Goal: Transaction & Acquisition: Purchase product/service

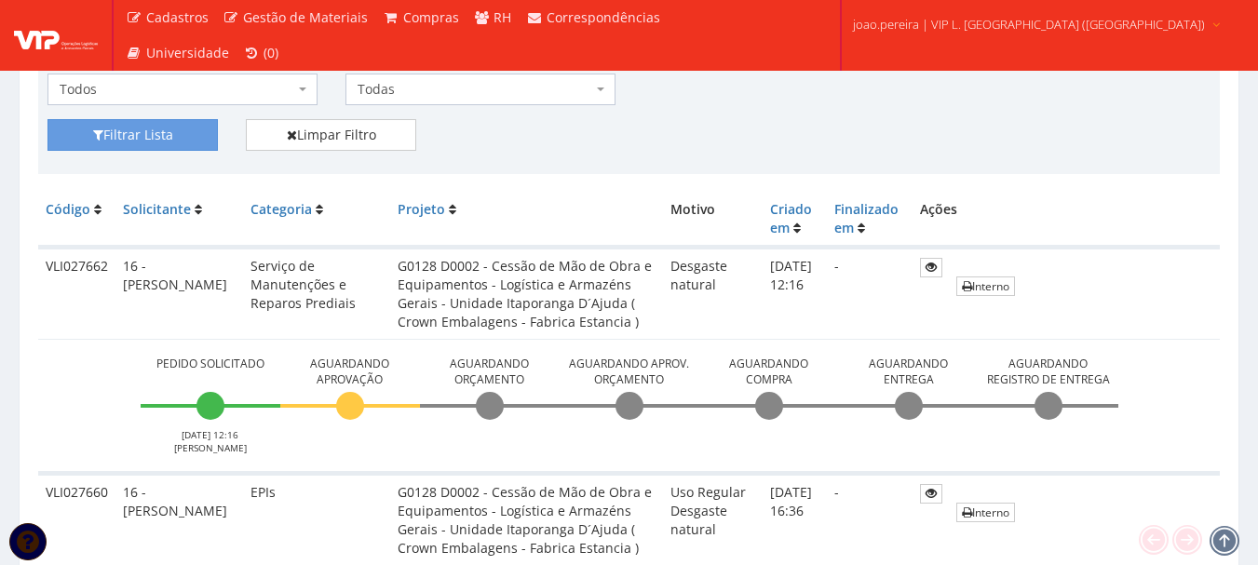
scroll to position [373, 0]
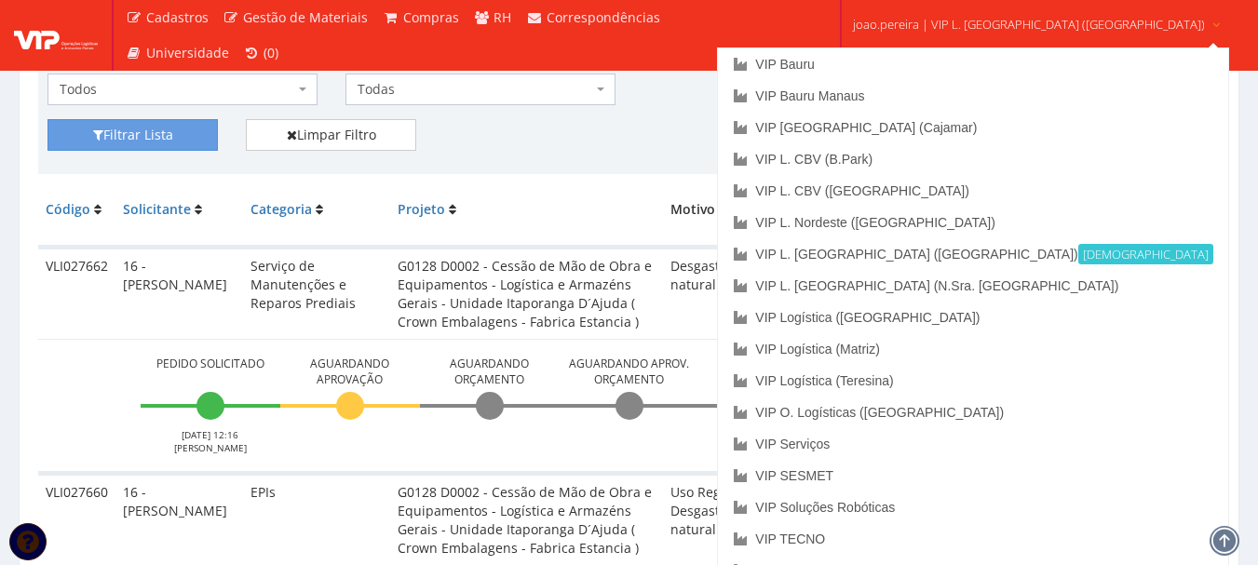
click at [1012, 22] on span "joao.pereira | VIP L. Sergipe (Itaporanga)" at bounding box center [1029, 24] width 352 height 19
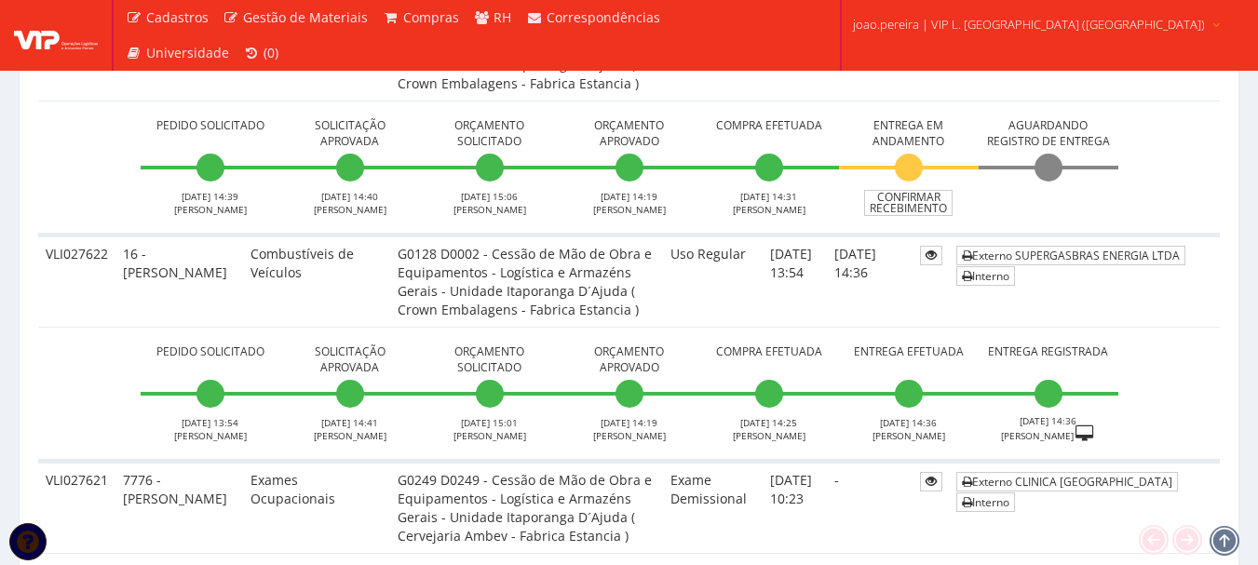
scroll to position [2422, 0]
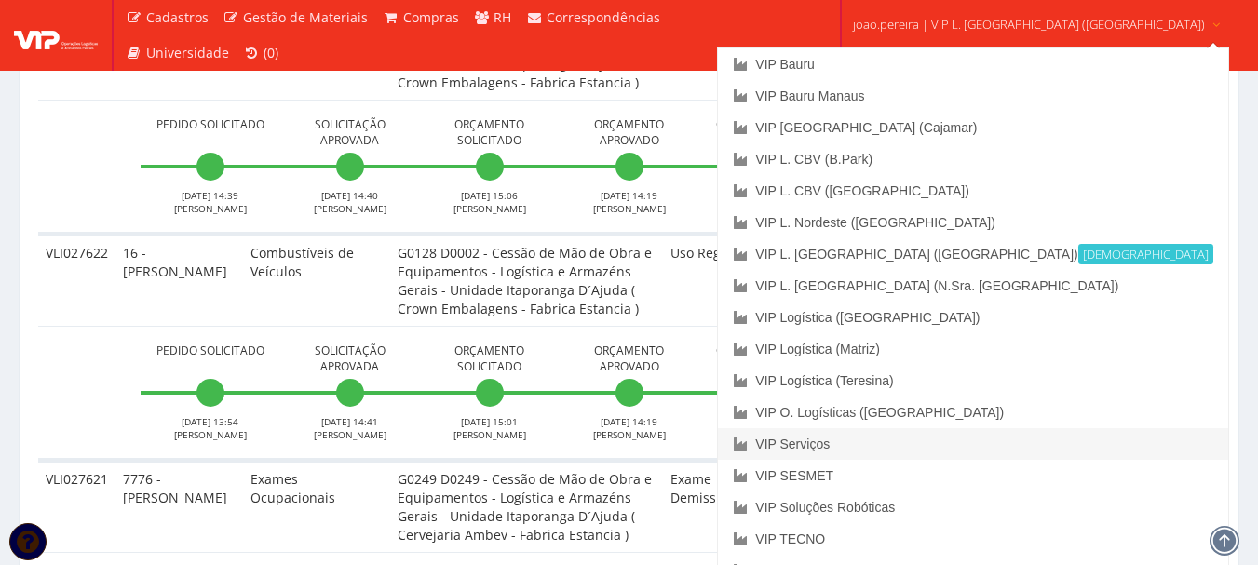
click at [951, 443] on link "VIP Serviços" at bounding box center [972, 444] width 509 height 32
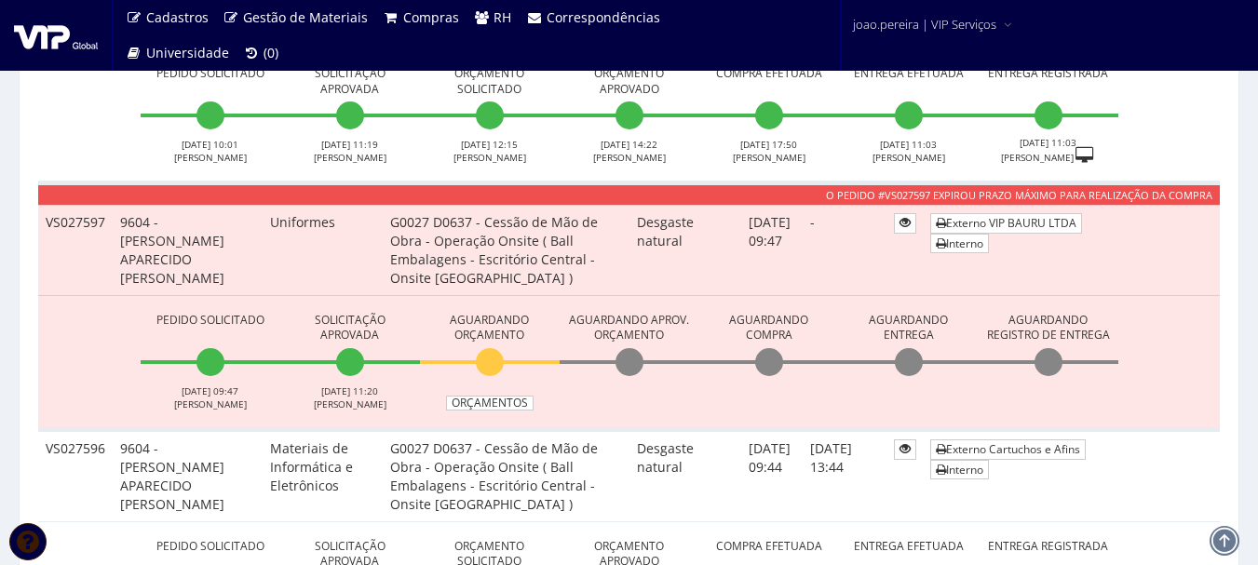
scroll to position [1490, 0]
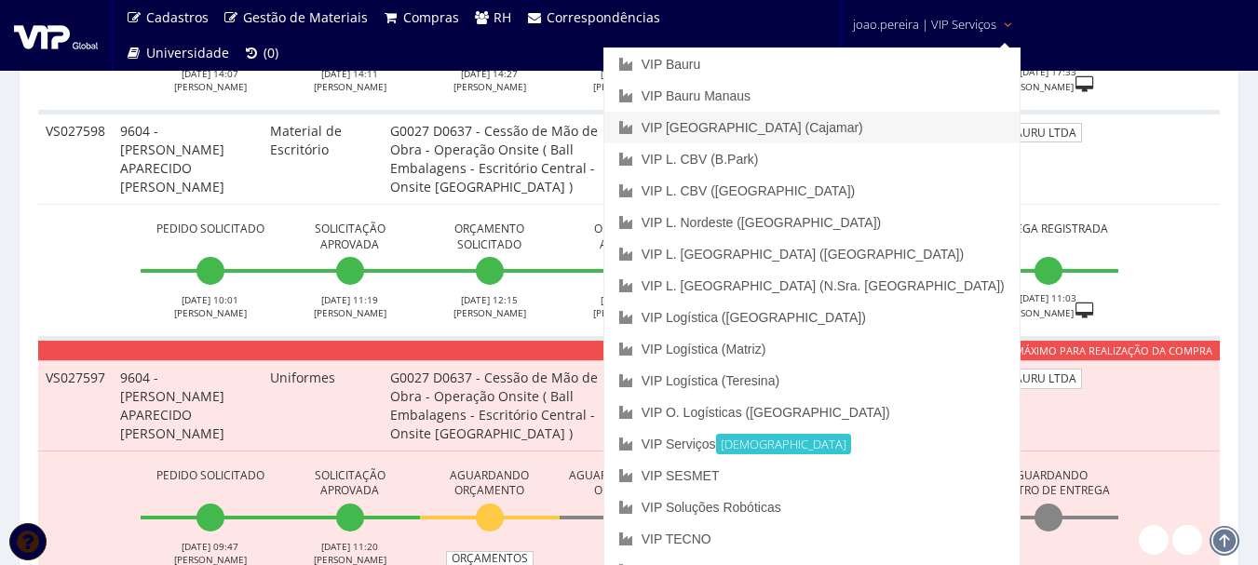
click at [865, 130] on link "VIP [GEOGRAPHIC_DATA] (Cajamar)" at bounding box center [811, 128] width 415 height 32
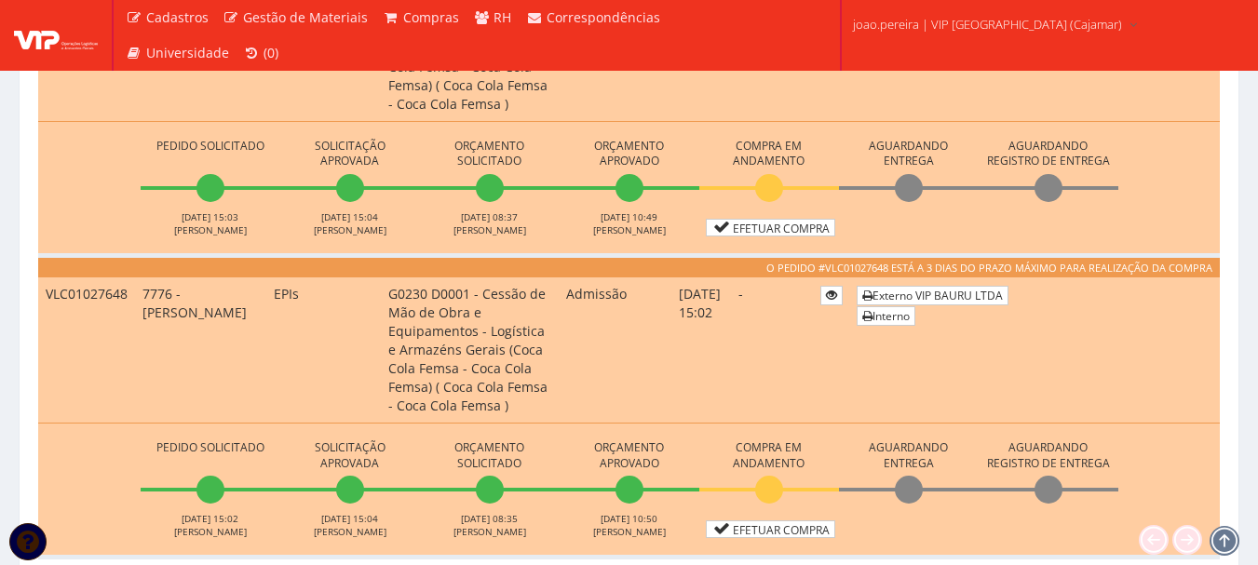
scroll to position [1956, 0]
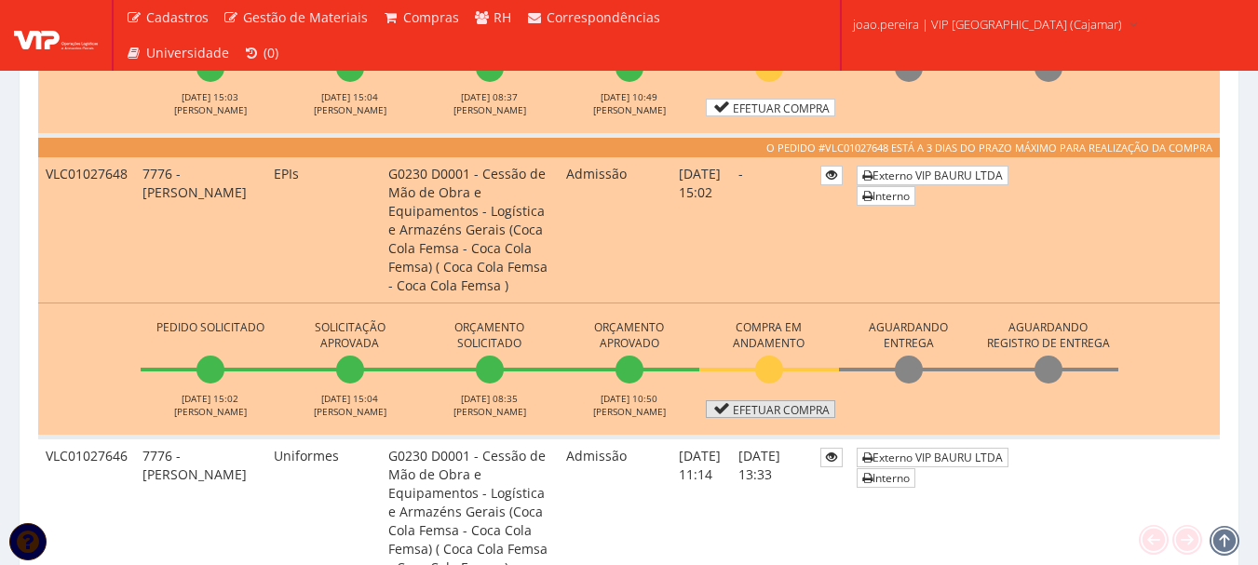
click at [785, 408] on link "Efetuar Compra" at bounding box center [770, 409] width 129 height 18
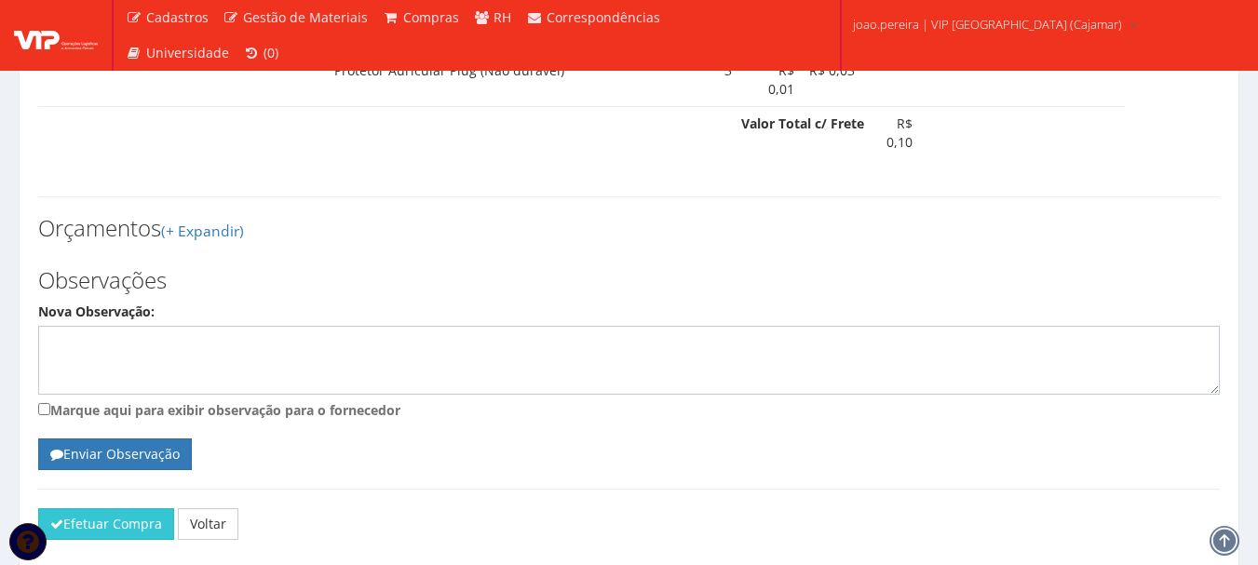
scroll to position [1390, 0]
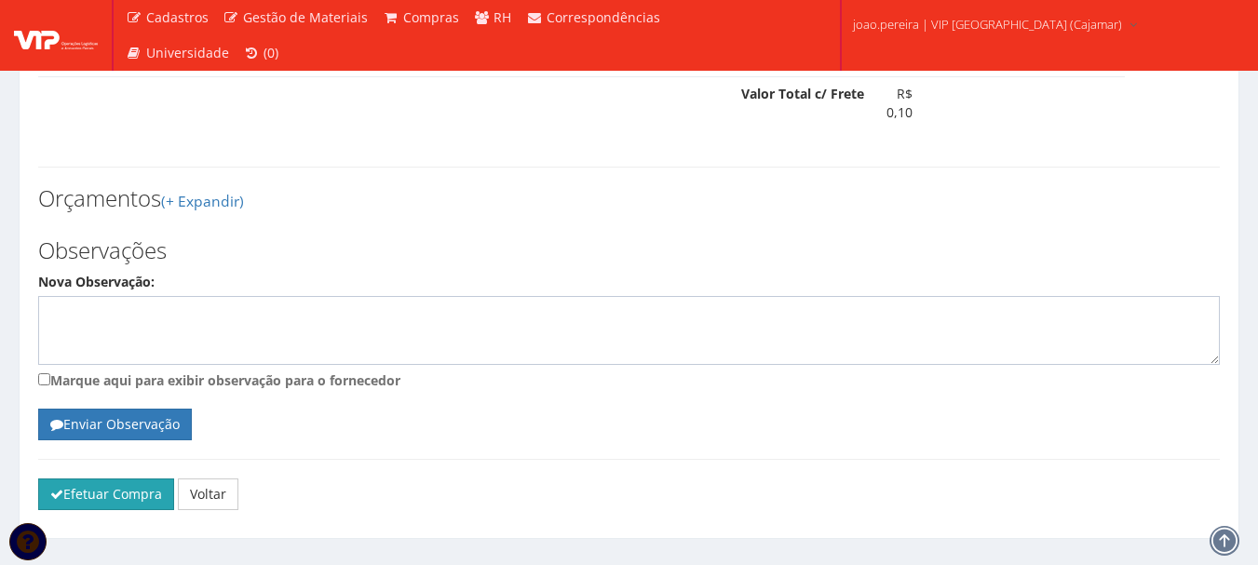
click at [86, 479] on button "Efetuar Compra" at bounding box center [106, 495] width 136 height 32
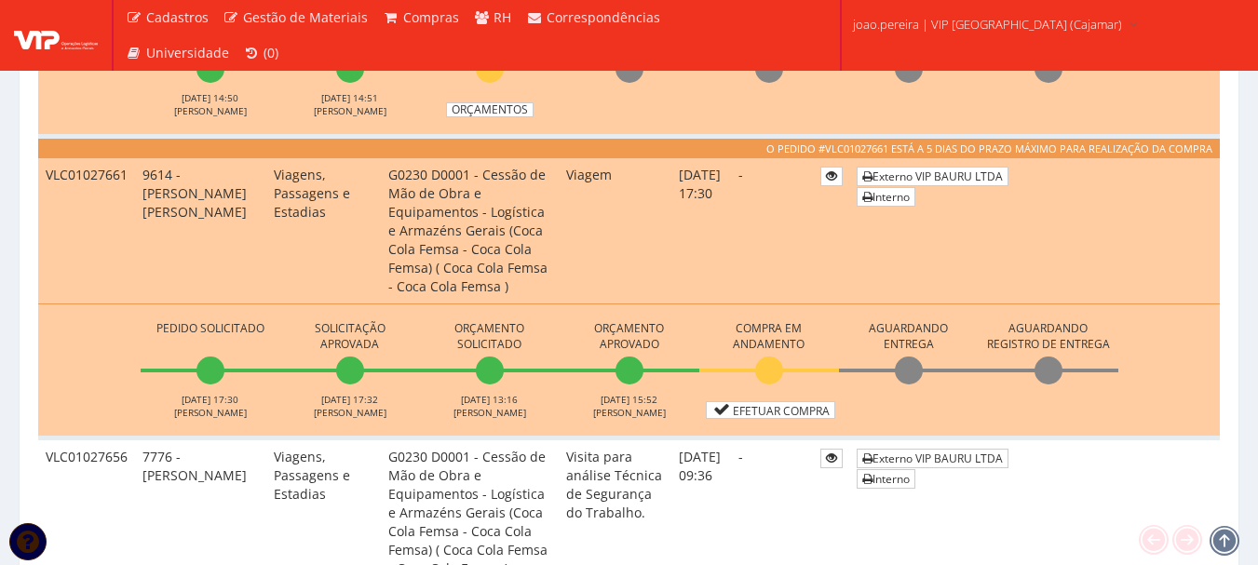
scroll to position [838, 0]
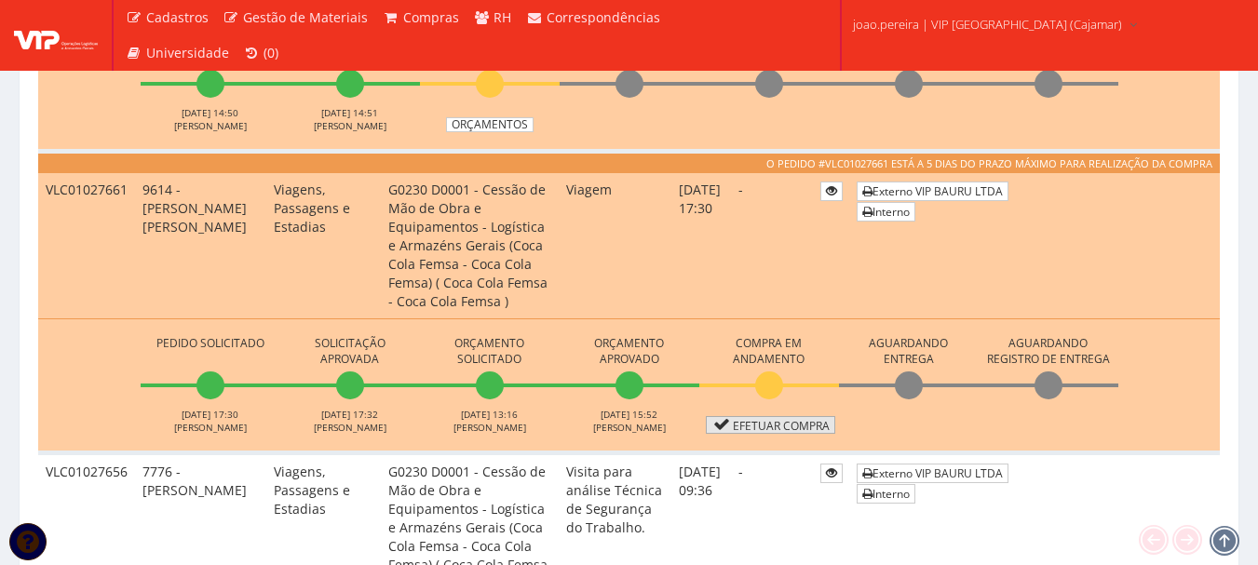
click at [774, 430] on link "Efetuar Compra" at bounding box center [770, 425] width 129 height 18
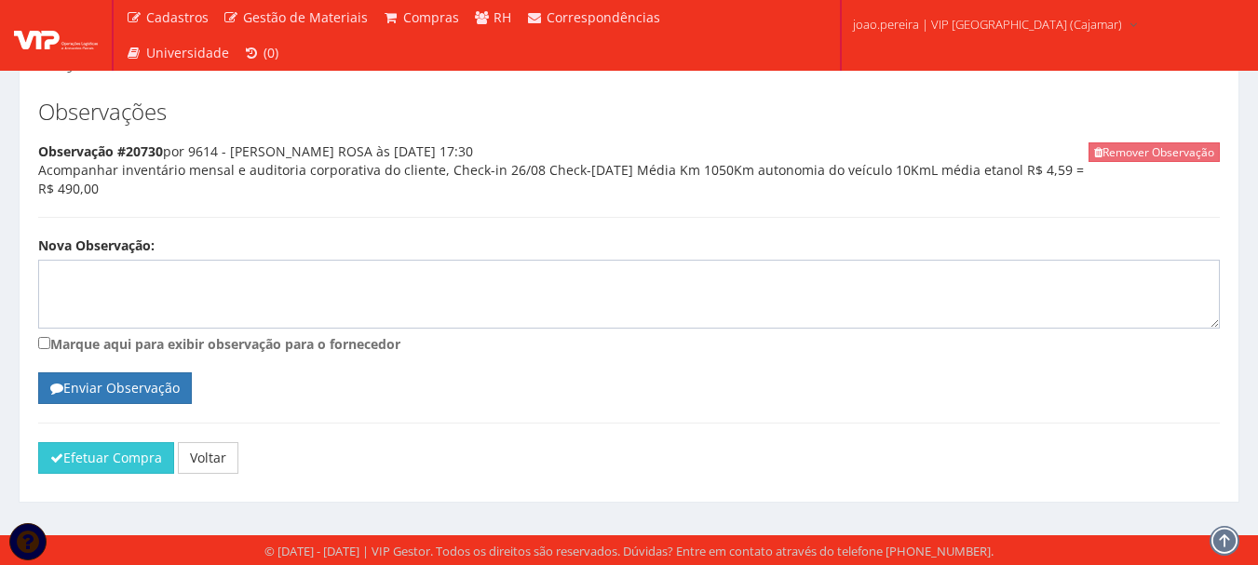
scroll to position [1202, 0]
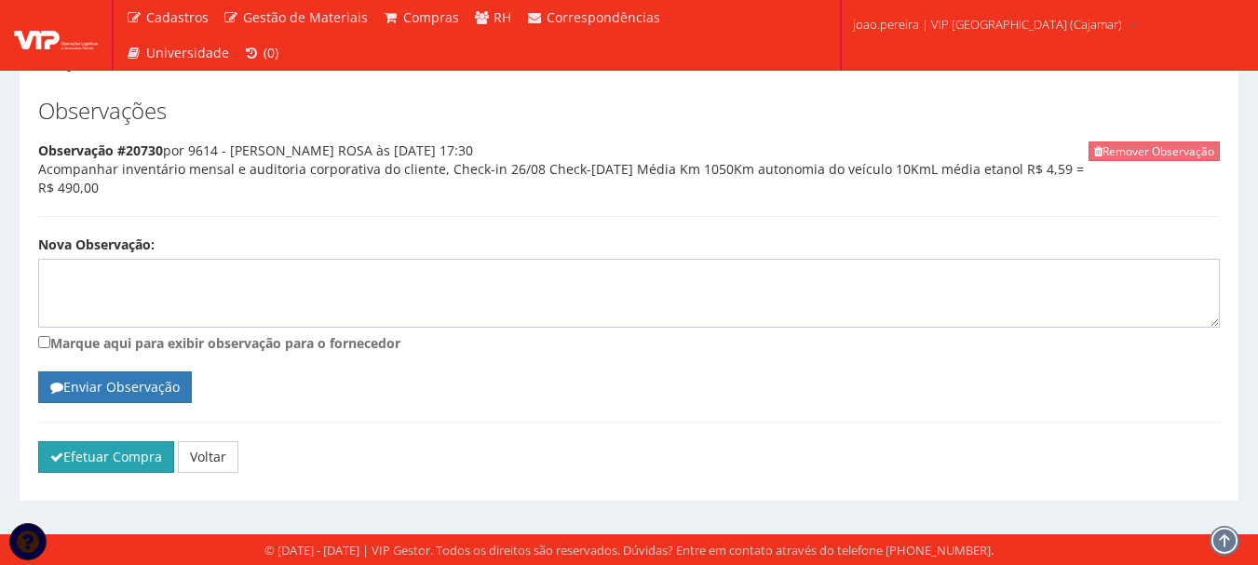
click at [107, 459] on button "Efetuar Compra" at bounding box center [106, 457] width 136 height 32
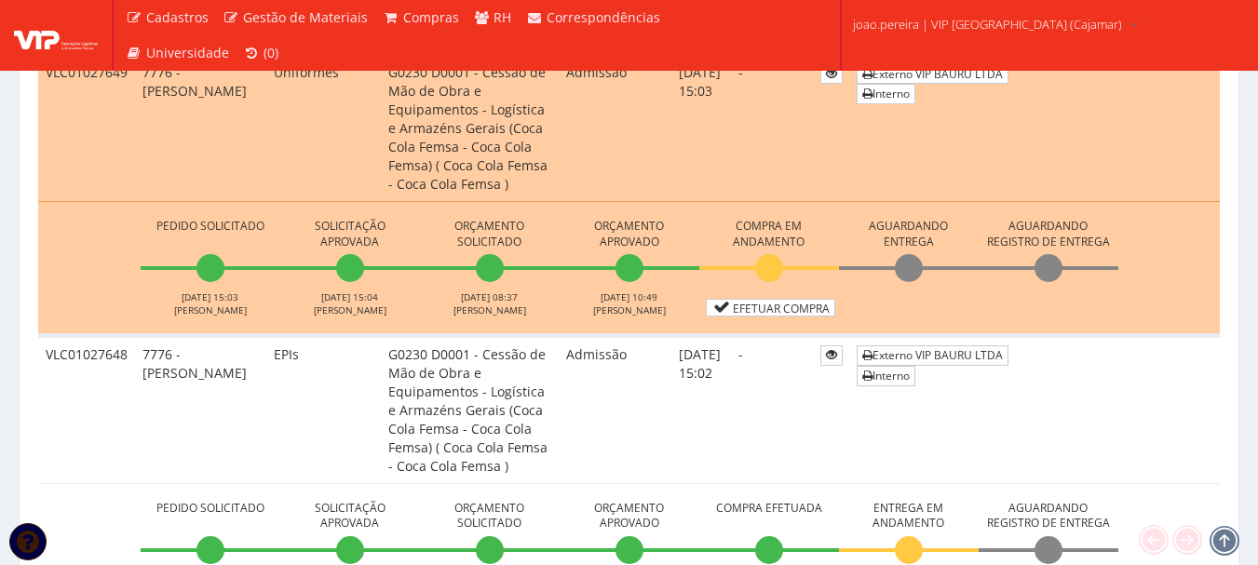
scroll to position [1770, 0]
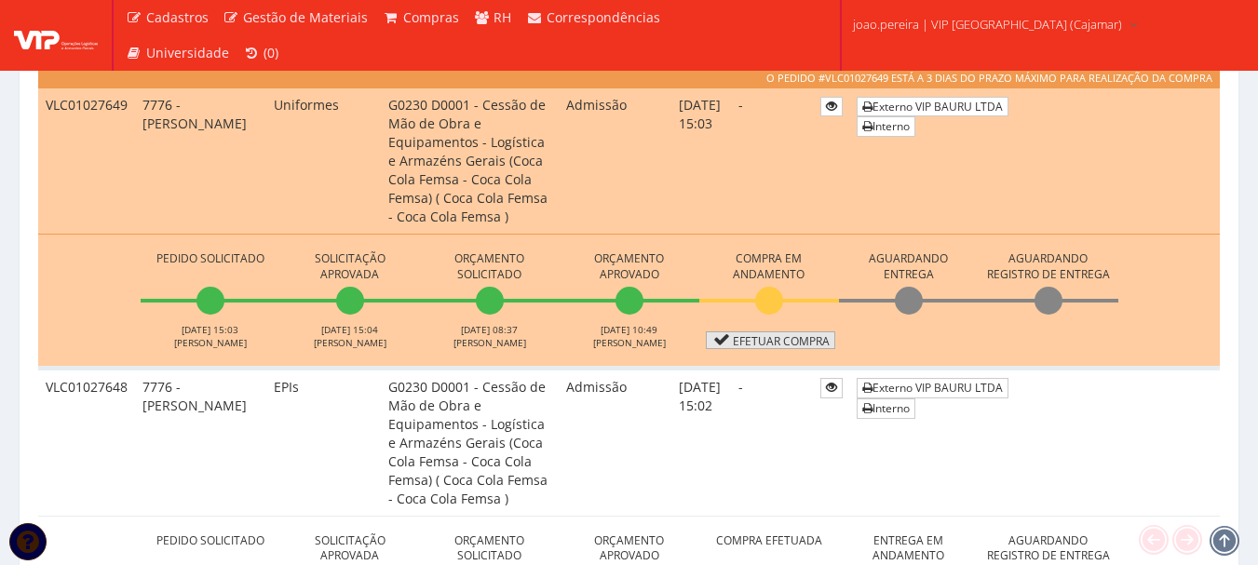
click at [797, 341] on link "Efetuar Compra" at bounding box center [770, 341] width 129 height 18
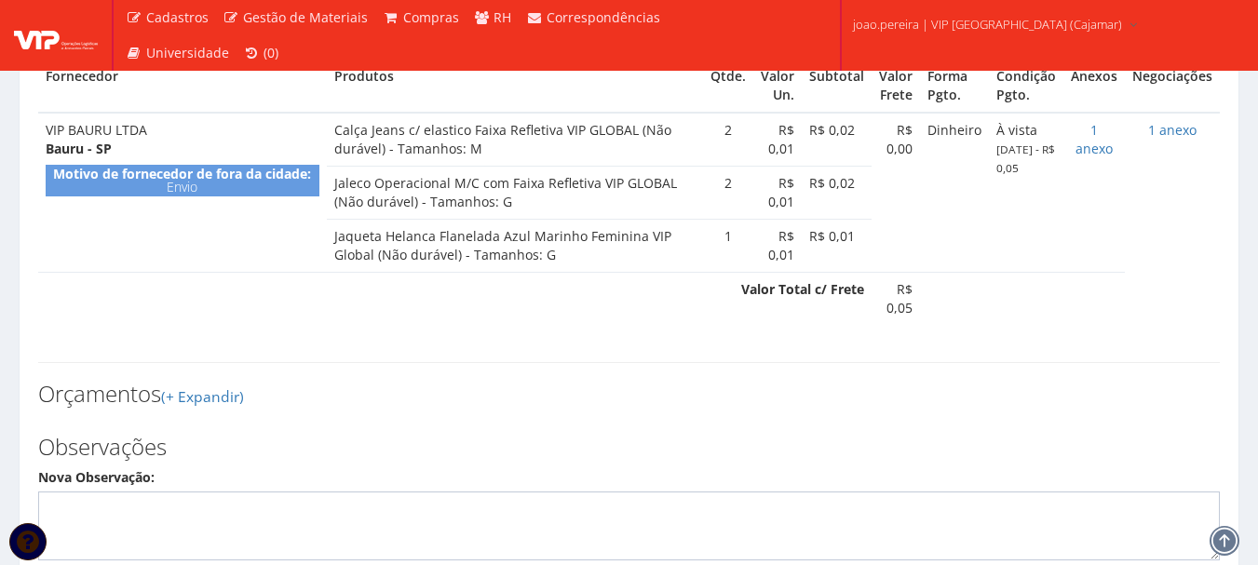
scroll to position [1034, 0]
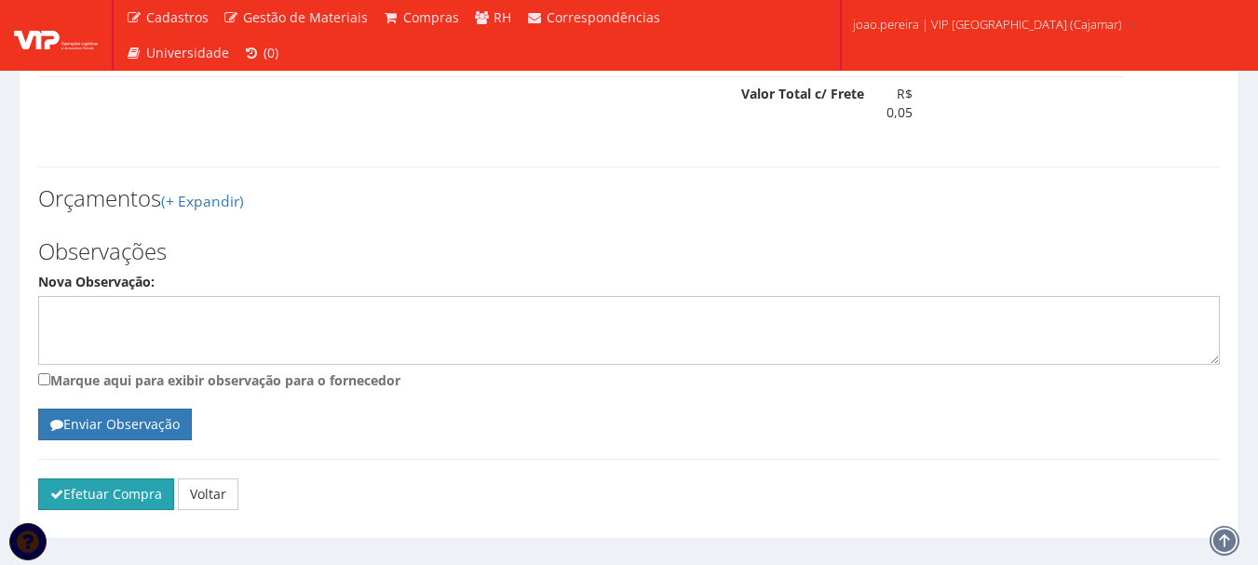
click at [81, 479] on button "Efetuar Compra" at bounding box center [106, 495] width 136 height 32
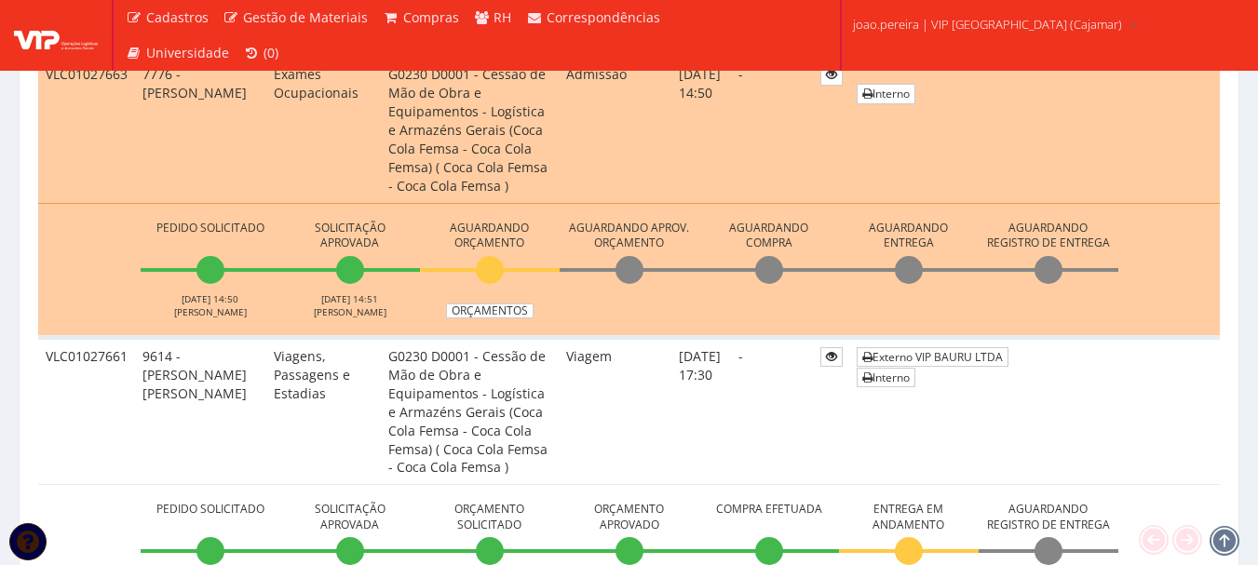
scroll to position [466, 0]
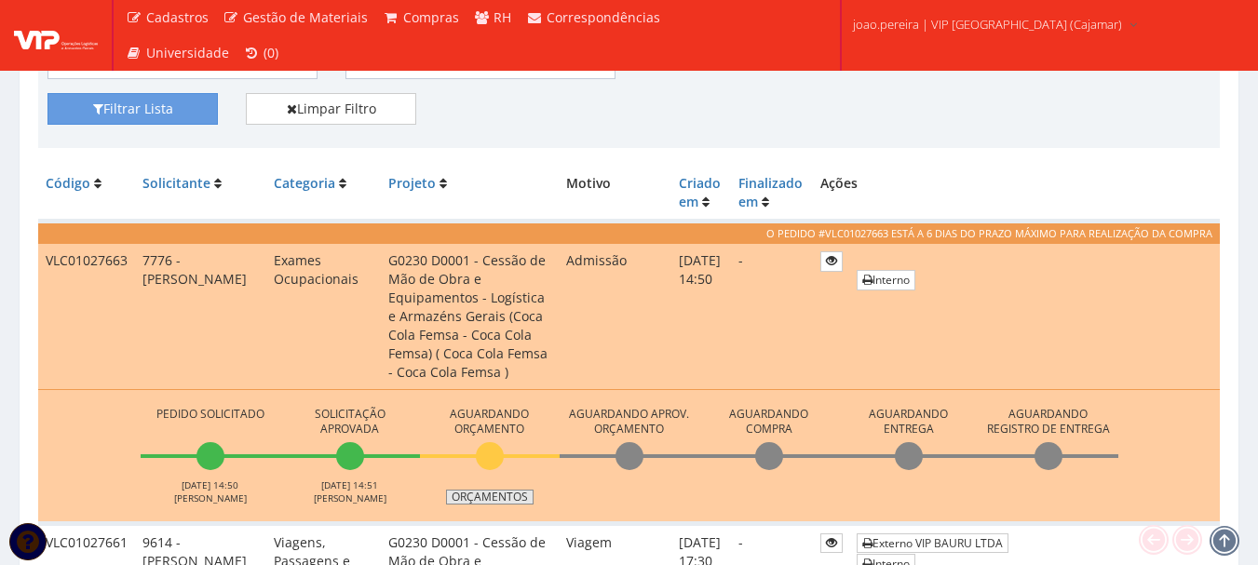
drag, startPoint x: 515, startPoint y: 495, endPoint x: 518, endPoint y: 485, distance: 9.7
click at [514, 495] on link "Orçamentos" at bounding box center [490, 497] width 88 height 15
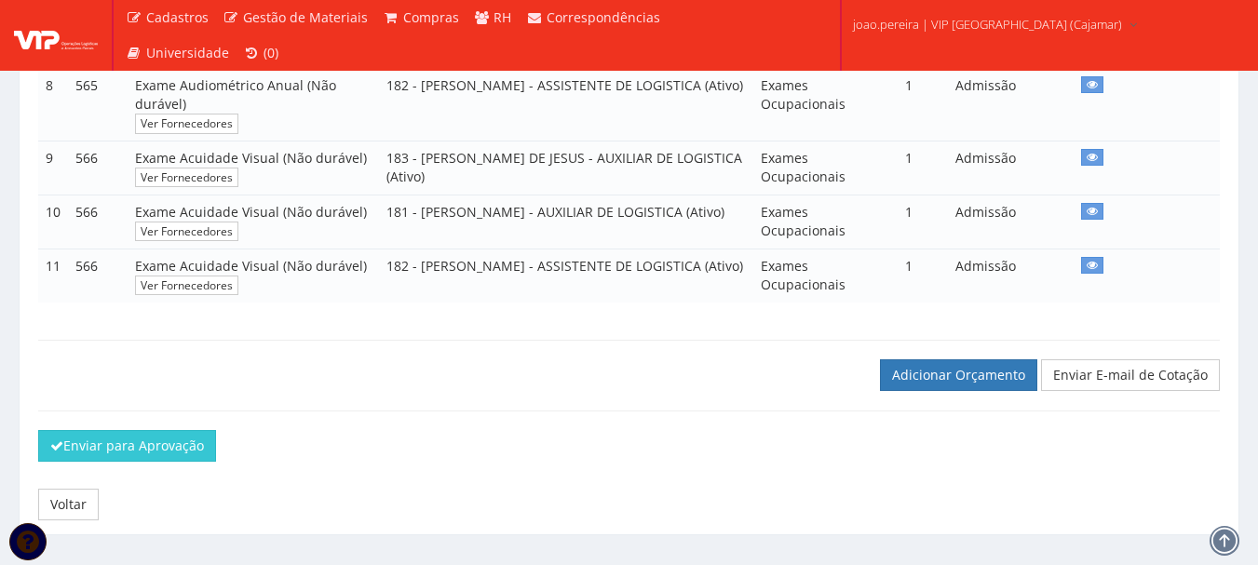
scroll to position [897, 0]
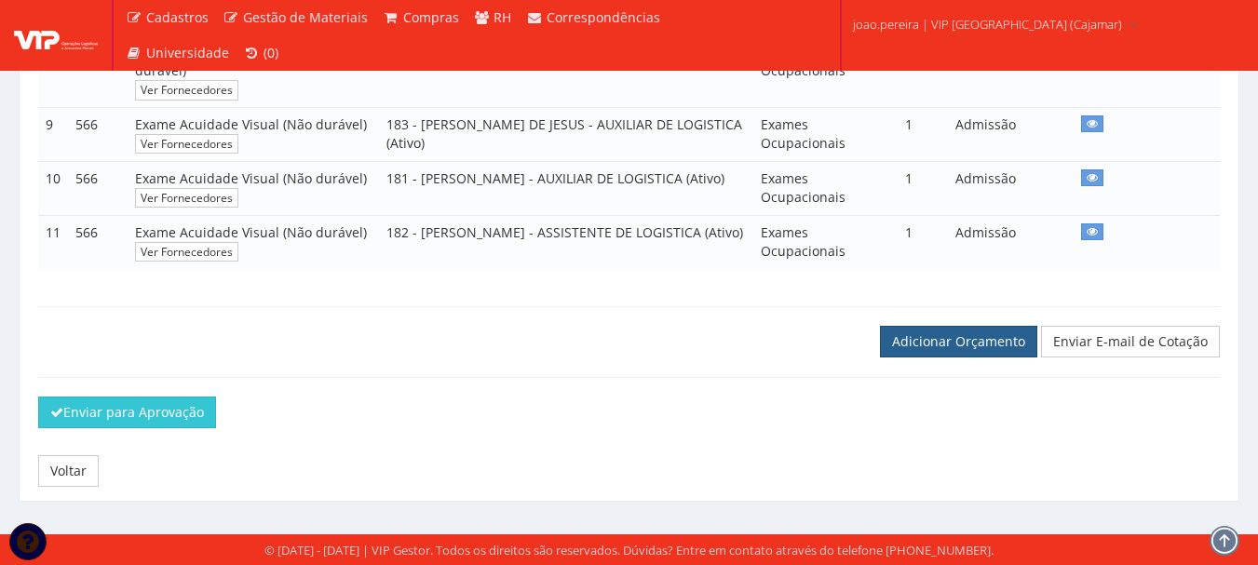
click at [949, 327] on link "Adicionar Orçamento" at bounding box center [958, 342] width 157 height 32
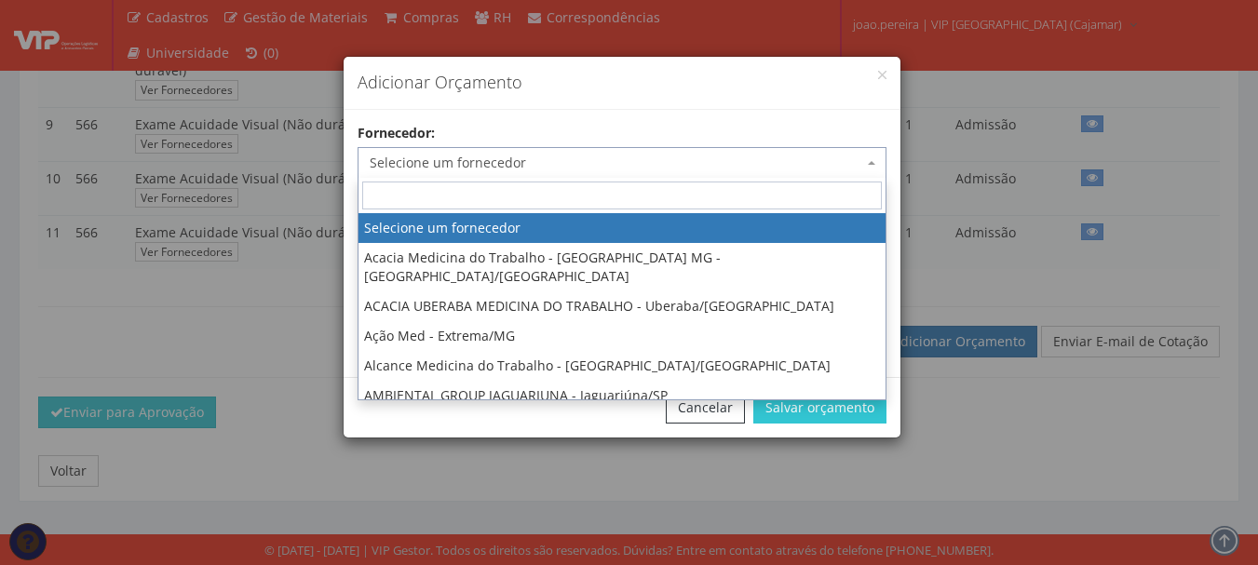
click at [572, 167] on span "Selecione um fornecedor" at bounding box center [617, 163] width 494 height 19
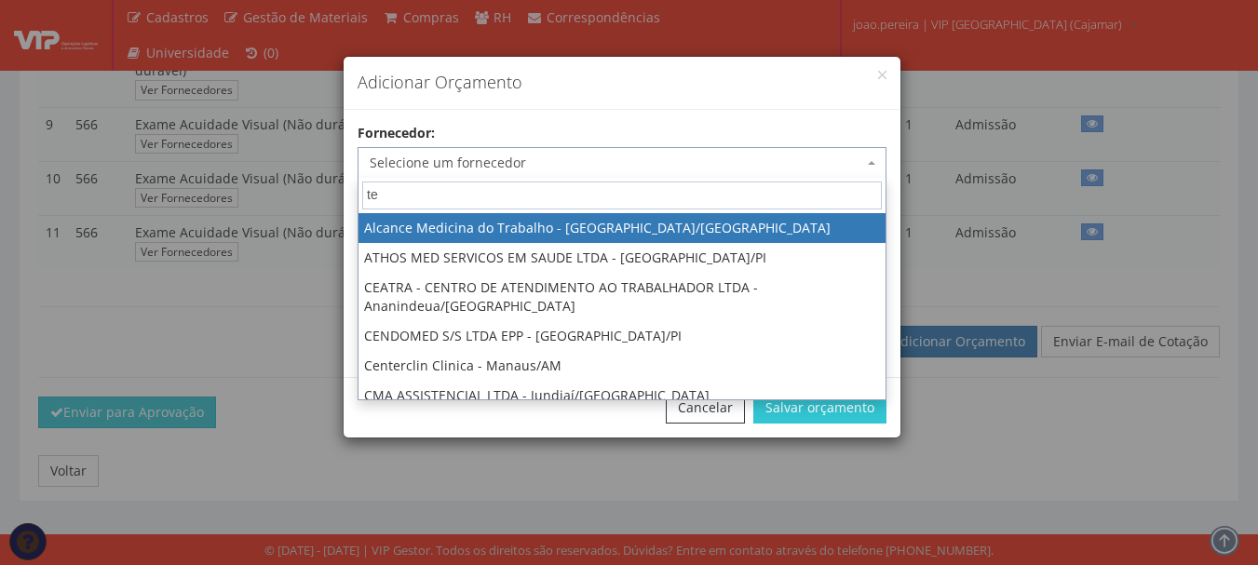
type input "t"
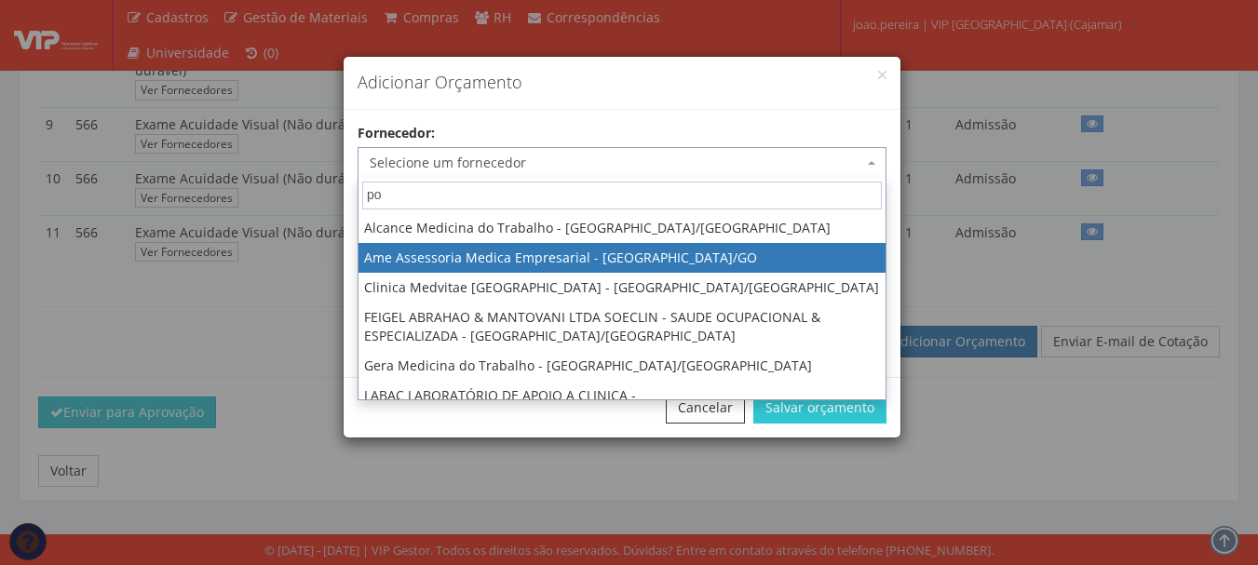
type input "por"
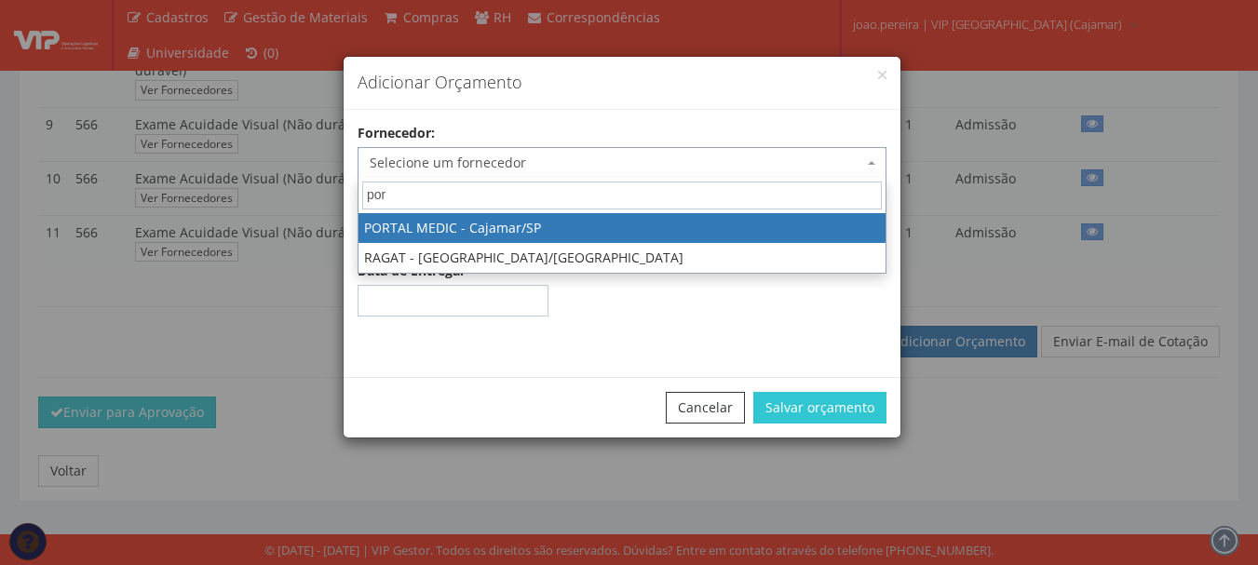
select select "2336"
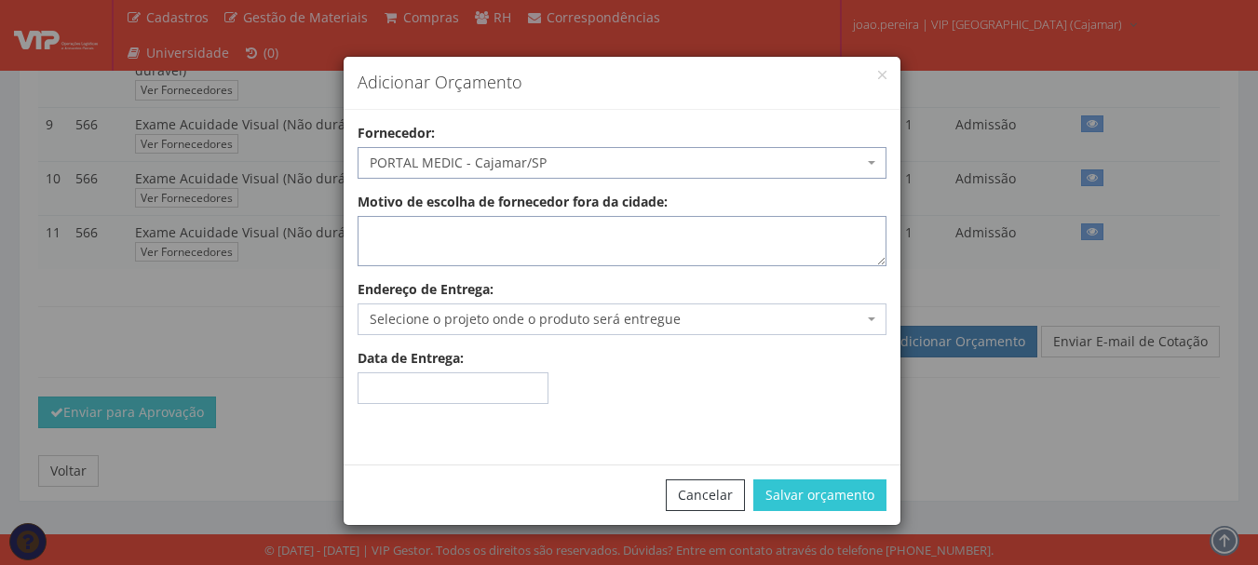
click at [530, 243] on textarea "Motivo de escolha de fornecedor fora da cidade:" at bounding box center [622, 241] width 529 height 50
type textarea "ASO"
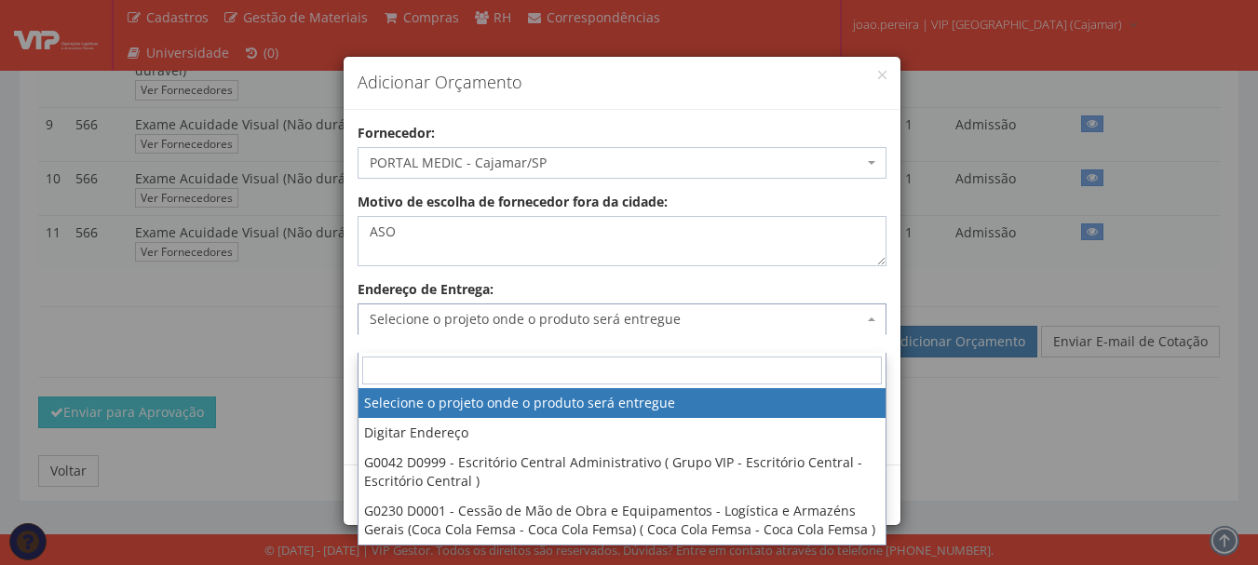
click at [462, 329] on span "Selecione o projeto onde o produto será entregue" at bounding box center [622, 320] width 529 height 32
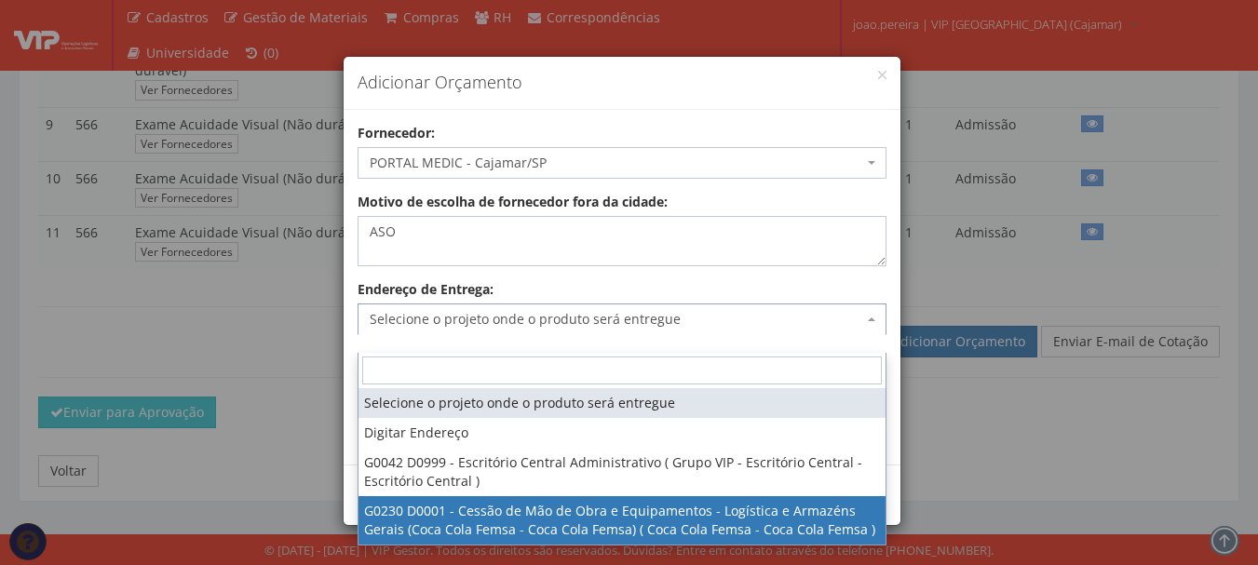
select select "230"
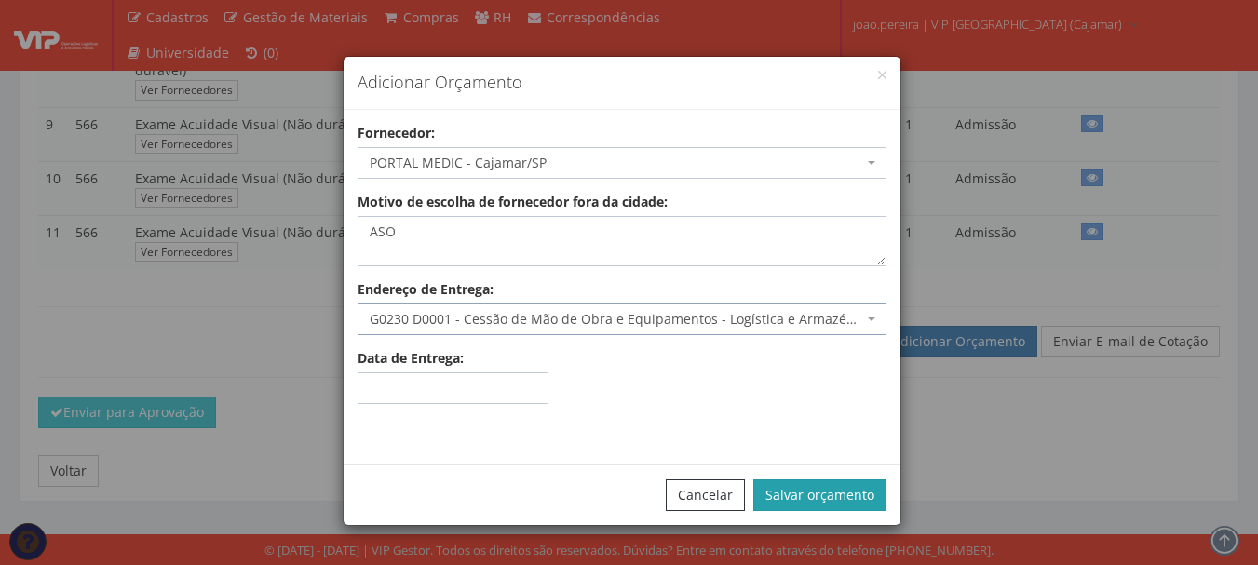
click at [856, 501] on button "Salvar orçamento" at bounding box center [819, 496] width 133 height 32
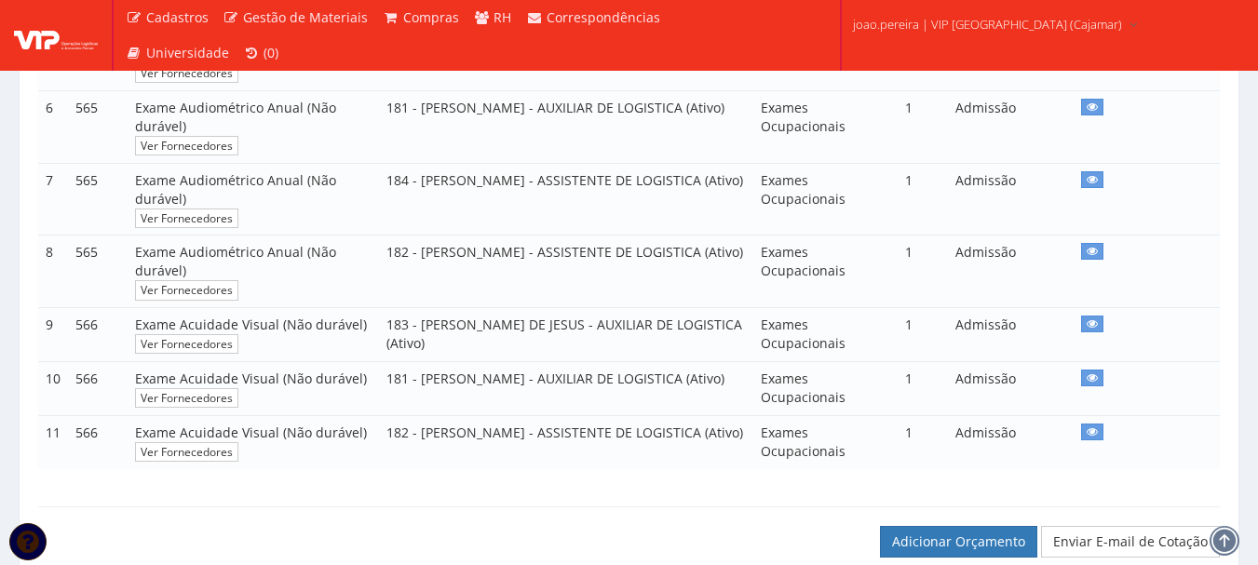
scroll to position [1118, 0]
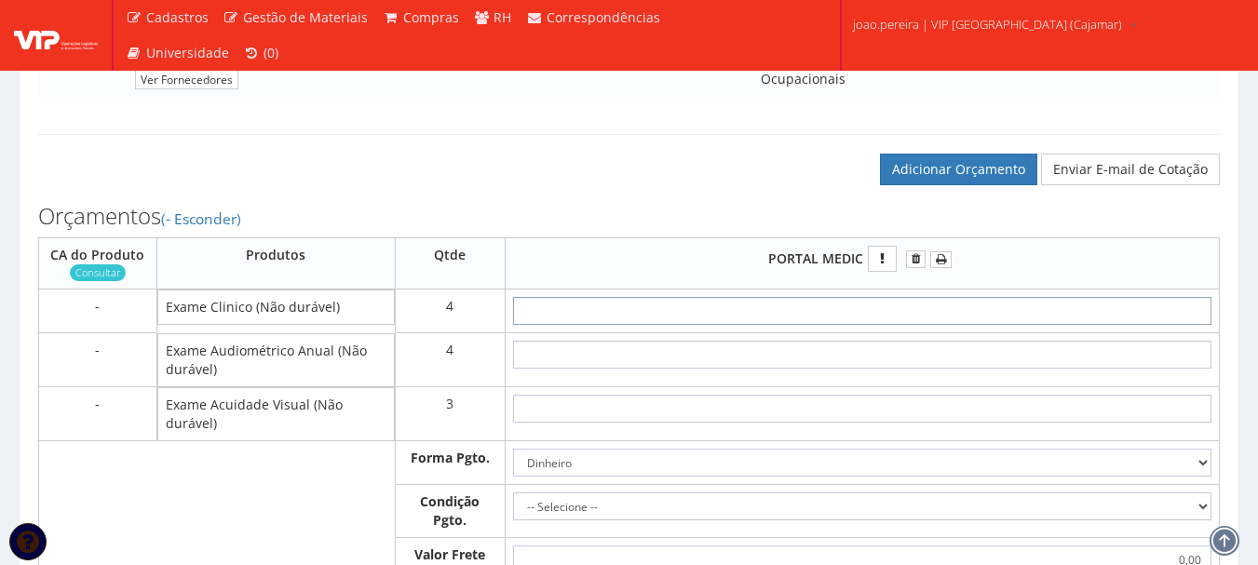
drag, startPoint x: 865, startPoint y: 326, endPoint x: 910, endPoint y: 300, distance: 51.8
click at [865, 325] on input "text" at bounding box center [862, 311] width 699 height 28
click at [870, 325] on input "text" at bounding box center [862, 311] width 699 height 28
type input "1"
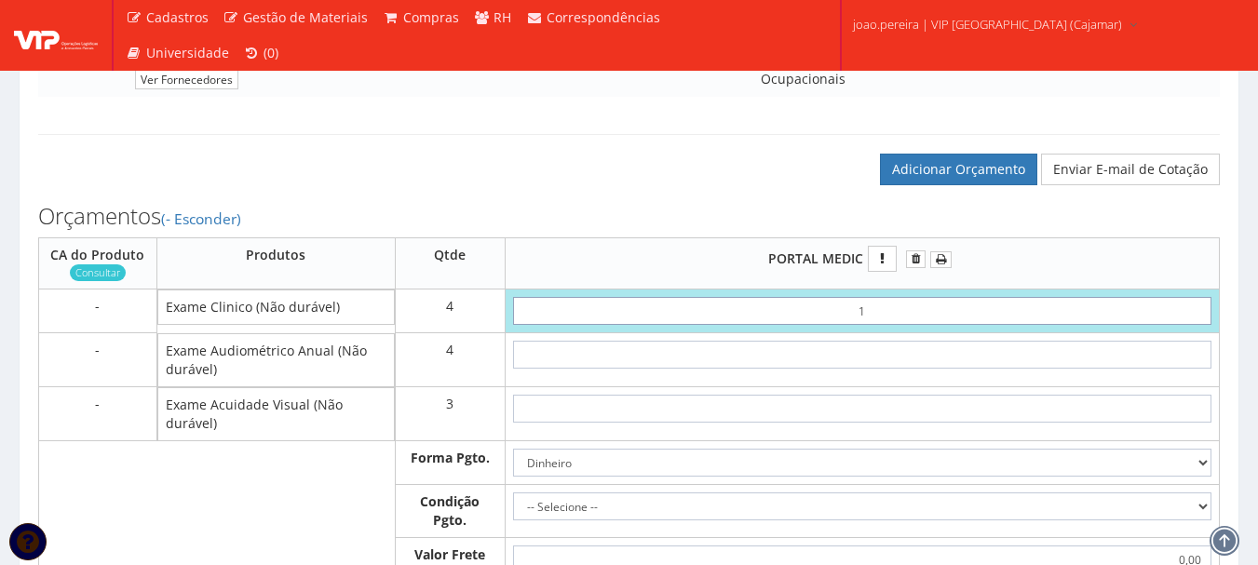
type input "4,00"
type input "19"
type input "76,00"
type input "1,92"
type input "7,68"
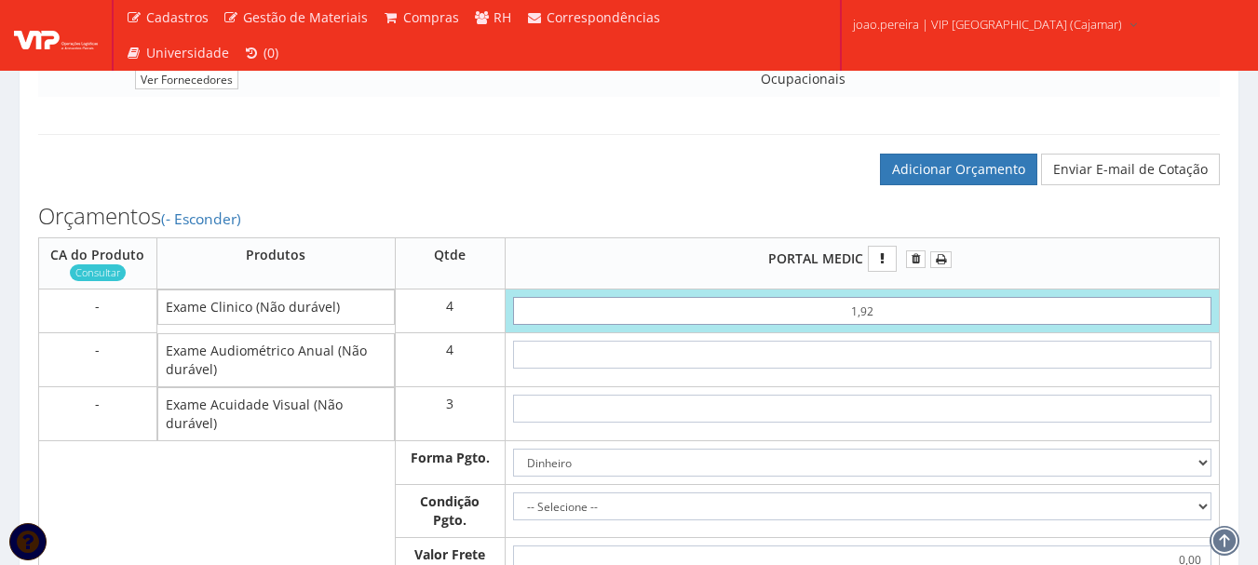
type input "19,20"
type input "76,80"
type input "192,00"
type input "768,00"
type input "192,00"
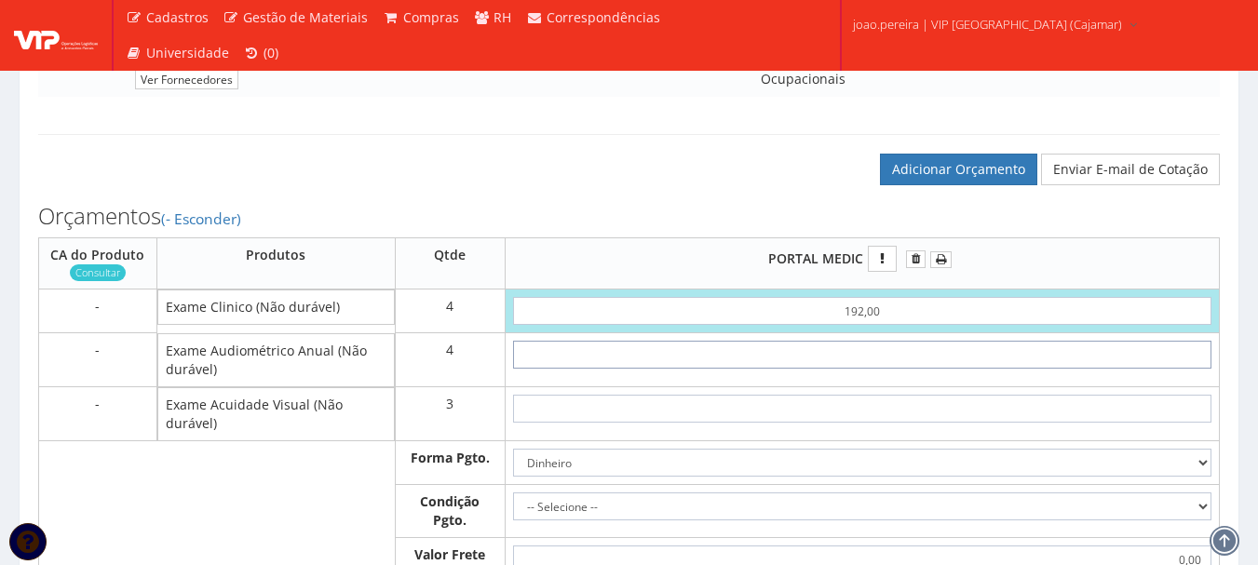
type input "1"
type input "772,00"
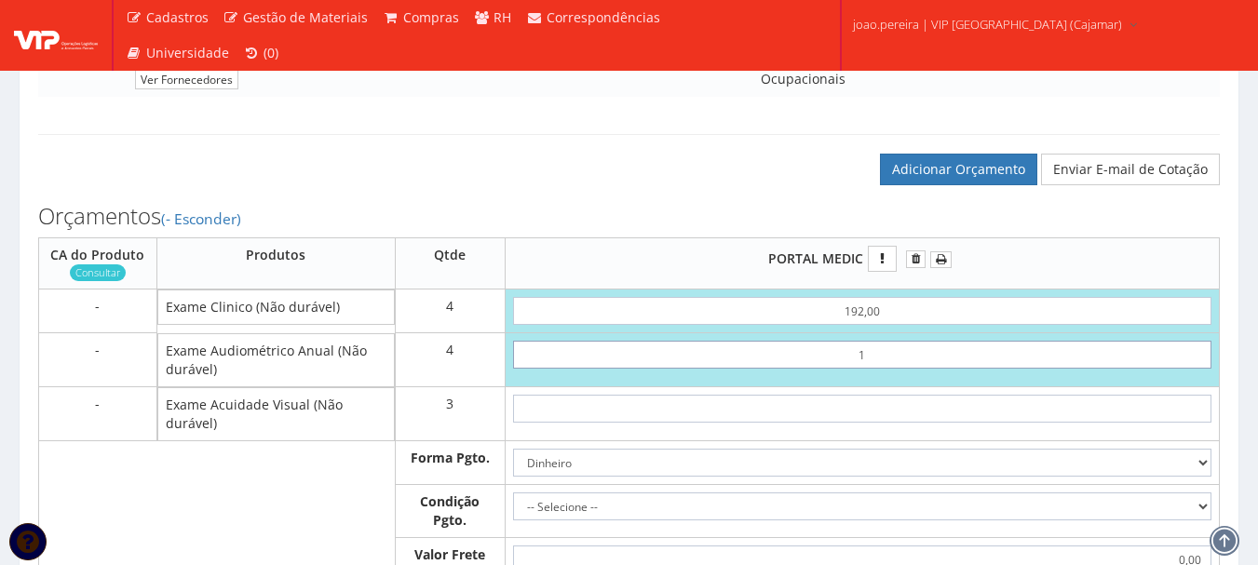
type input "14"
type input "824,00"
type input "1,44"
type input "773,76"
type input "14,40"
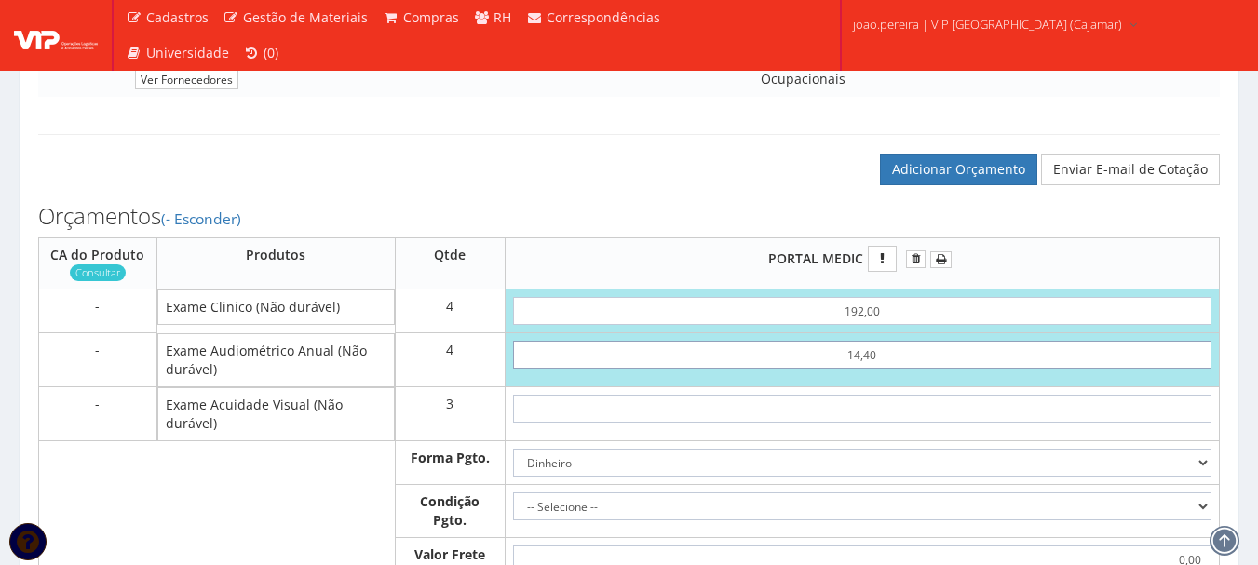
type input "825,60"
type input "144,00"
type input "1344,00"
type input "144,00"
type input "6"
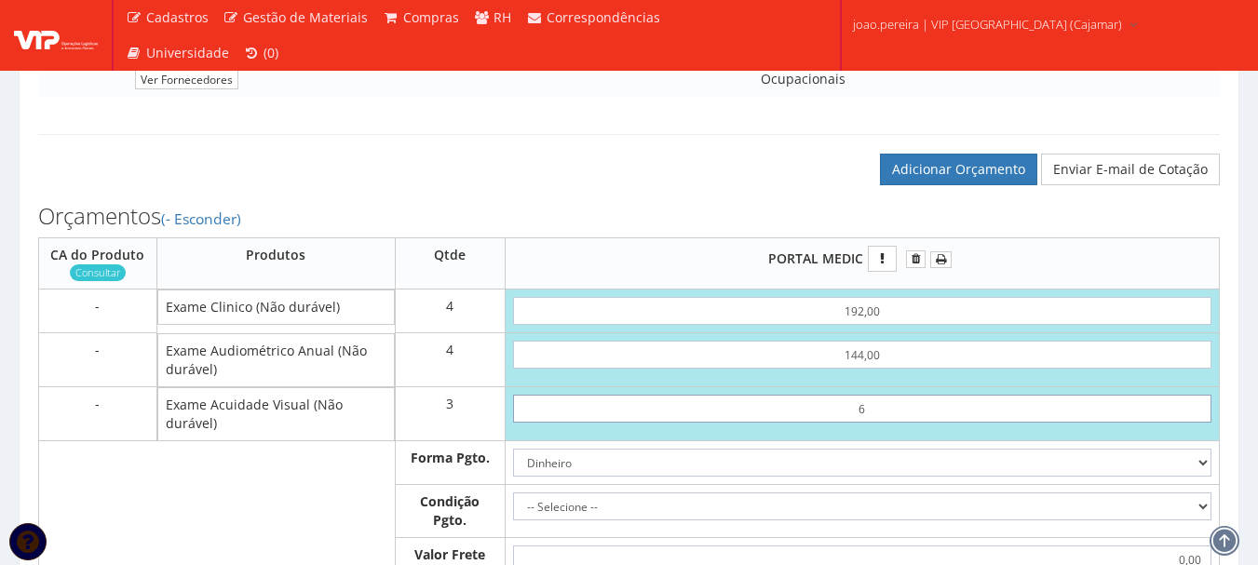
type input "1362,00"
type input "60"
type input "1524,00"
type input "6,00"
type input "1362,00"
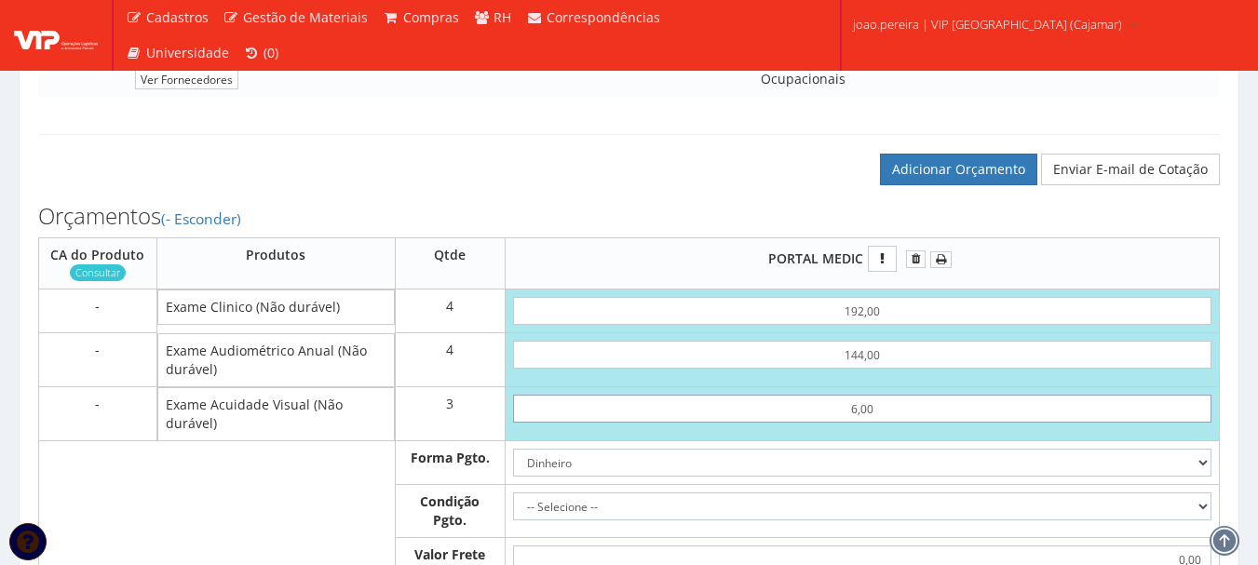
type input "60,00"
type input "1524,00"
type input "60,00"
drag, startPoint x: 1203, startPoint y: 482, endPoint x: 1197, endPoint y: 489, distance: 9.9
click at [1203, 477] on select "Dinheiro Boleto Bancário Depósito Transferência Bancária Cartão de Crédito Cart…" at bounding box center [862, 463] width 699 height 28
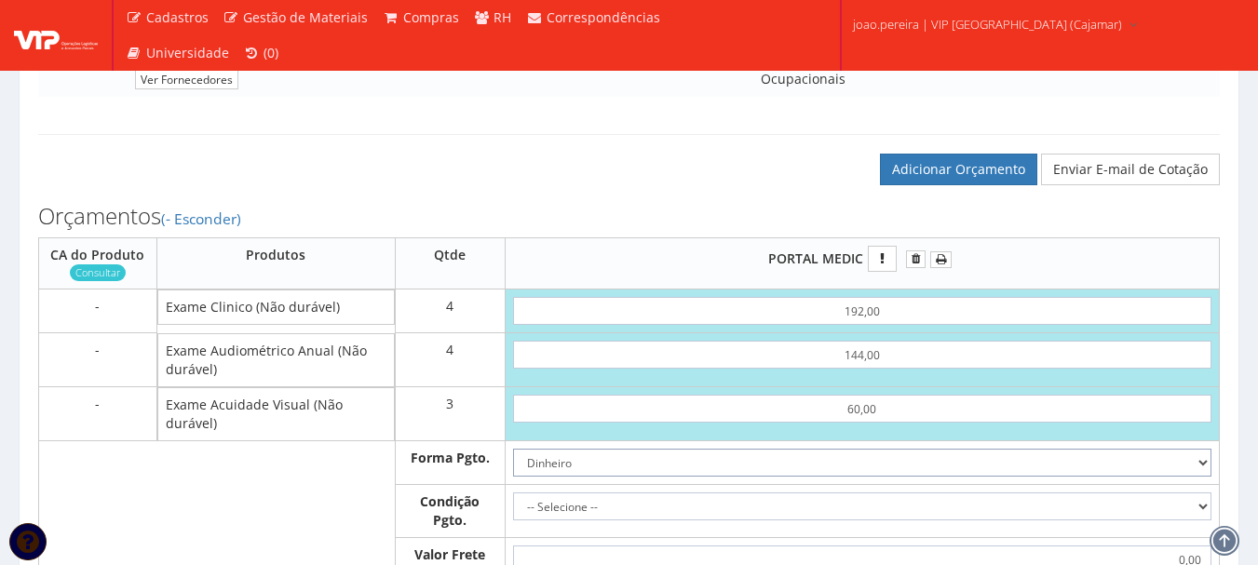
select select "1"
click at [513, 468] on select "Dinheiro Boleto Bancário Depósito Transferência Bancária Cartão de Crédito Cart…" at bounding box center [862, 463] width 699 height 28
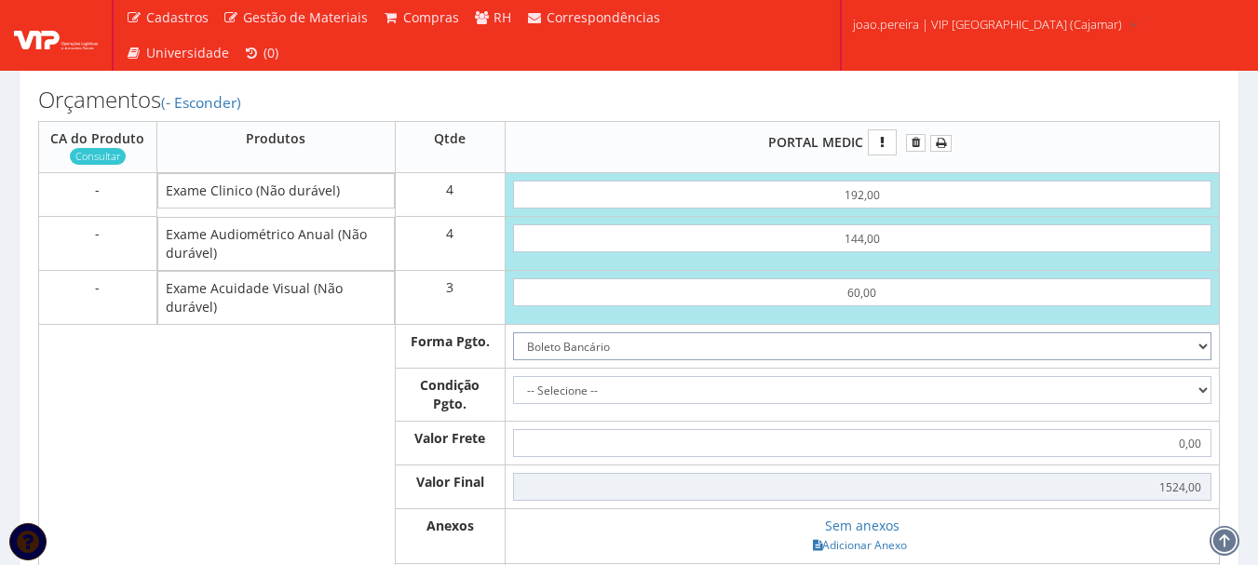
scroll to position [1397, 0]
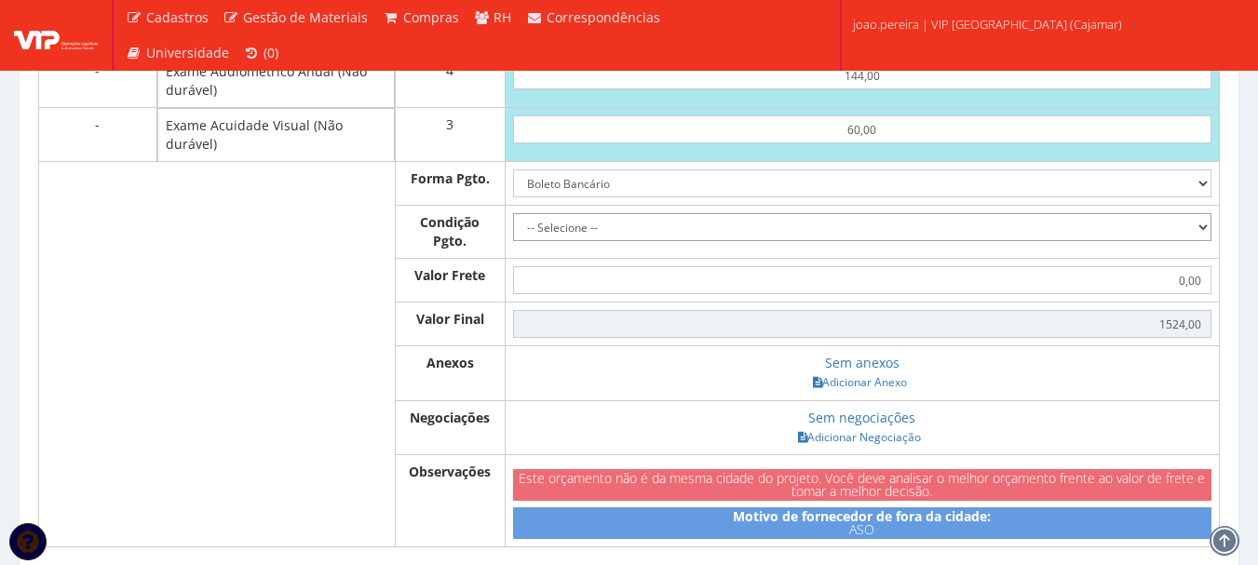
click at [1199, 238] on select "-- Selecione -- À vista 7 dias 10 dias" at bounding box center [862, 227] width 699 height 28
select select "outros"
click at [513, 232] on select "-- Selecione -- À vista 7 dias 10 dias" at bounding box center [862, 227] width 699 height 28
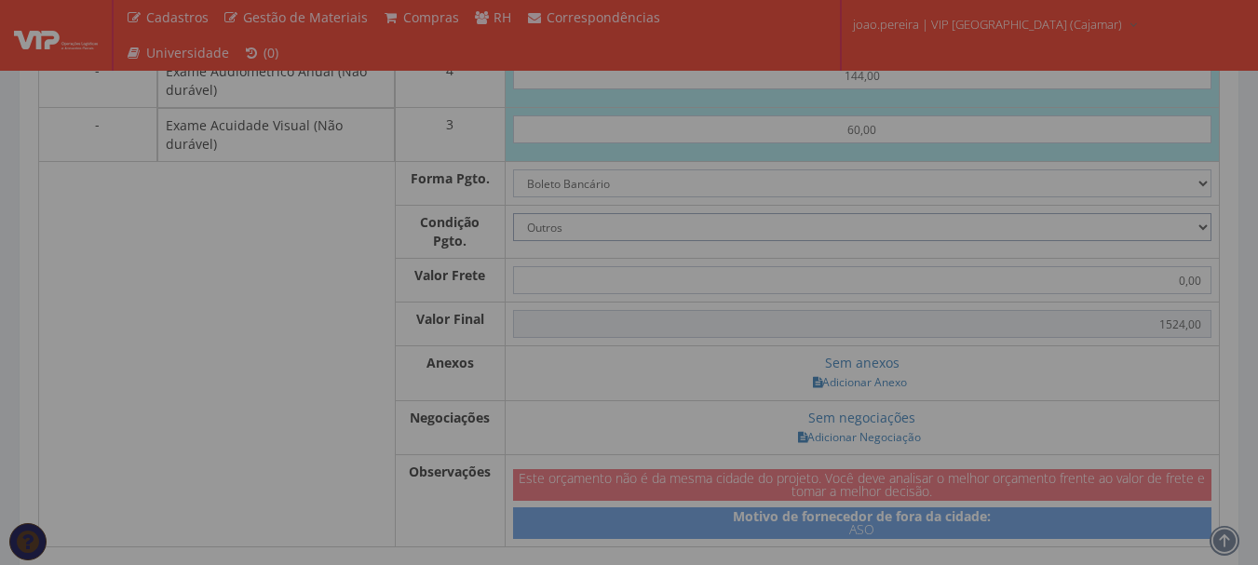
type input "1.524,00"
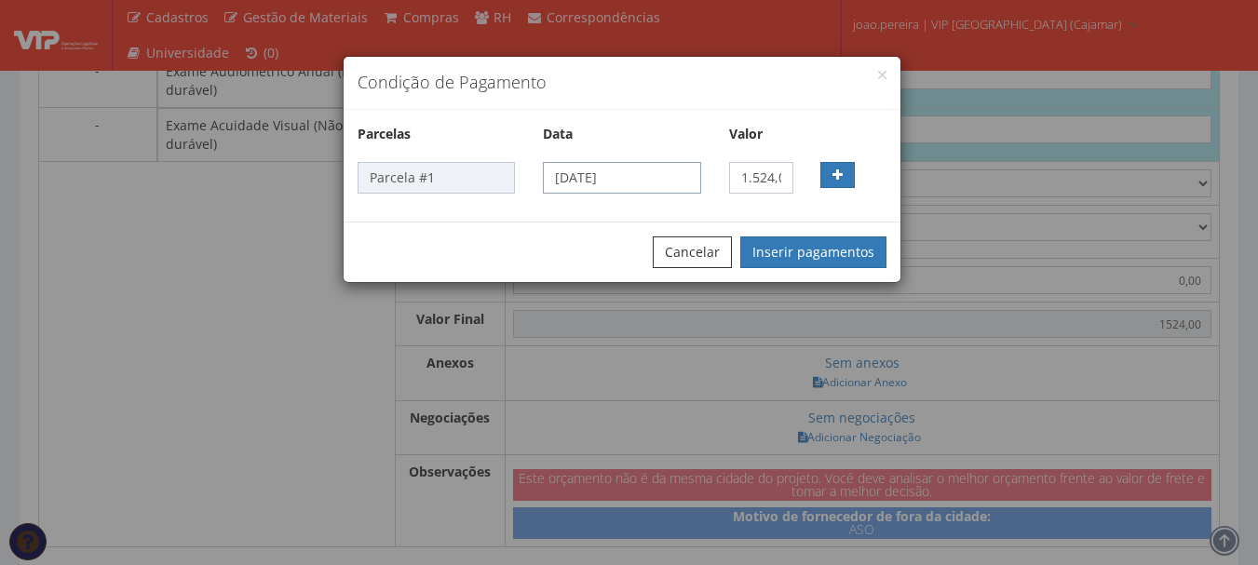
click at [637, 177] on input "22/08/2025" at bounding box center [621, 178] width 157 height 32
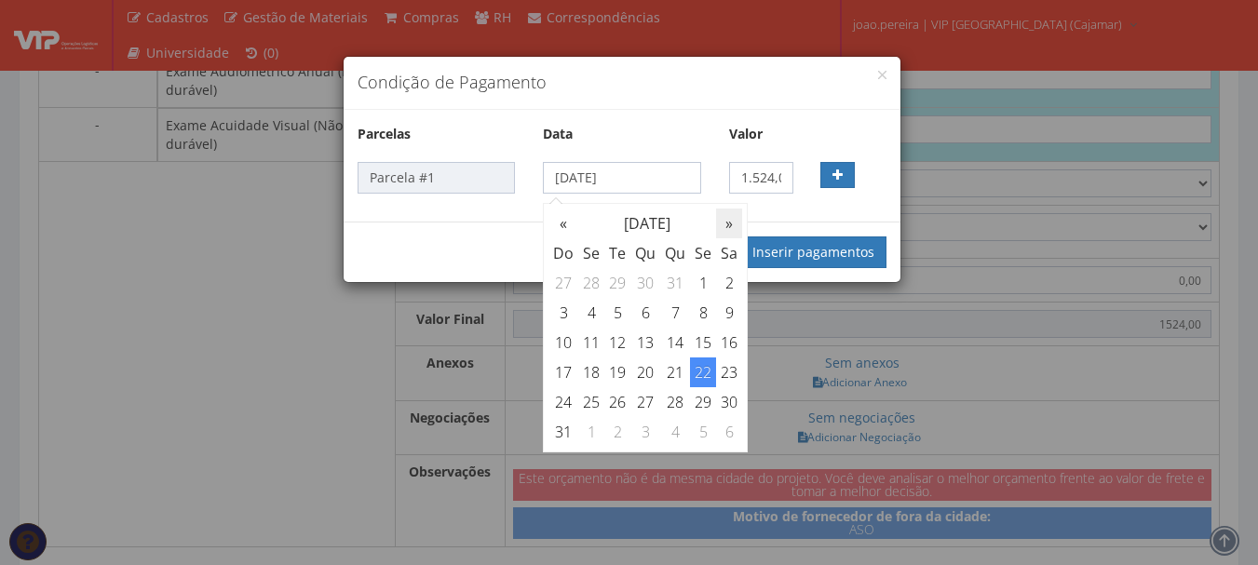
click at [727, 224] on th "»" at bounding box center [729, 224] width 26 height 30
click at [563, 224] on th "«" at bounding box center [564, 224] width 30 height 30
click at [733, 402] on td "30" at bounding box center [729, 402] width 26 height 30
type input "30/08/2025"
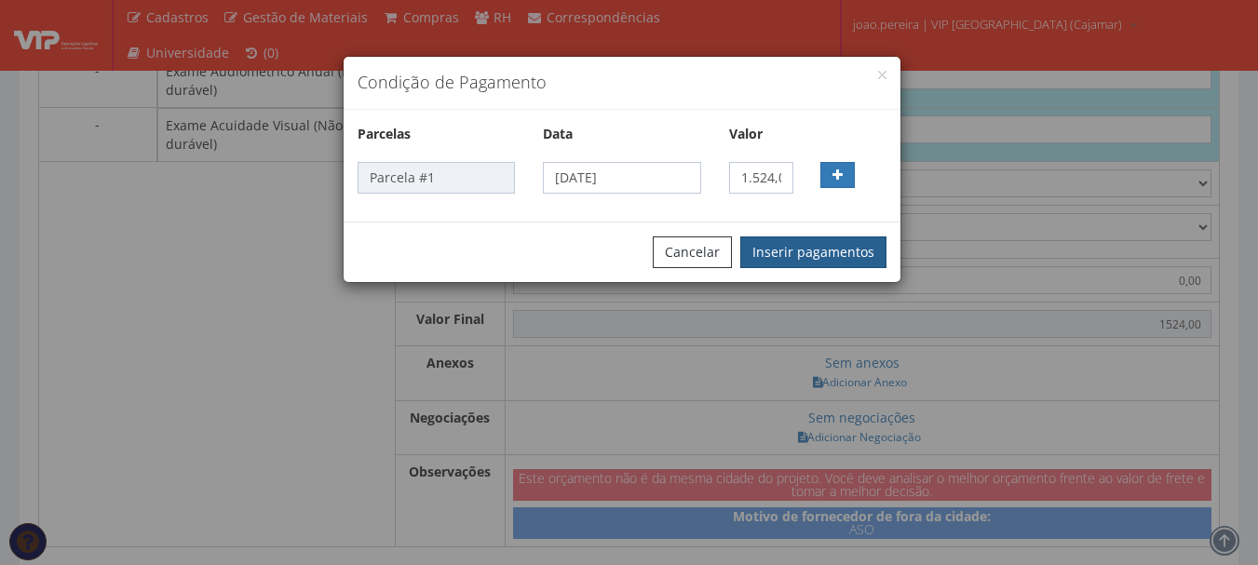
click at [826, 250] on button "Inserir pagamentos" at bounding box center [813, 253] width 146 height 32
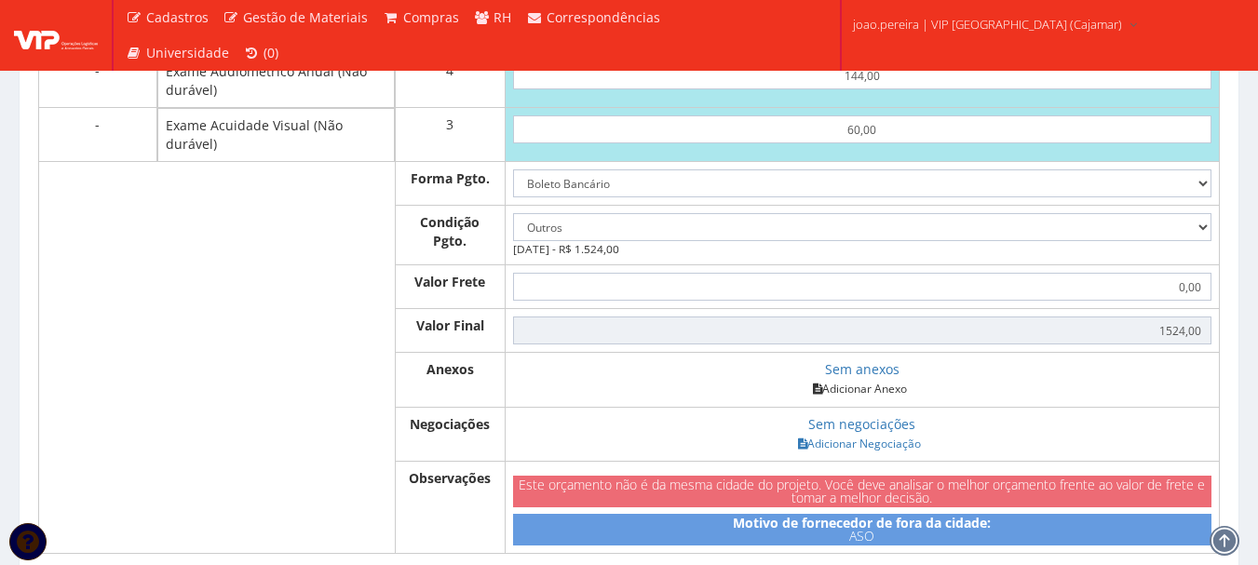
click at [864, 399] on link "Adicionar Anexo" at bounding box center [859, 389] width 105 height 20
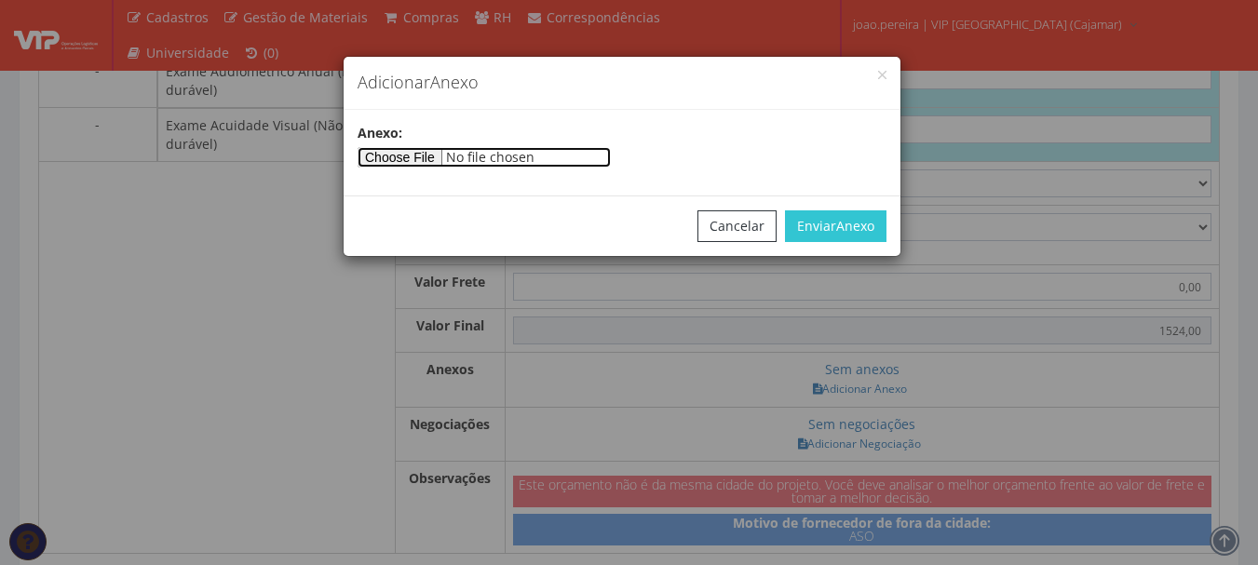
click at [445, 151] on input"] "file" at bounding box center [484, 157] width 253 height 20
type input"] "C:\fakepath\Relatório Vip Julho de 2025 (2).pdf"
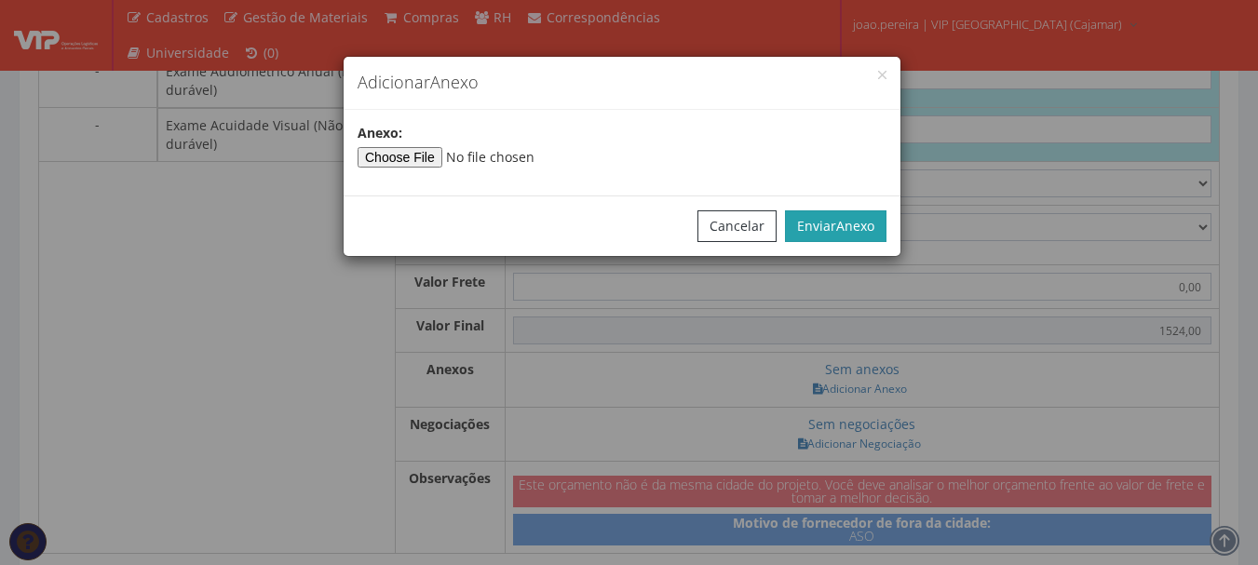
click at [872, 213] on button "Enviar Anexo" at bounding box center [836, 226] width 102 height 32
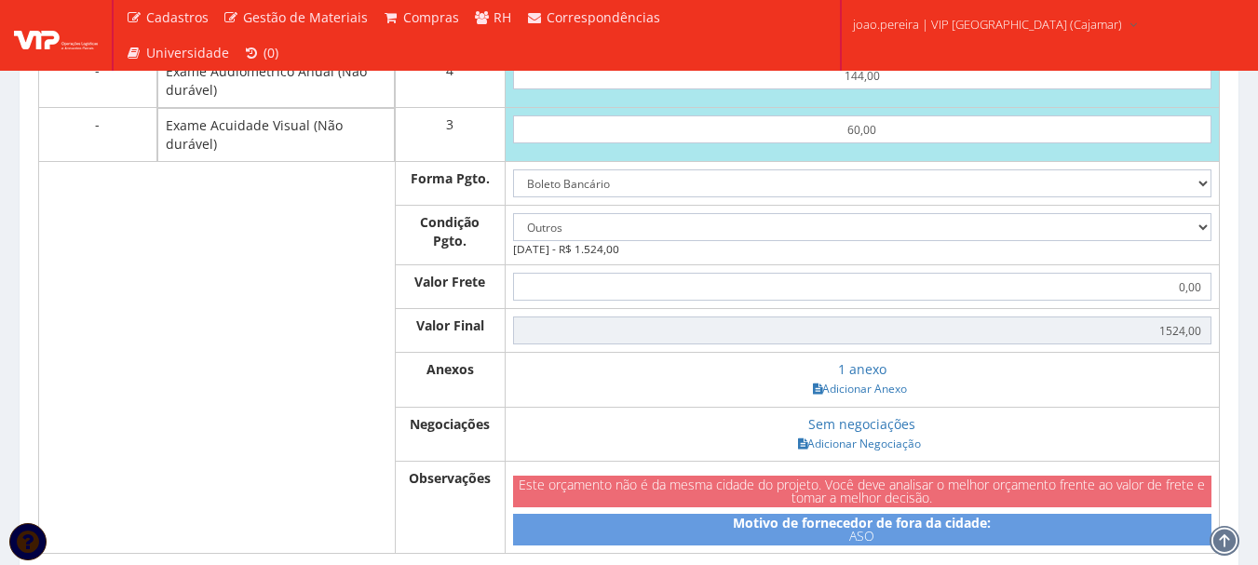
scroll to position [1636, 0]
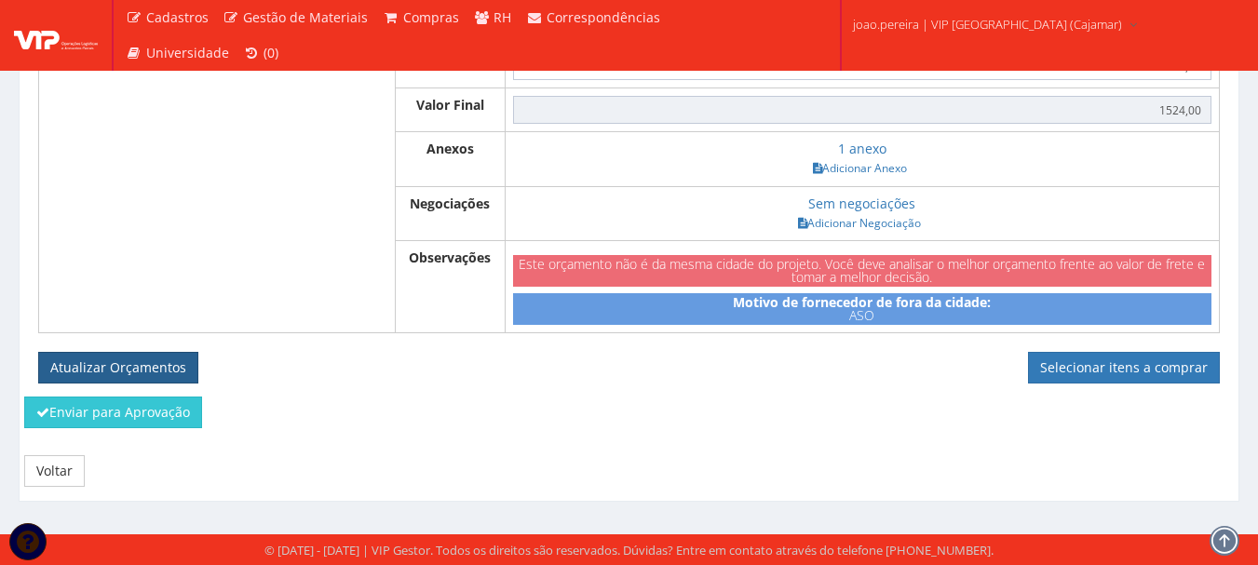
click at [138, 362] on button "Atualizar Orçamentos" at bounding box center [118, 368] width 160 height 32
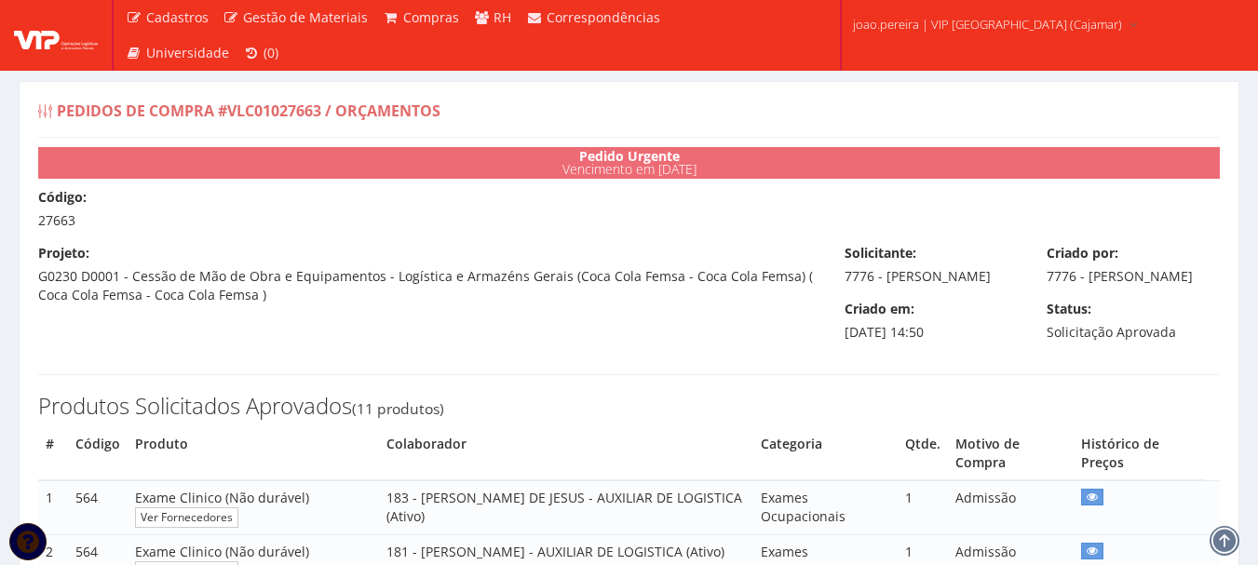
select select "outros"
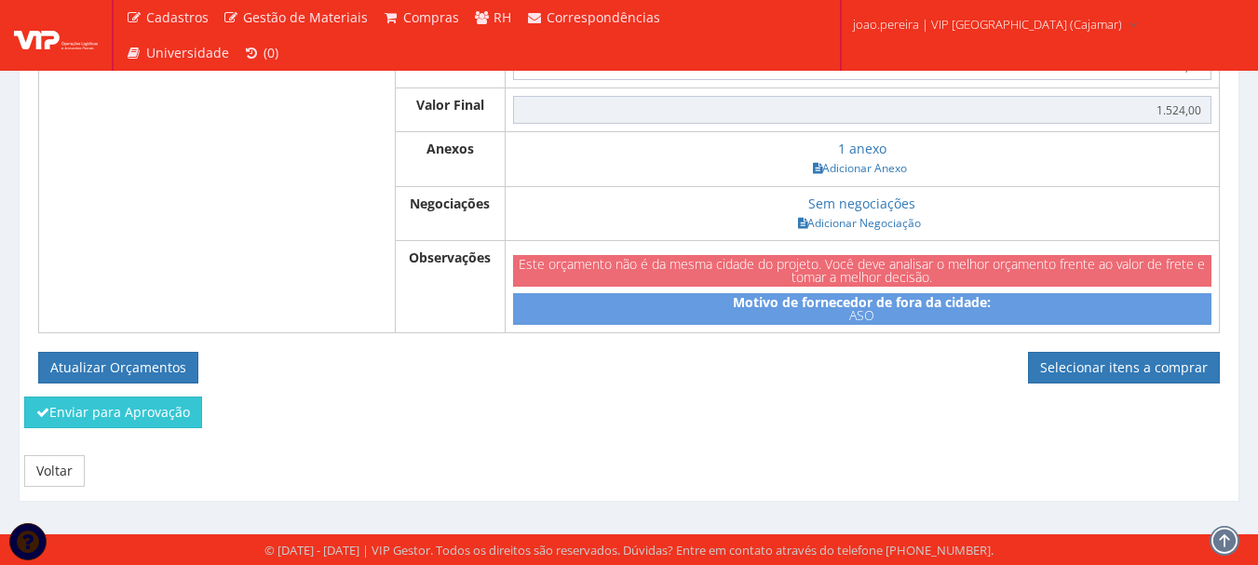
scroll to position [1569, 0]
click at [1141, 376] on link "Selecionar itens a comprar" at bounding box center [1124, 368] width 192 height 32
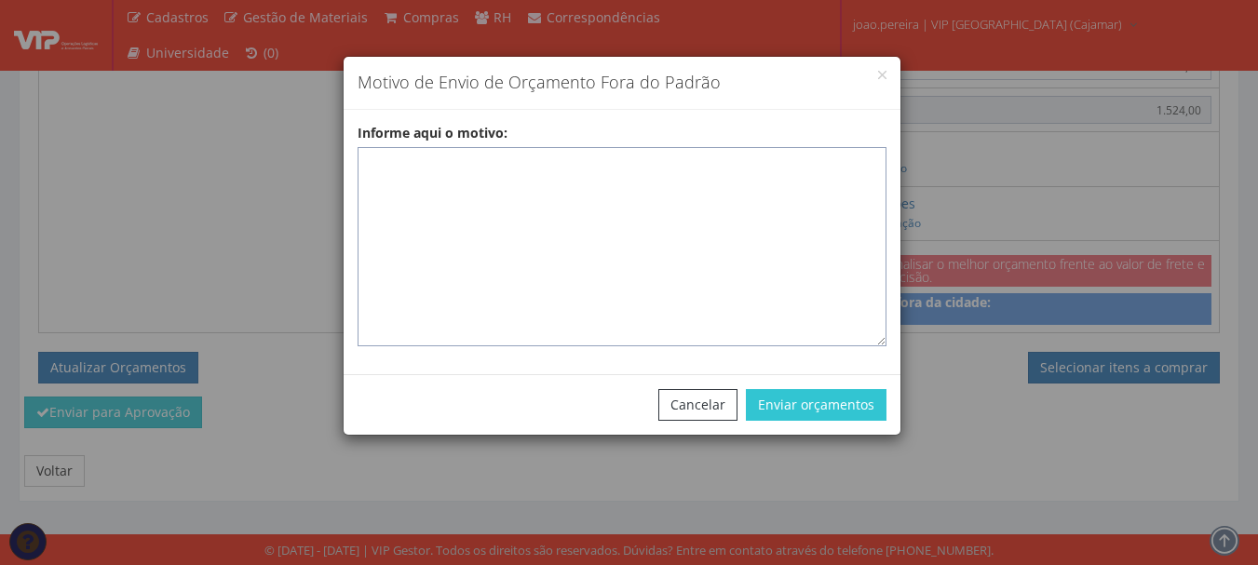
drag, startPoint x: 509, startPoint y: 186, endPoint x: 722, endPoint y: 152, distance: 215.1
click at [511, 186] on textarea "Informe aqui o motivo:" at bounding box center [622, 246] width 529 height 199
click at [372, 164] on textarea "Informe aqui o motivo:" at bounding box center [622, 246] width 529 height 199
paste textarea "Exames realizados em clinica homologada que atende na região. - EXAMES ASO"
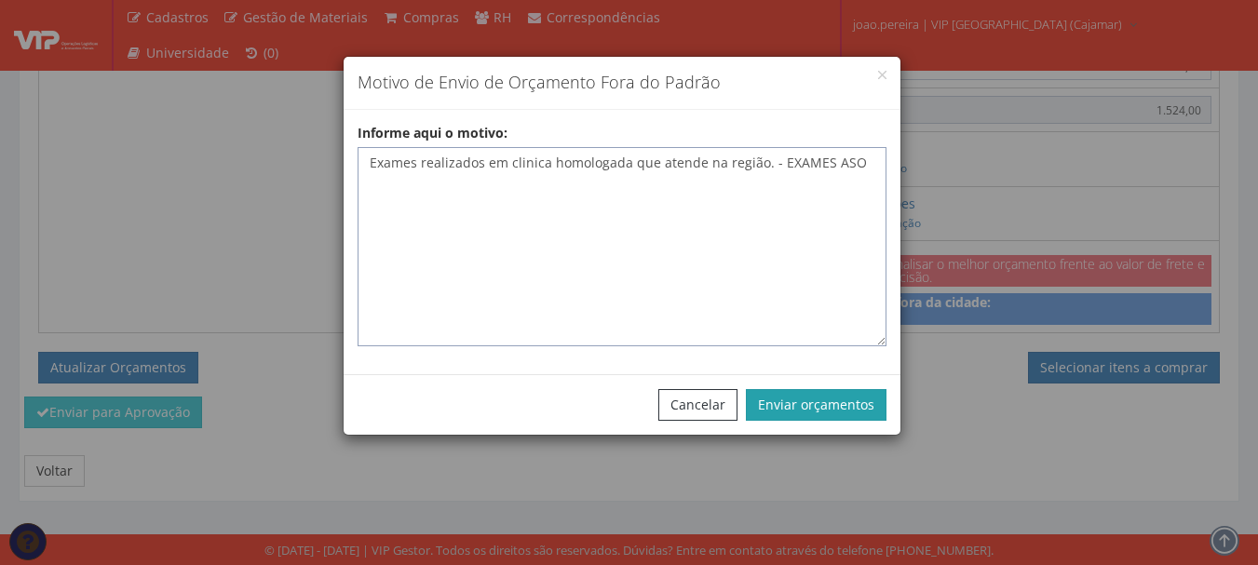
type textarea "Exames realizados em clinica homologada que atende na região. - EXAMES ASO"
click at [821, 406] on button "Enviar orçamentos" at bounding box center [816, 405] width 141 height 32
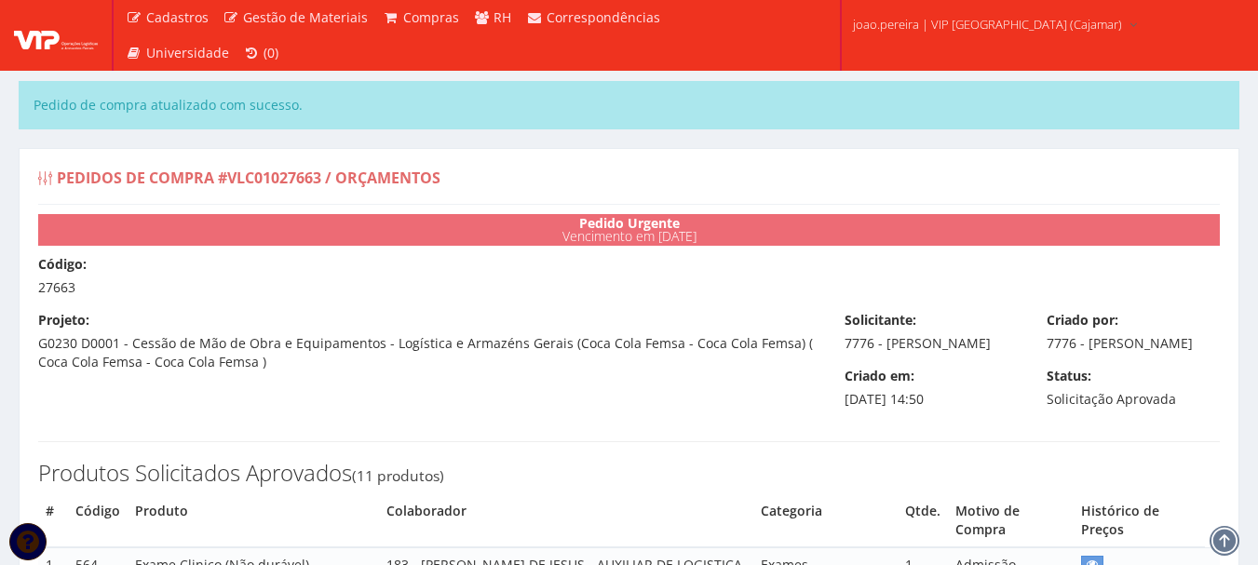
select select "outros"
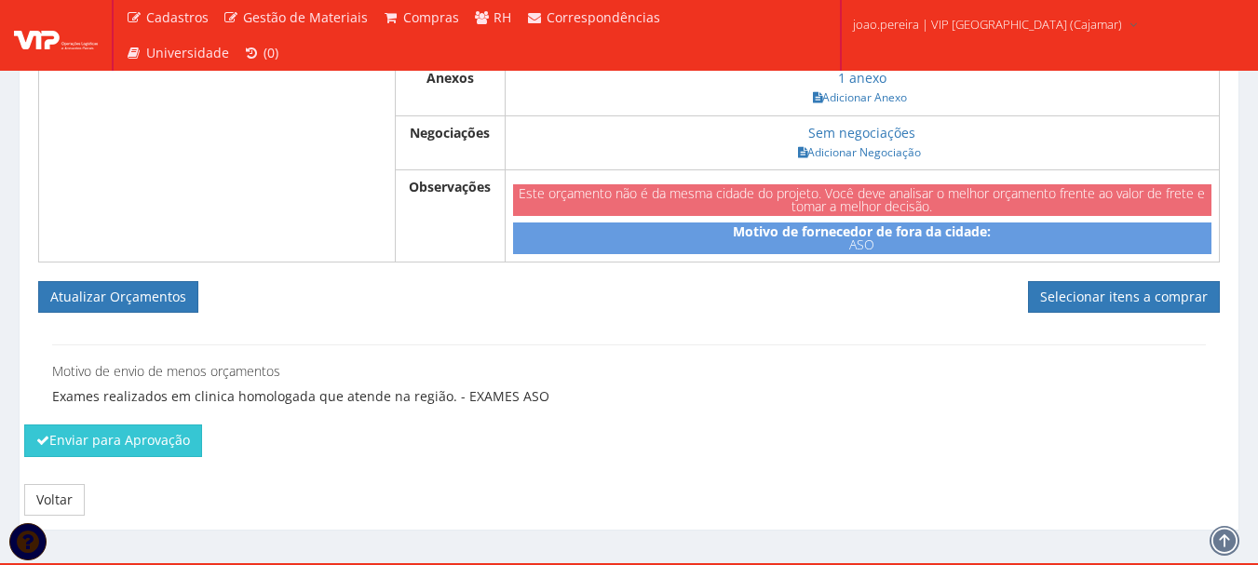
scroll to position [1643, 0]
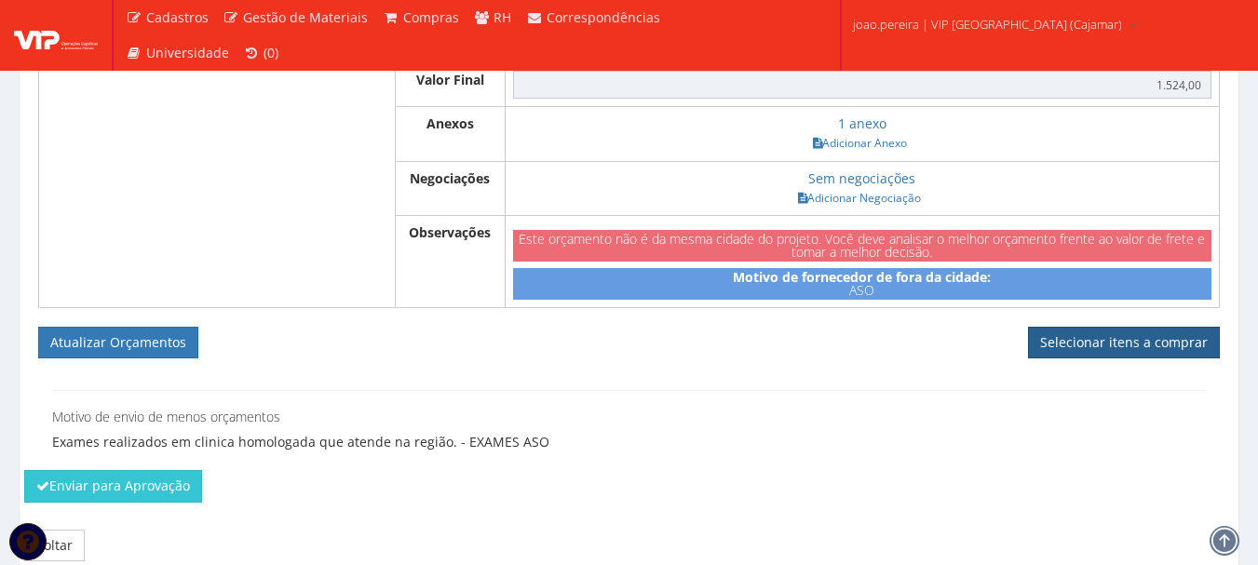
click at [1141, 359] on link "Selecionar itens a comprar" at bounding box center [1124, 343] width 192 height 32
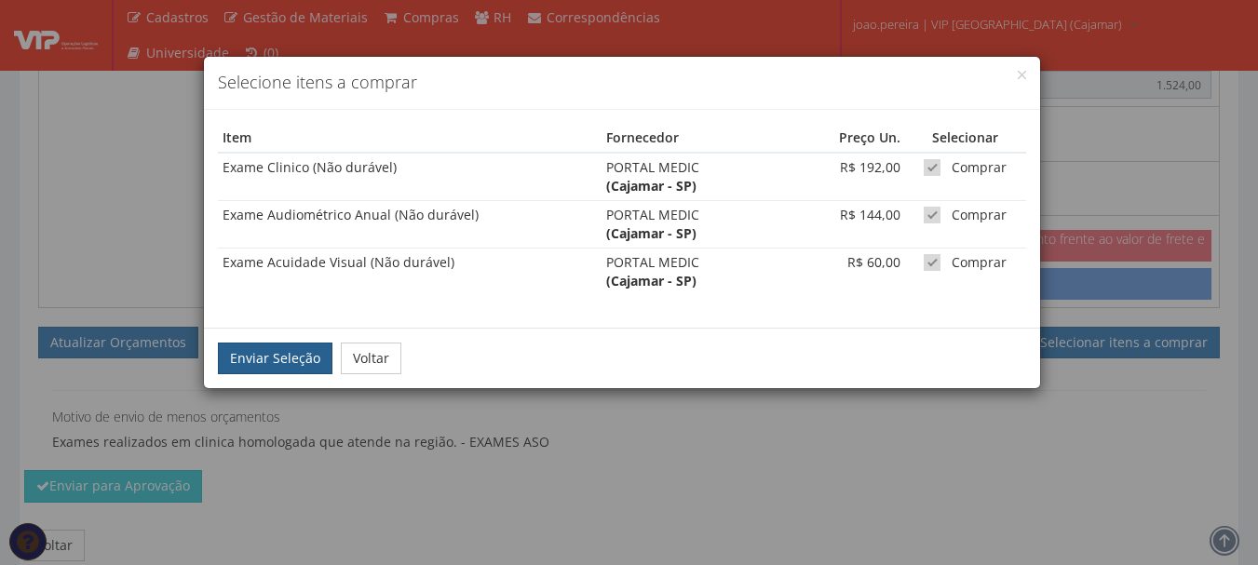
click at [286, 359] on button "Enviar Seleção" at bounding box center [275, 359] width 115 height 32
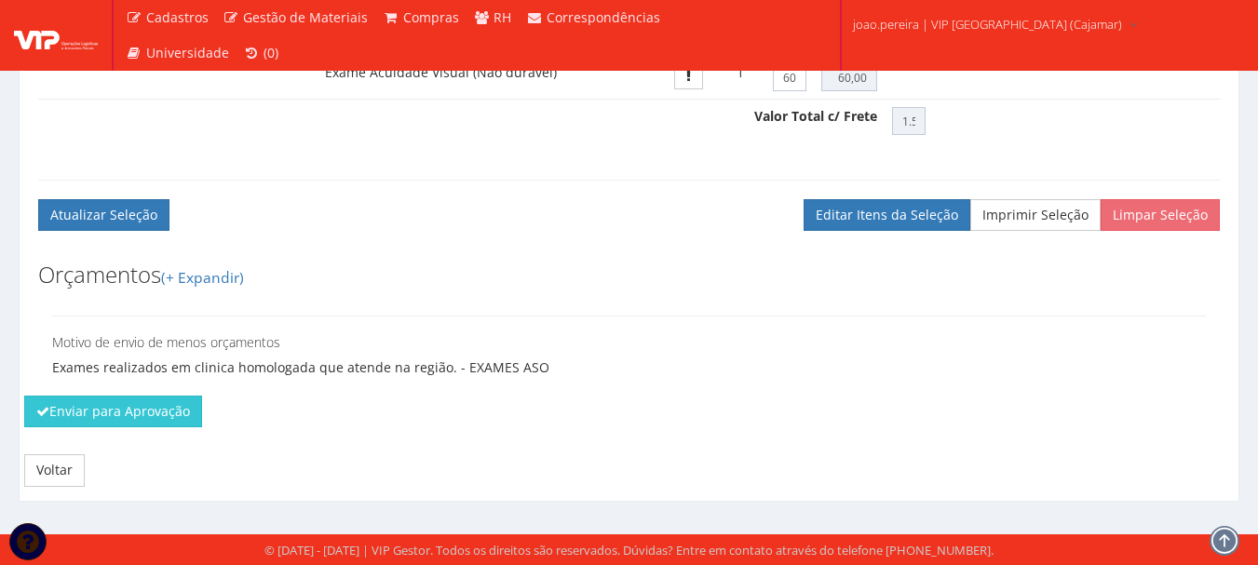
scroll to position [1740, 0]
click at [107, 416] on button "Enviar para Aprovação" at bounding box center [113, 412] width 178 height 32
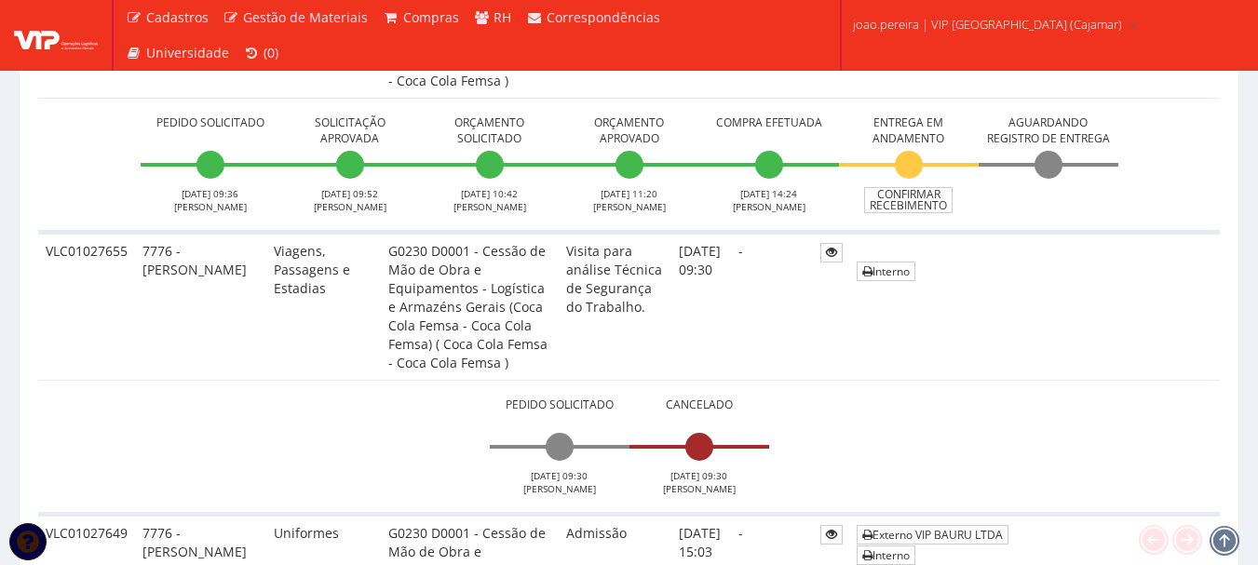
scroll to position [1118, 0]
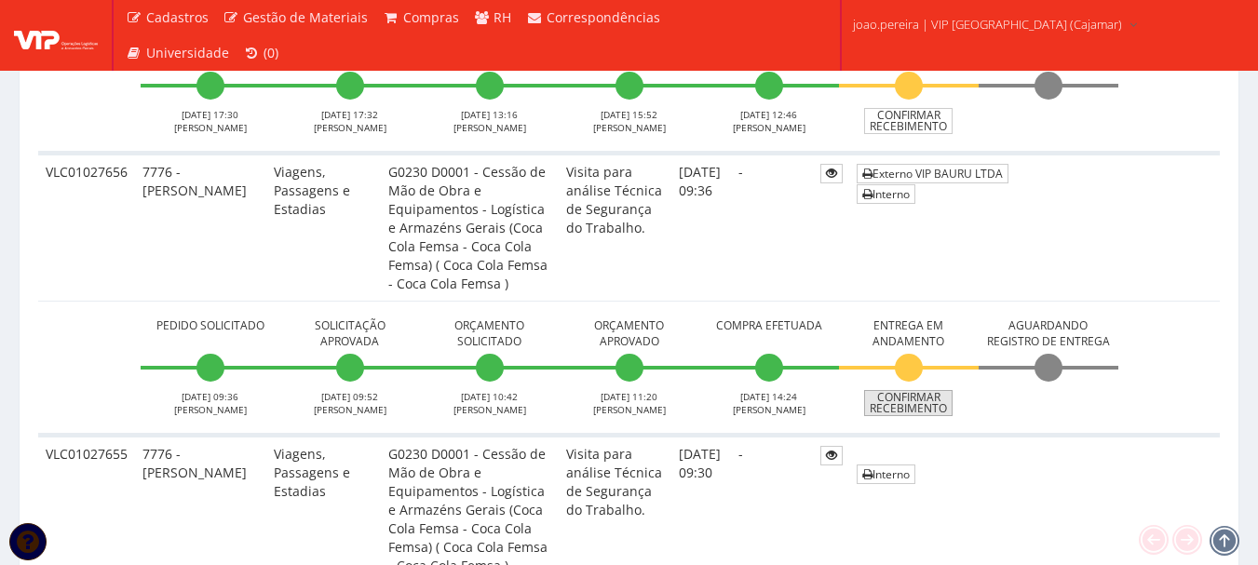
click at [926, 409] on link "Confirmar Recebimento" at bounding box center [908, 403] width 88 height 26
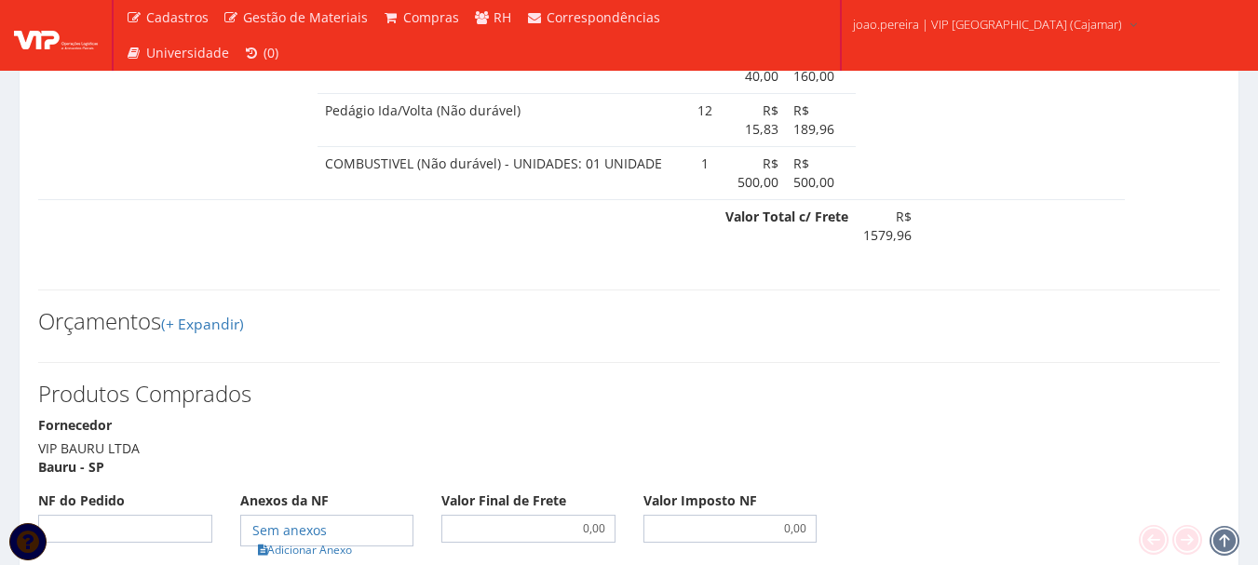
scroll to position [1304, 0]
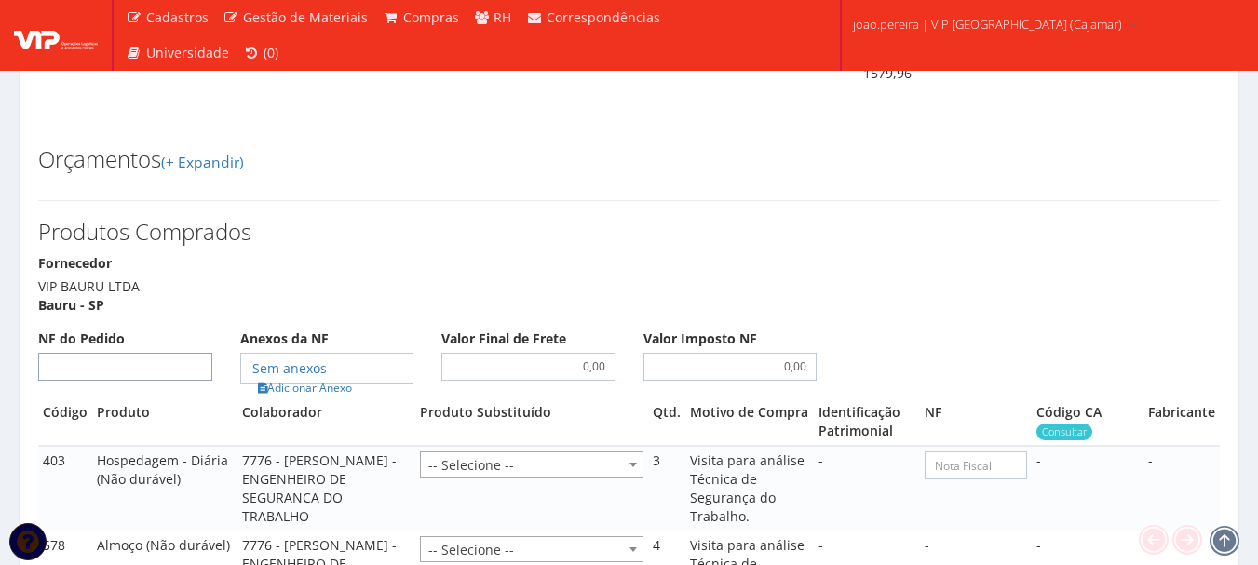
click at [111, 353] on input "NF do Pedido" at bounding box center [125, 367] width 174 height 28
type input "00"
click at [351, 378] on link "Adicionar Anexo" at bounding box center [304, 388] width 105 height 20
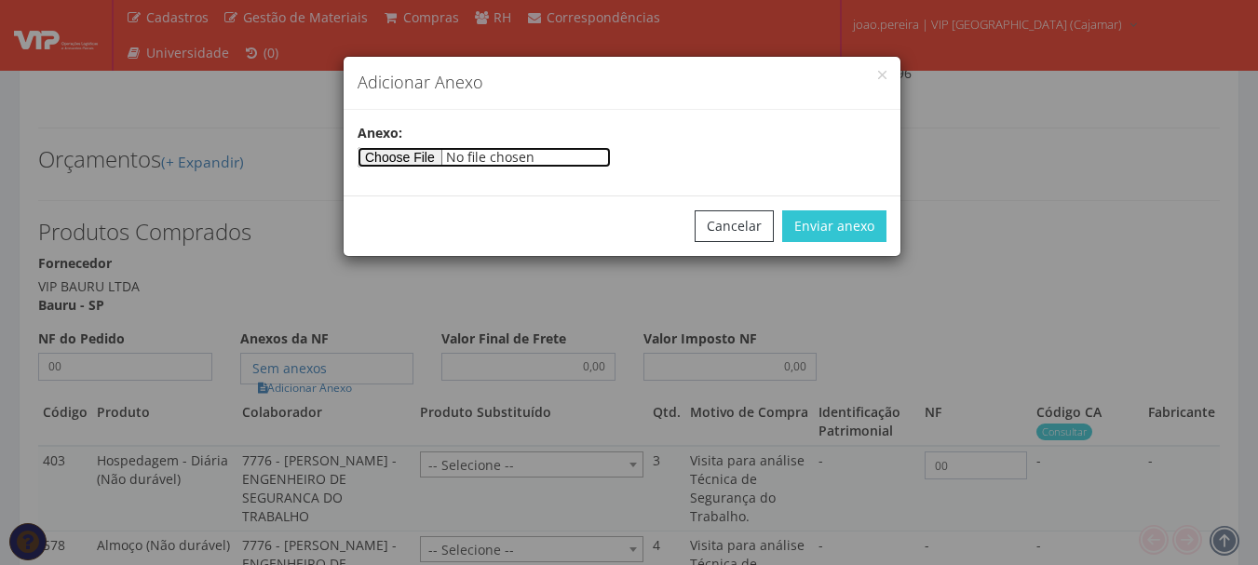
click at [453, 148] on input"] "file" at bounding box center [484, 157] width 253 height 20
type input"] "C:\fakepath\[PERSON_NAME] 25-08.docx"
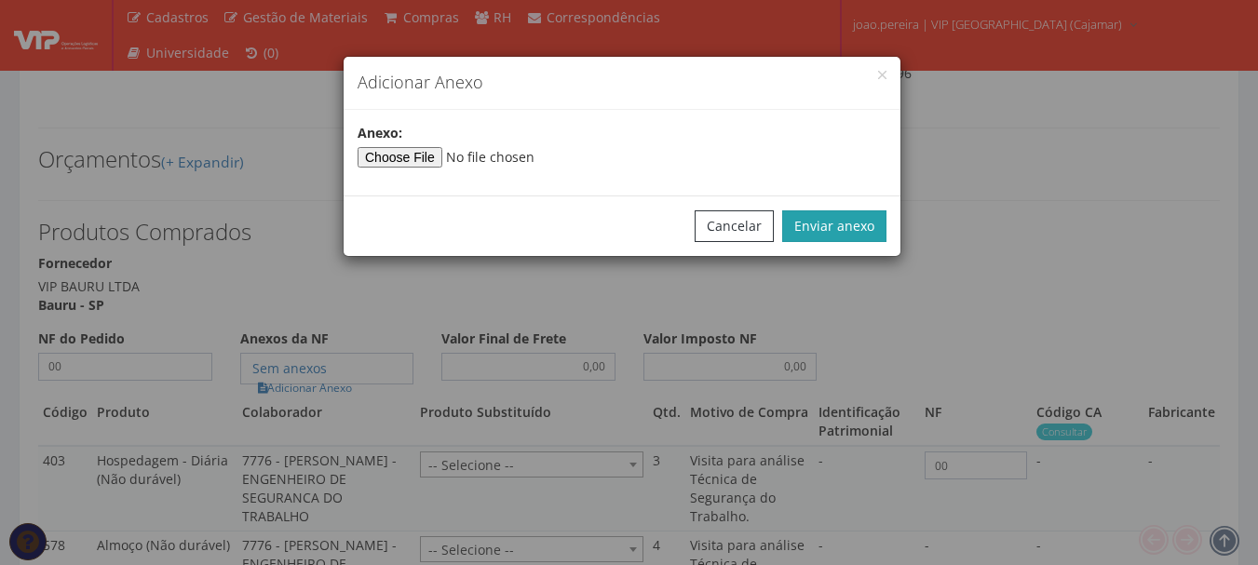
click at [836, 226] on button "Enviar anexo" at bounding box center [834, 226] width 104 height 32
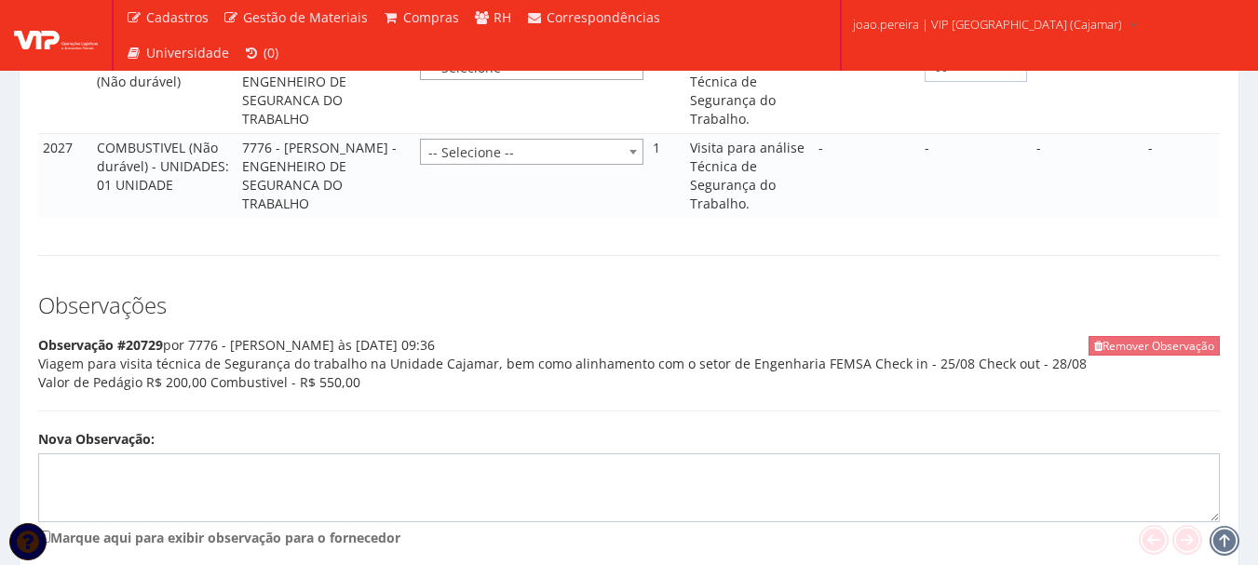
scroll to position [2113, 0]
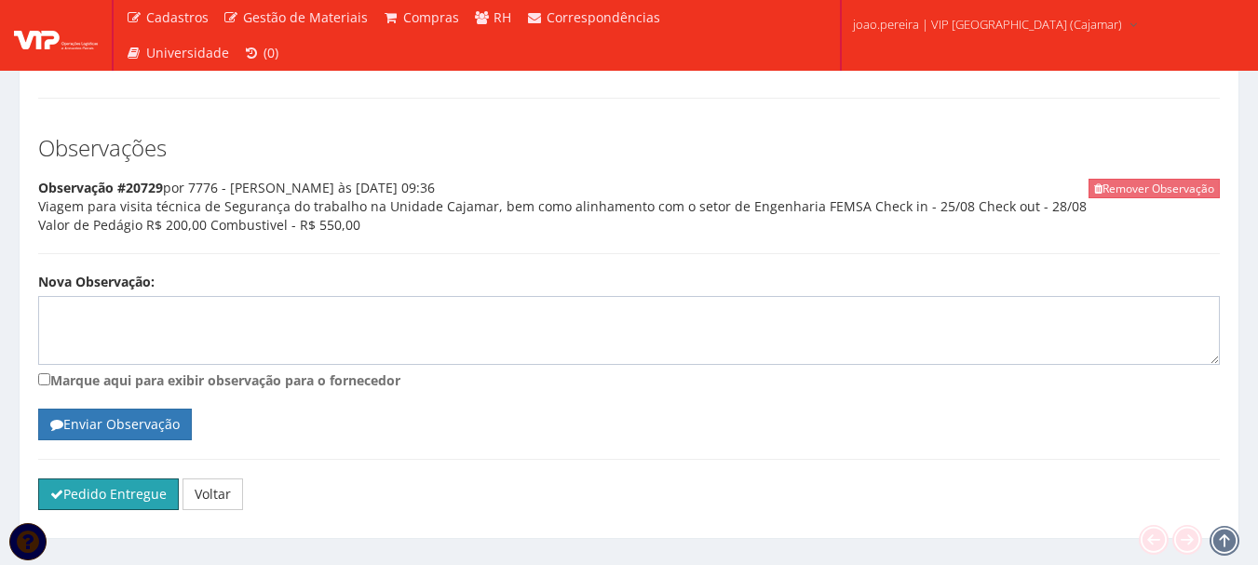
click at [117, 479] on button "Pedido Entregue" at bounding box center [108, 495] width 141 height 32
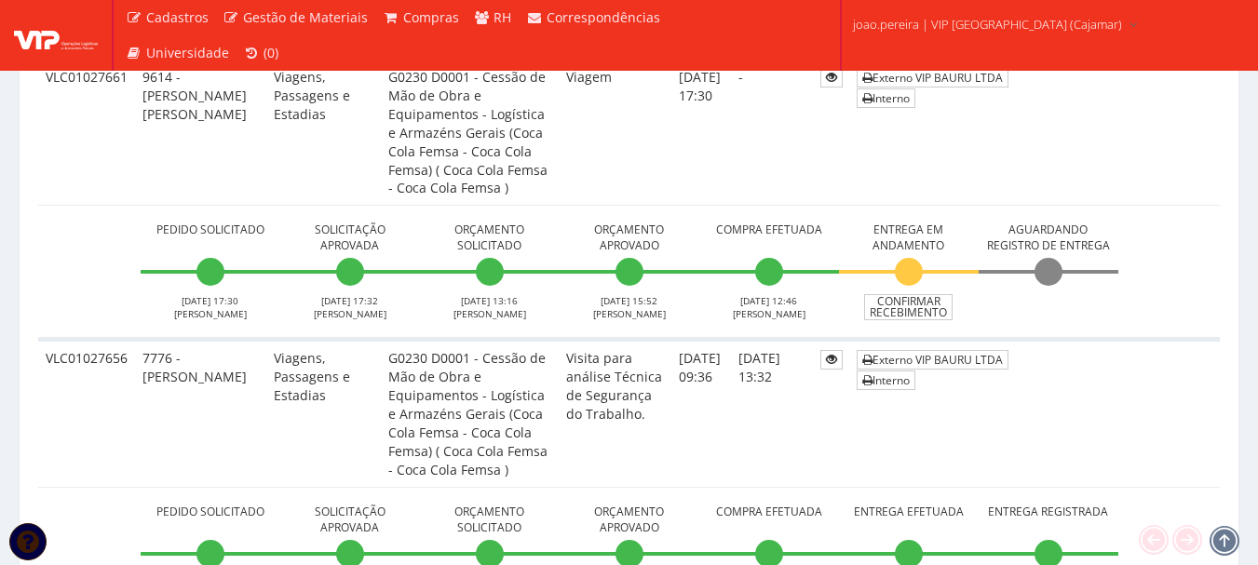
scroll to position [745, 0]
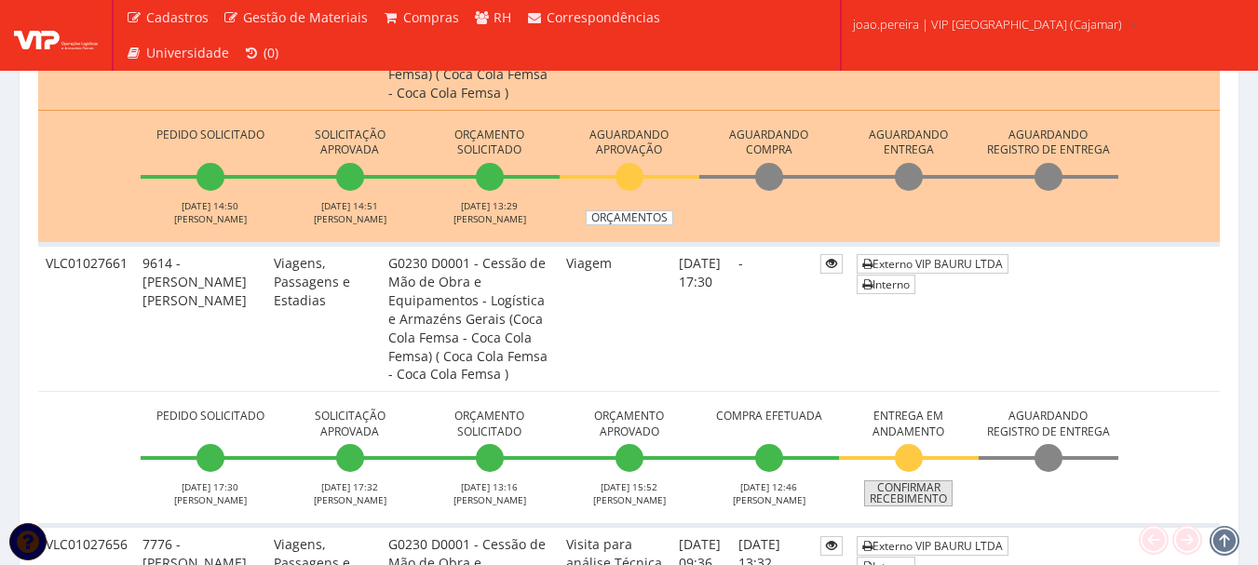
click at [912, 494] on link "Confirmar Recebimento" at bounding box center [908, 494] width 88 height 26
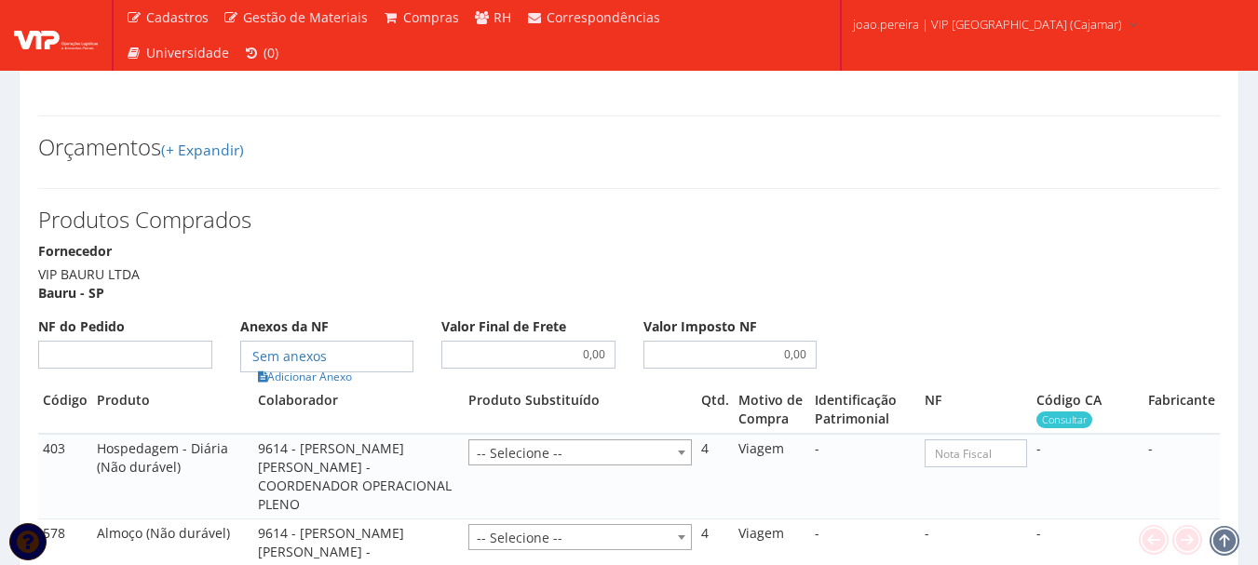
scroll to position [1211, 0]
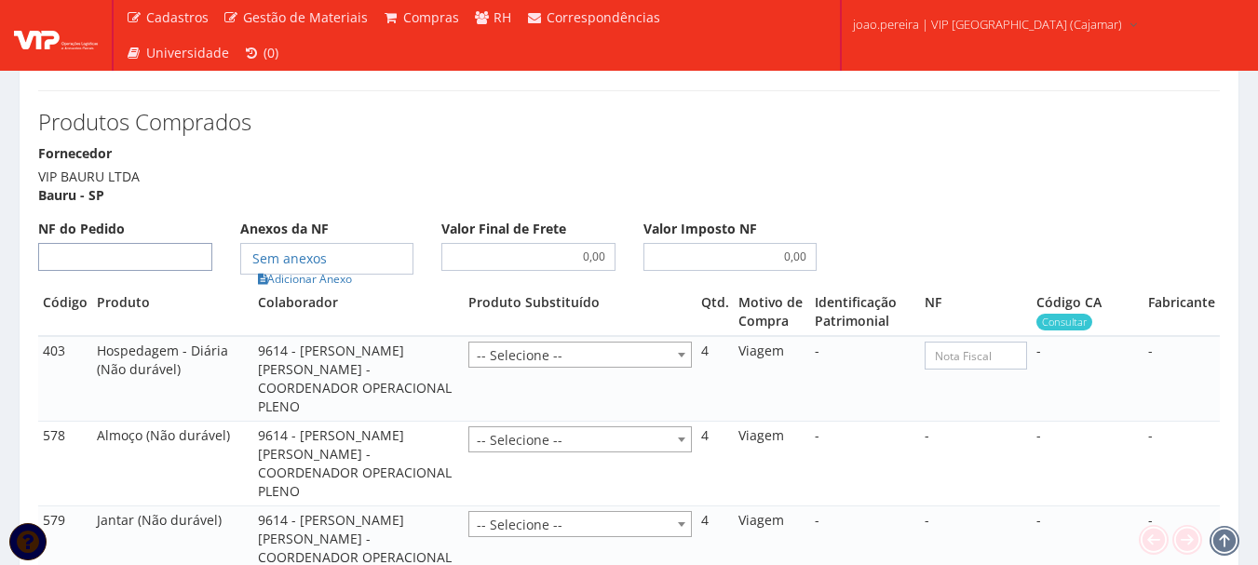
click at [128, 245] on input "NF do Pedido" at bounding box center [125, 257] width 174 height 28
type input "00"
click at [302, 282] on link "Adicionar Anexo" at bounding box center [304, 279] width 105 height 20
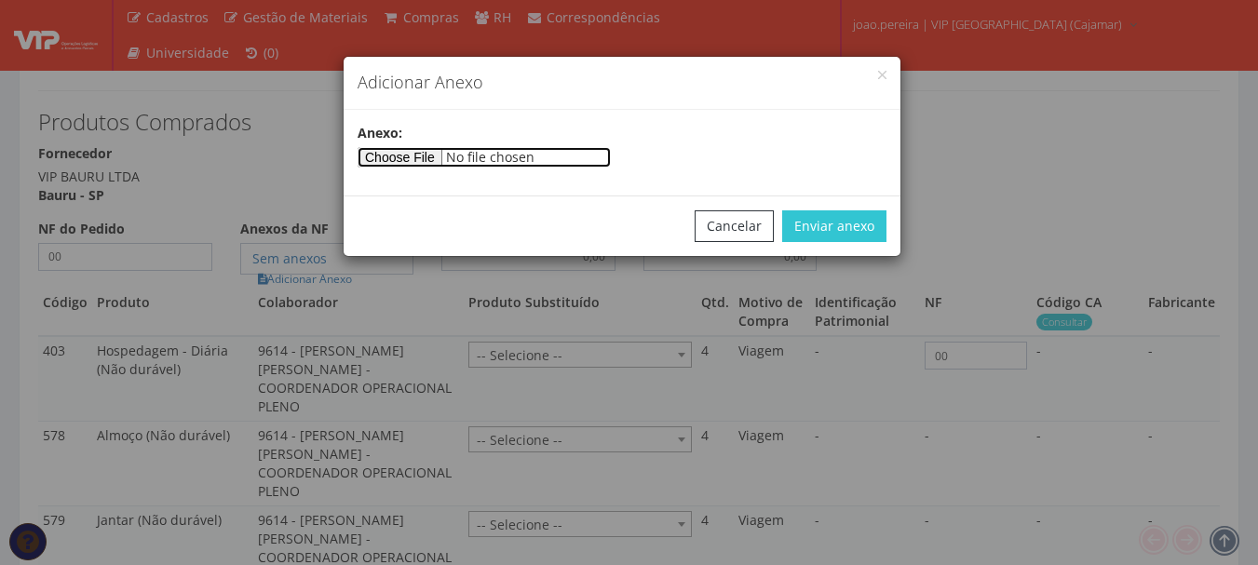
click at [424, 150] on input"] "file" at bounding box center [484, 157] width 253 height 20
type input"] "C:\fakepath\CAMARGO 26-08.docx"
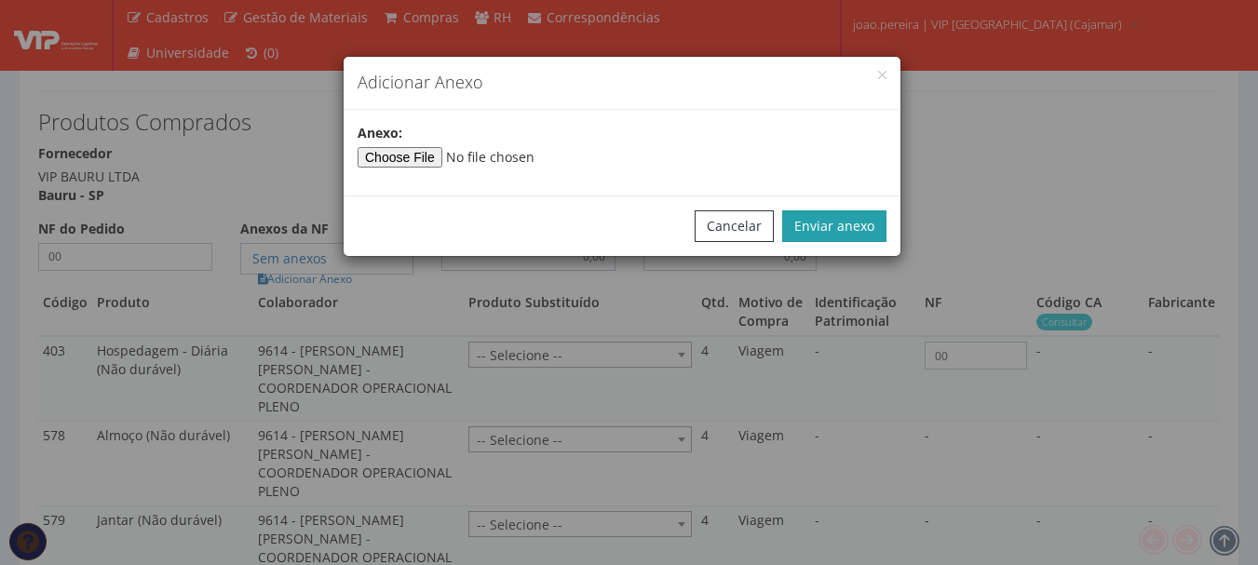
click at [844, 224] on button "Enviar anexo" at bounding box center [834, 226] width 104 height 32
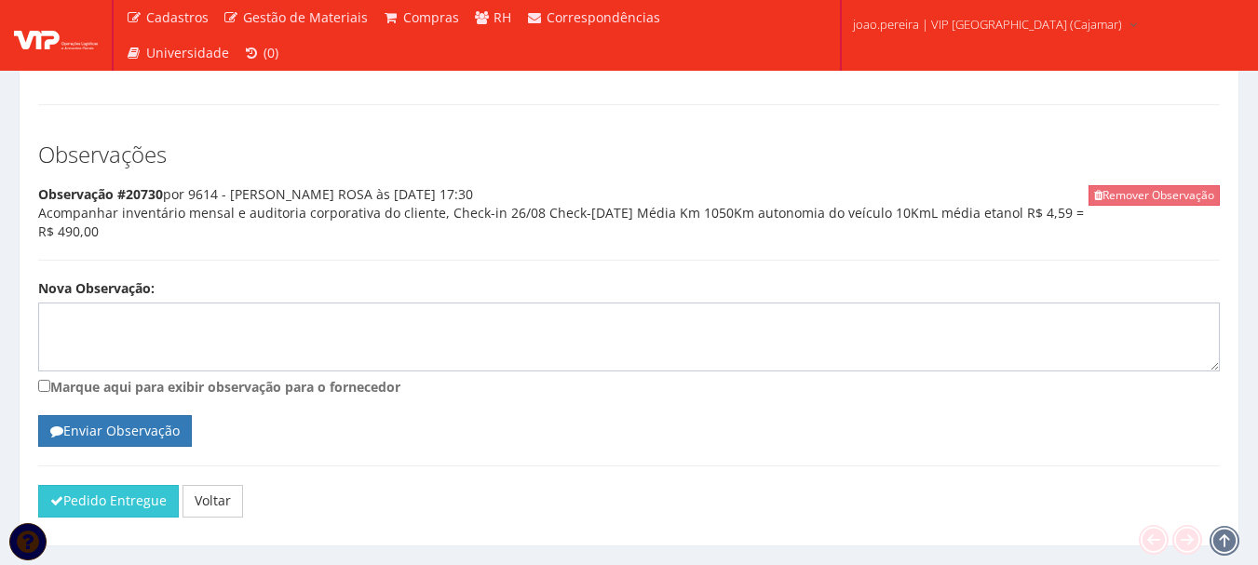
scroll to position [1864, 0]
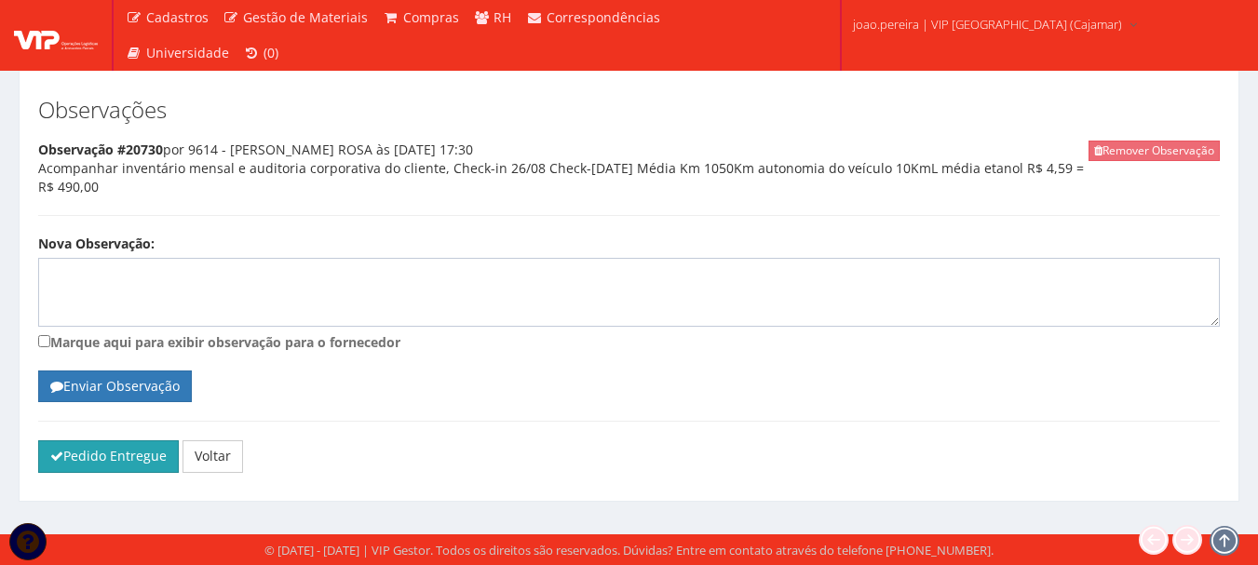
click at [132, 467] on button "Pedido Entregue" at bounding box center [108, 457] width 141 height 32
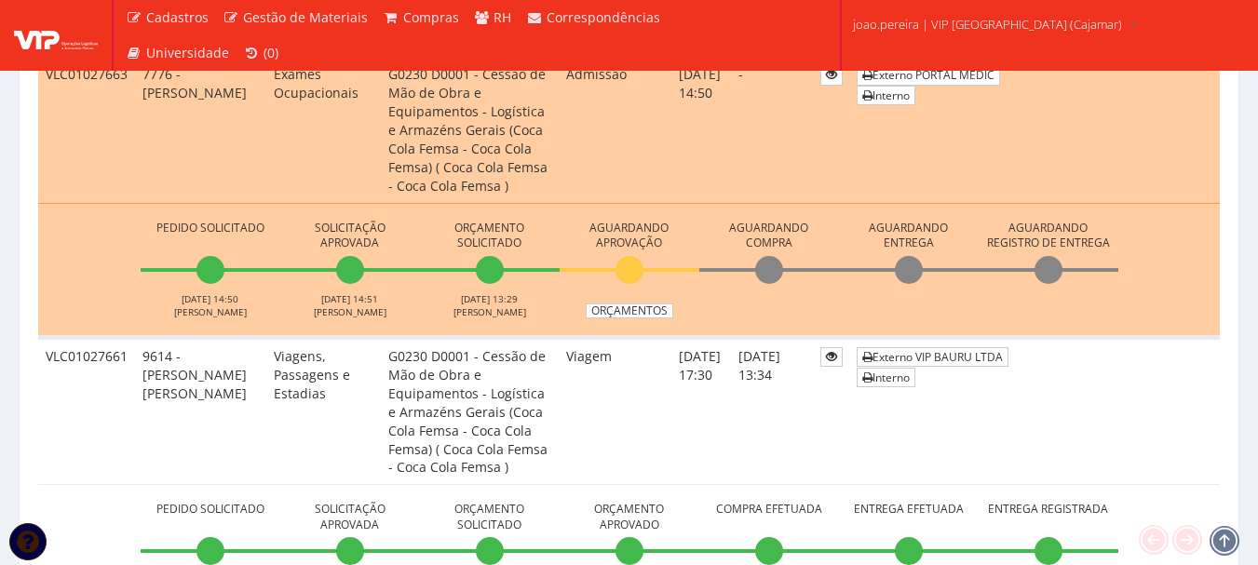
scroll to position [931, 0]
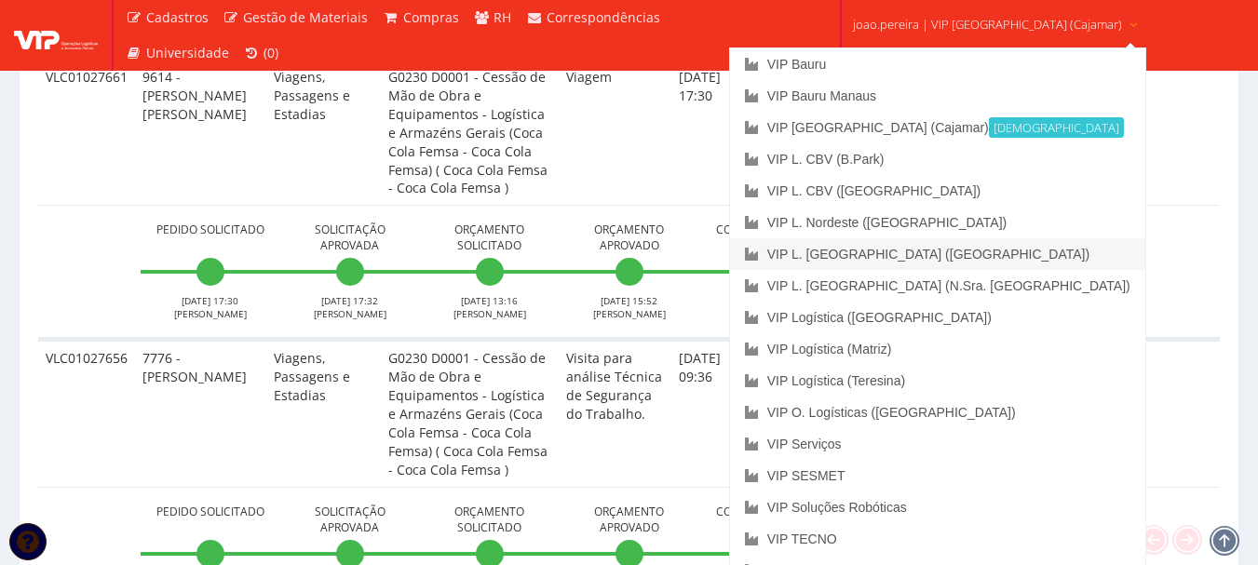
click at [974, 251] on link "VIP L. [GEOGRAPHIC_DATA] ([GEOGRAPHIC_DATA])" at bounding box center [937, 254] width 415 height 32
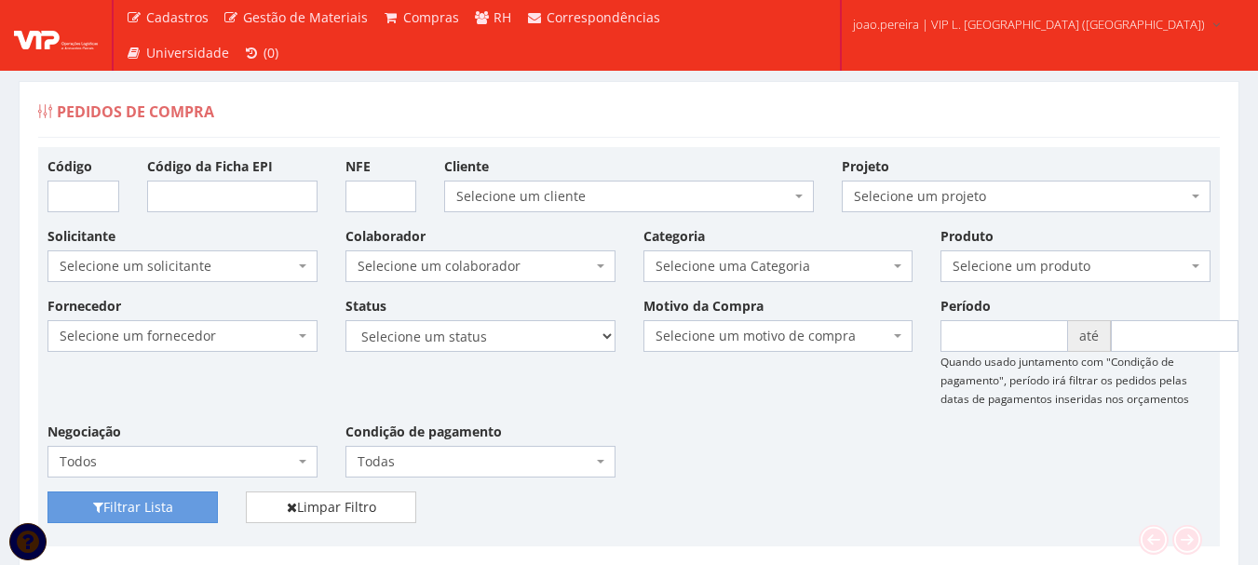
click at [645, 99] on div "Pedidos de Compra" at bounding box center [629, 115] width 1182 height 45
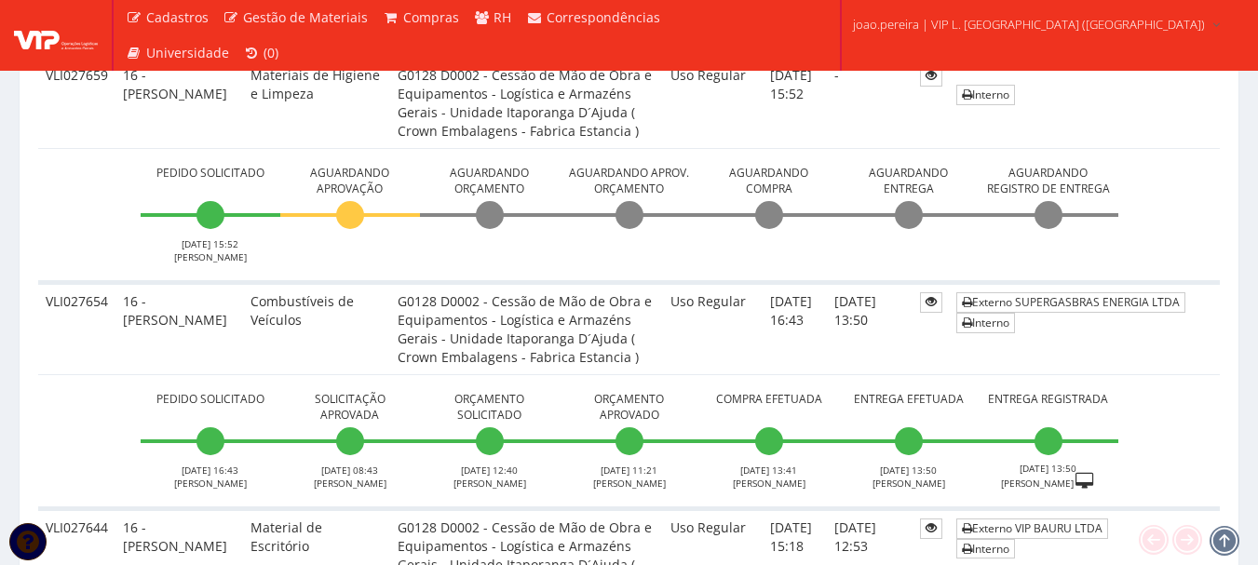
scroll to position [1118, 0]
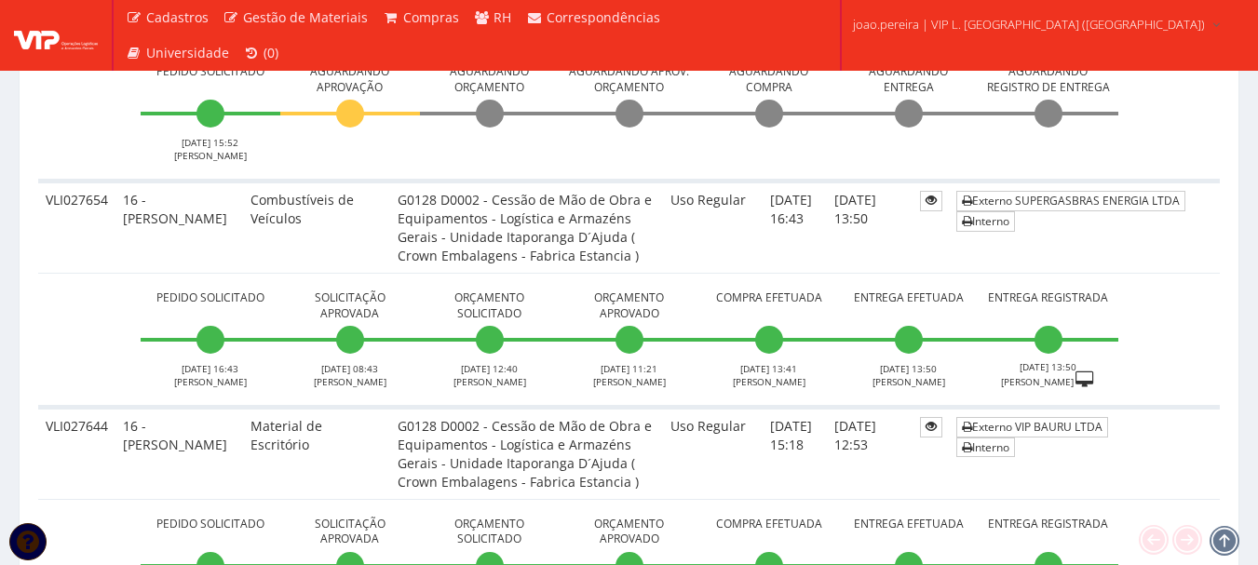
click at [46, 319] on td "Pedido Solicitado 19/08/2025 16:43 JOSE SIQUEIRA Solicitação Aprovada 20/08/202…" at bounding box center [629, 340] width 1182 height 134
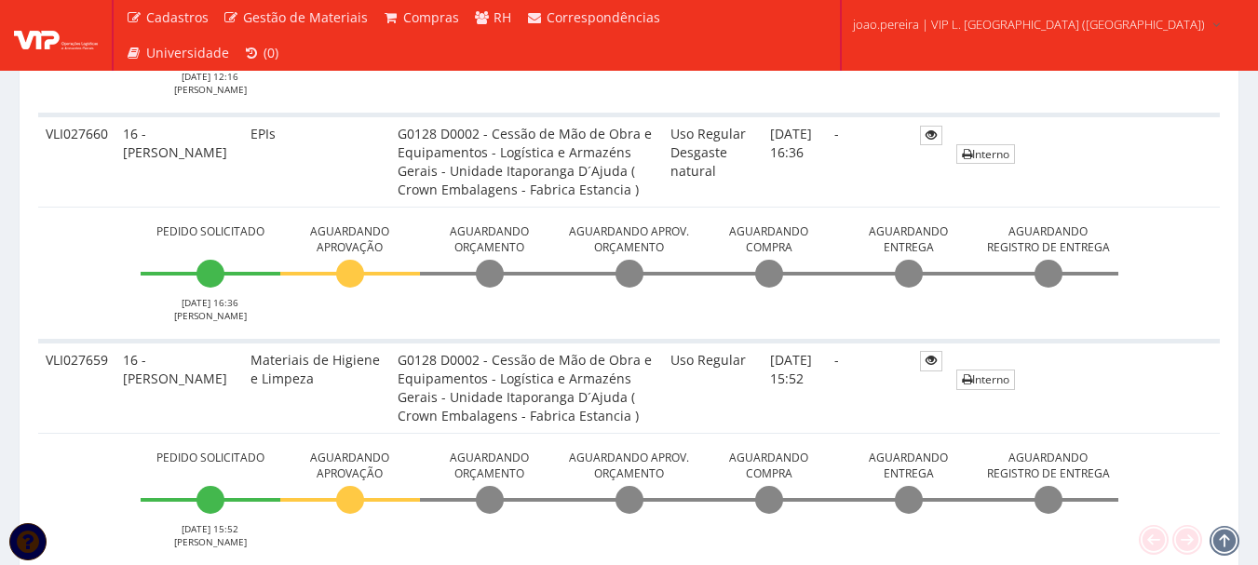
scroll to position [931, 0]
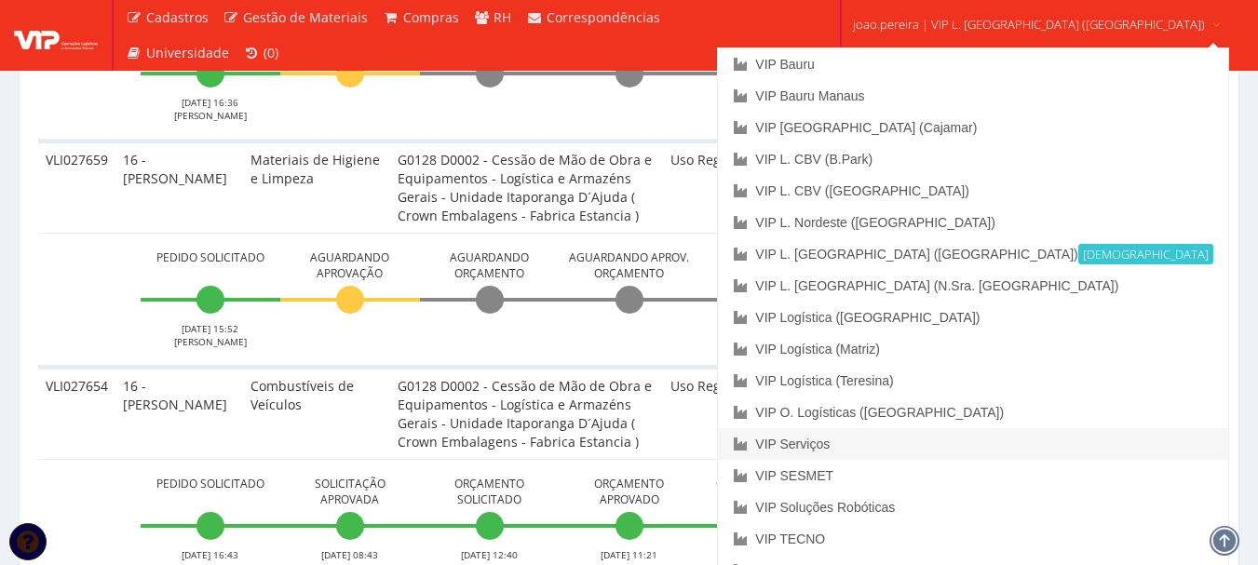
click at [928, 444] on link "VIP Serviços" at bounding box center [972, 444] width 509 height 32
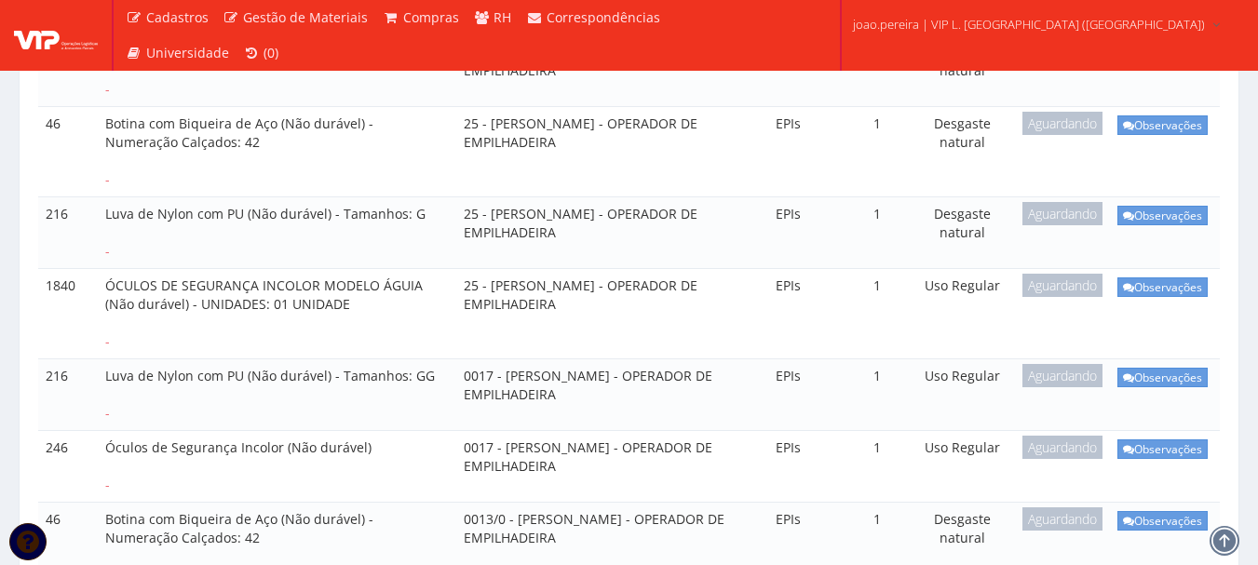
scroll to position [1492, 0]
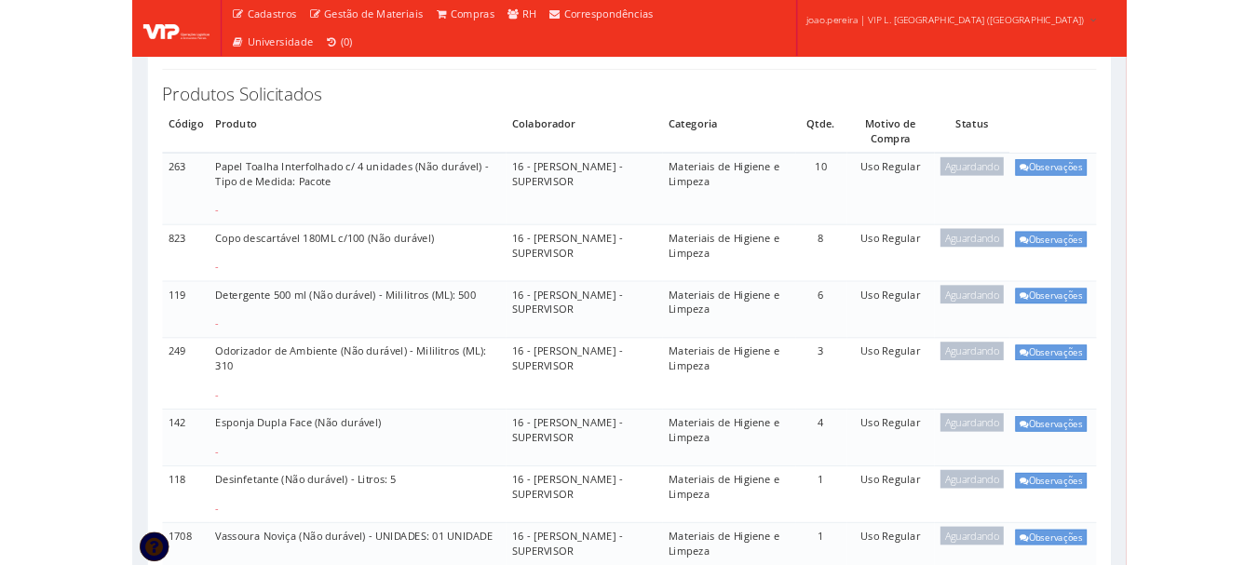
scroll to position [373, 0]
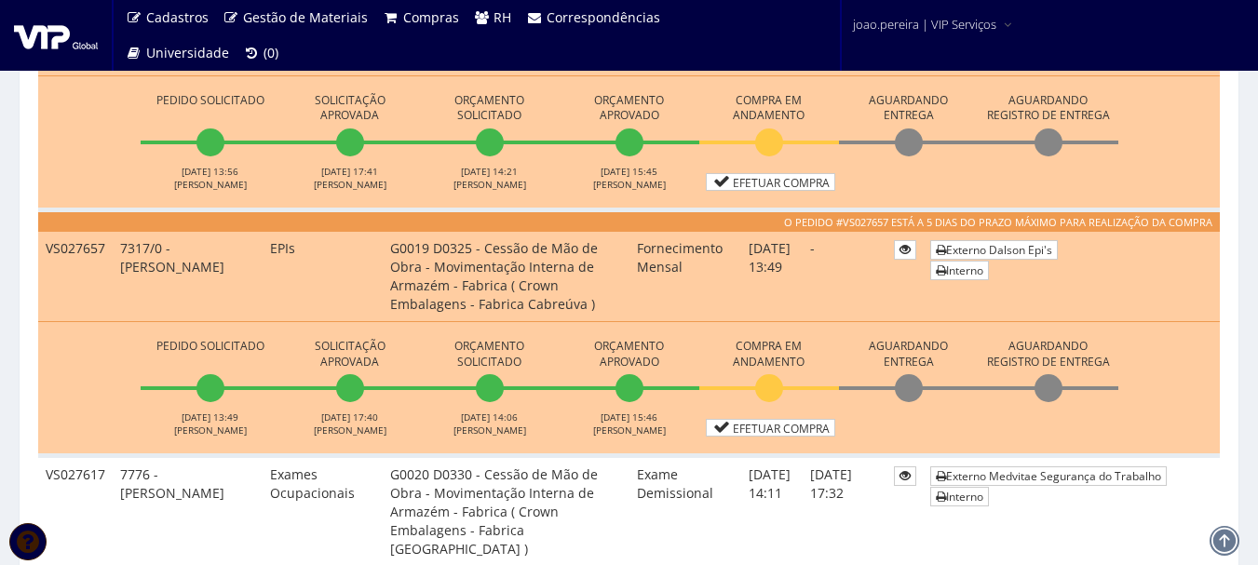
scroll to position [652, 0]
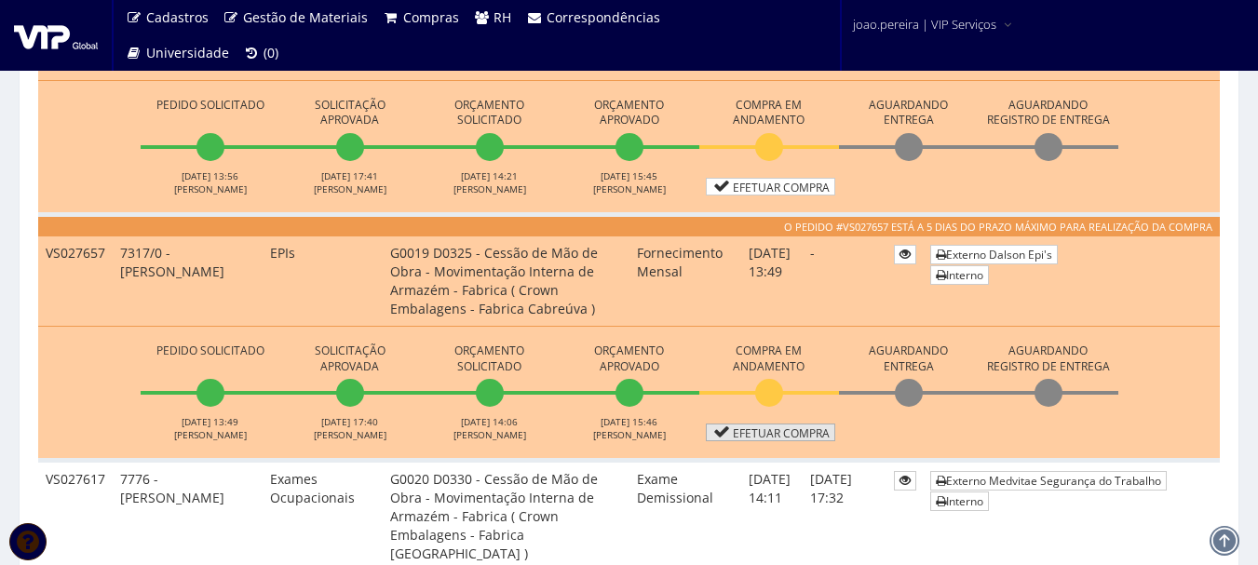
click at [783, 430] on link "Efetuar Compra" at bounding box center [770, 433] width 129 height 18
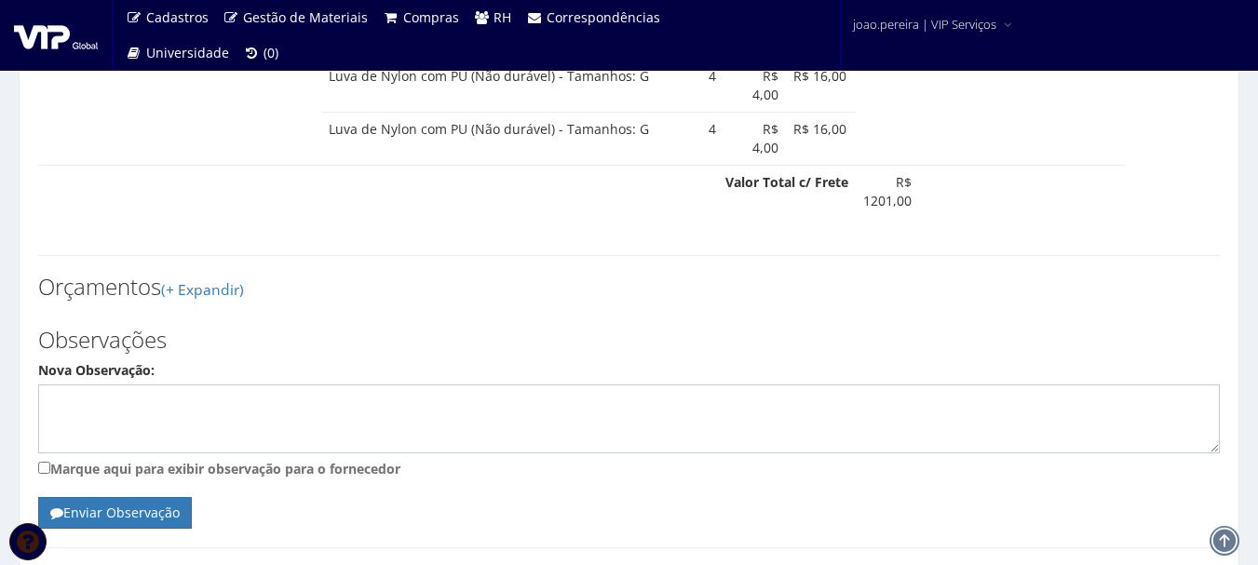
scroll to position [4372, 0]
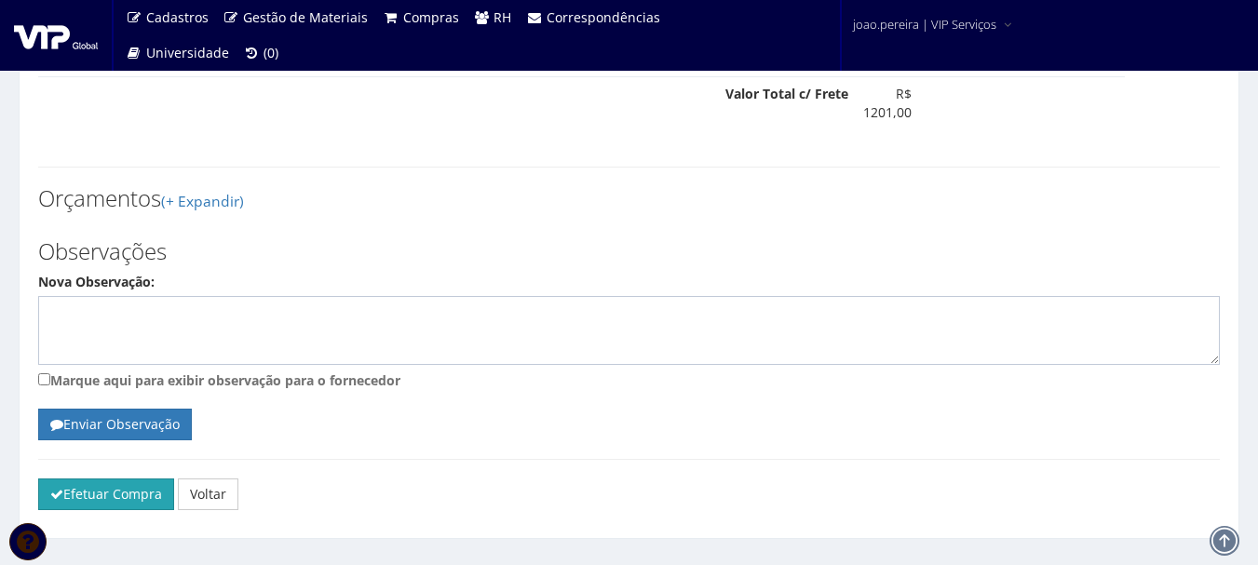
click at [85, 479] on button "Efetuar Compra" at bounding box center [106, 495] width 136 height 32
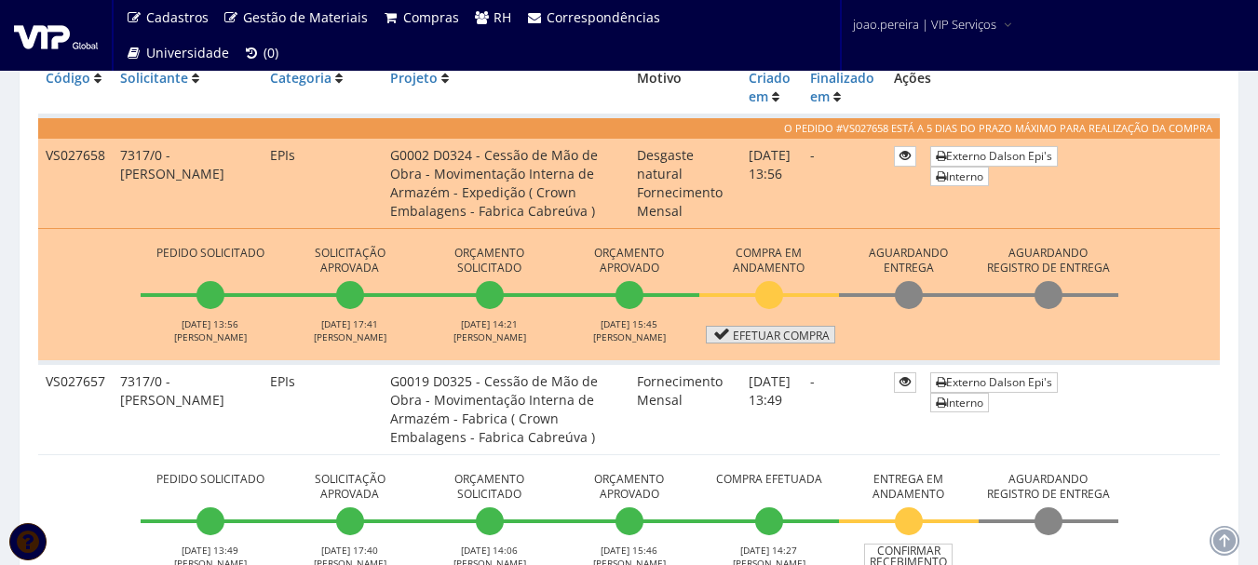
scroll to position [652, 0]
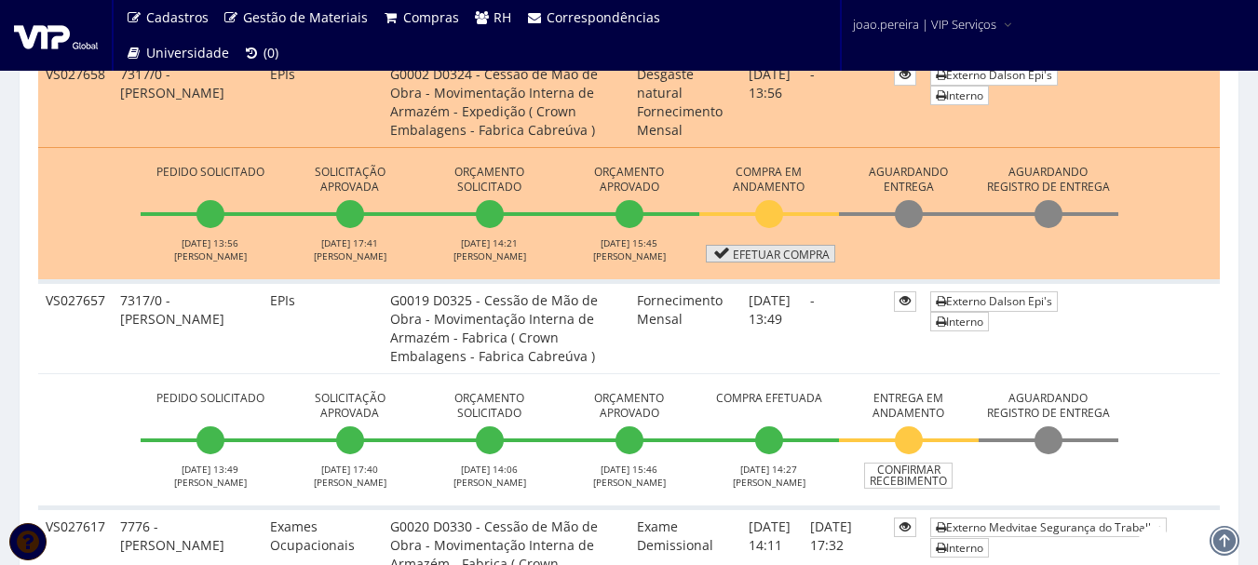
click at [802, 253] on link "Efetuar Compra" at bounding box center [770, 254] width 129 height 18
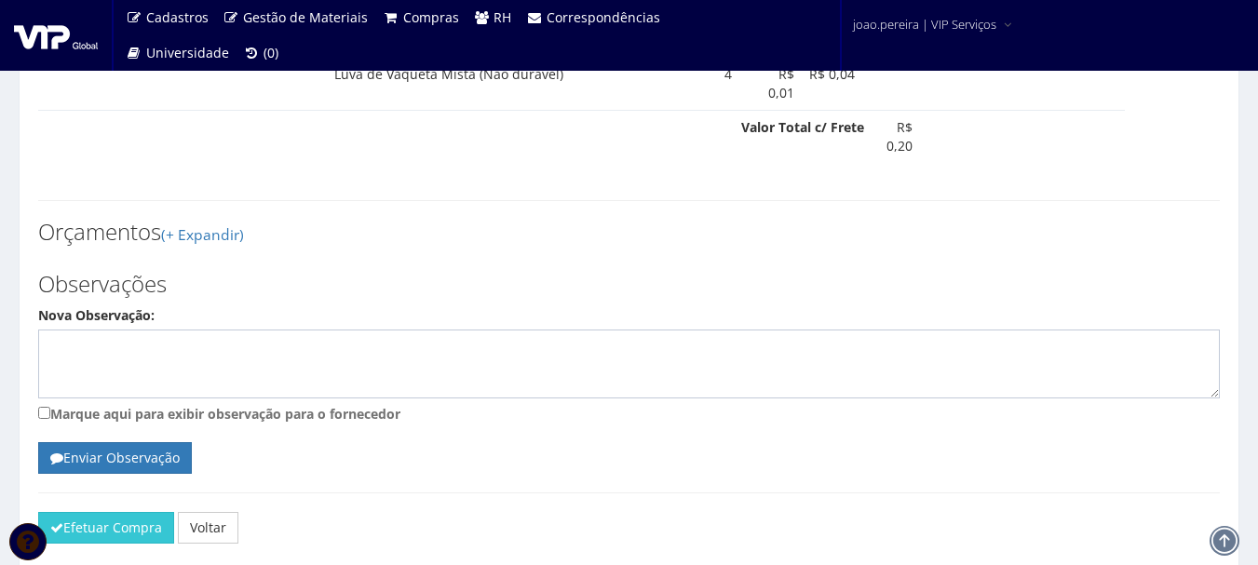
scroll to position [1617, 0]
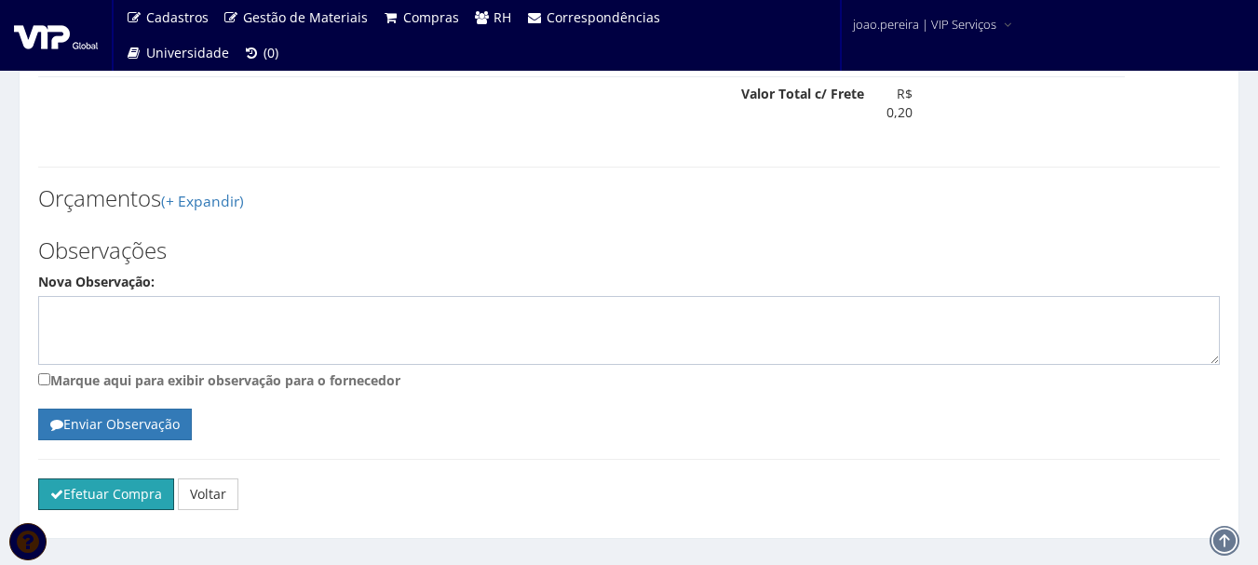
drag, startPoint x: 117, startPoint y: 461, endPoint x: 714, endPoint y: 64, distance: 716.8
click at [115, 479] on button "Efetuar Compra" at bounding box center [106, 495] width 136 height 32
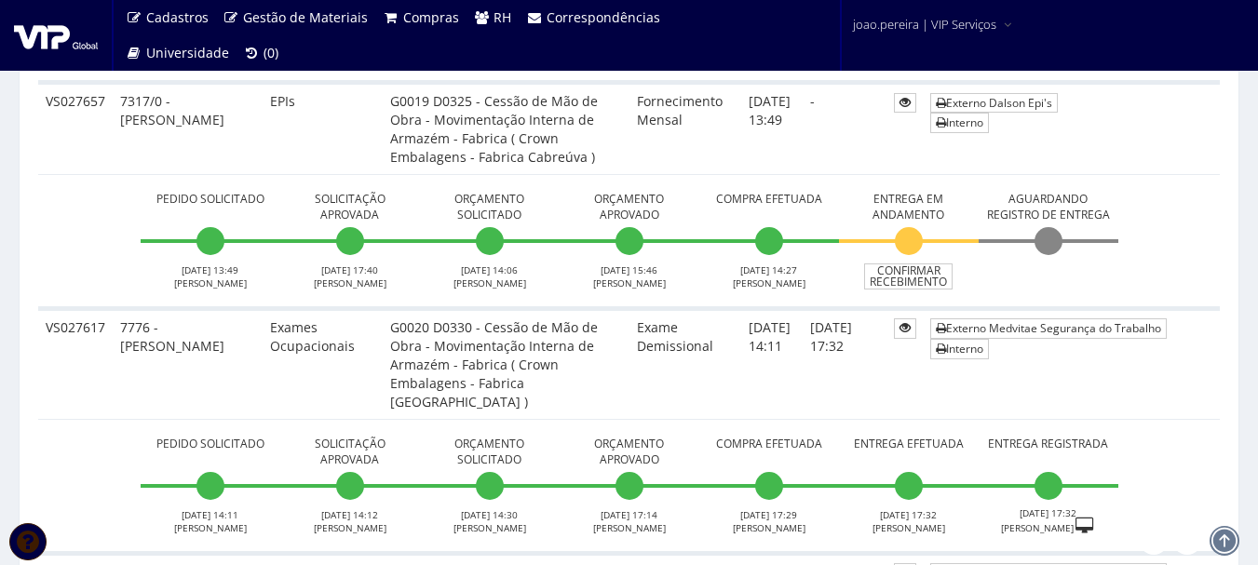
scroll to position [838, 0]
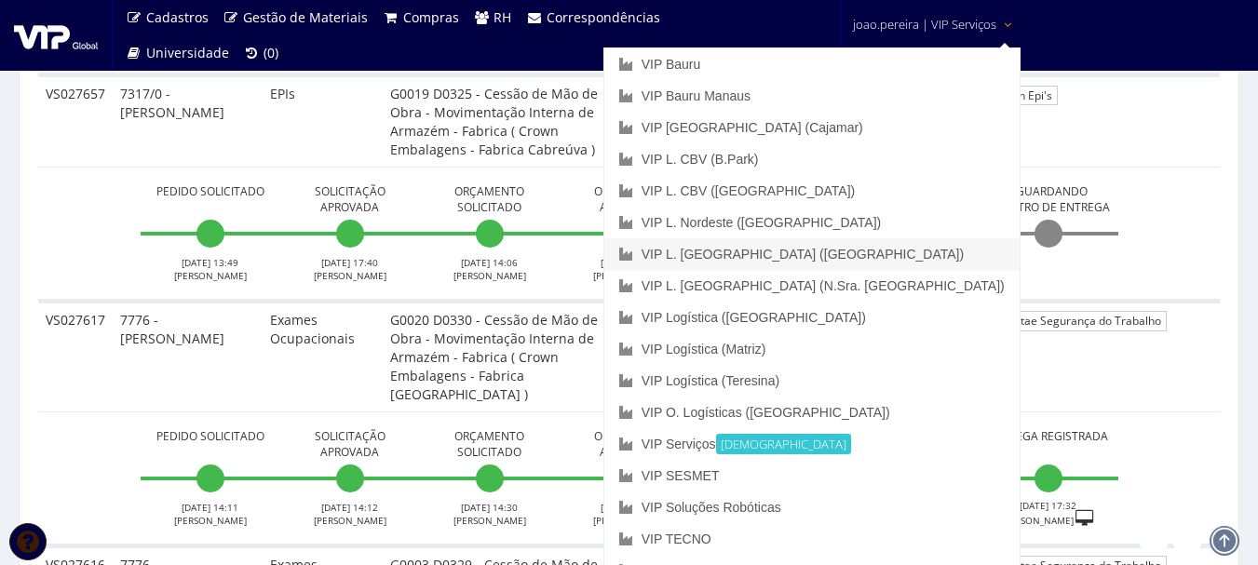
click at [906, 242] on link "VIP L. [GEOGRAPHIC_DATA] ([GEOGRAPHIC_DATA])" at bounding box center [811, 254] width 415 height 32
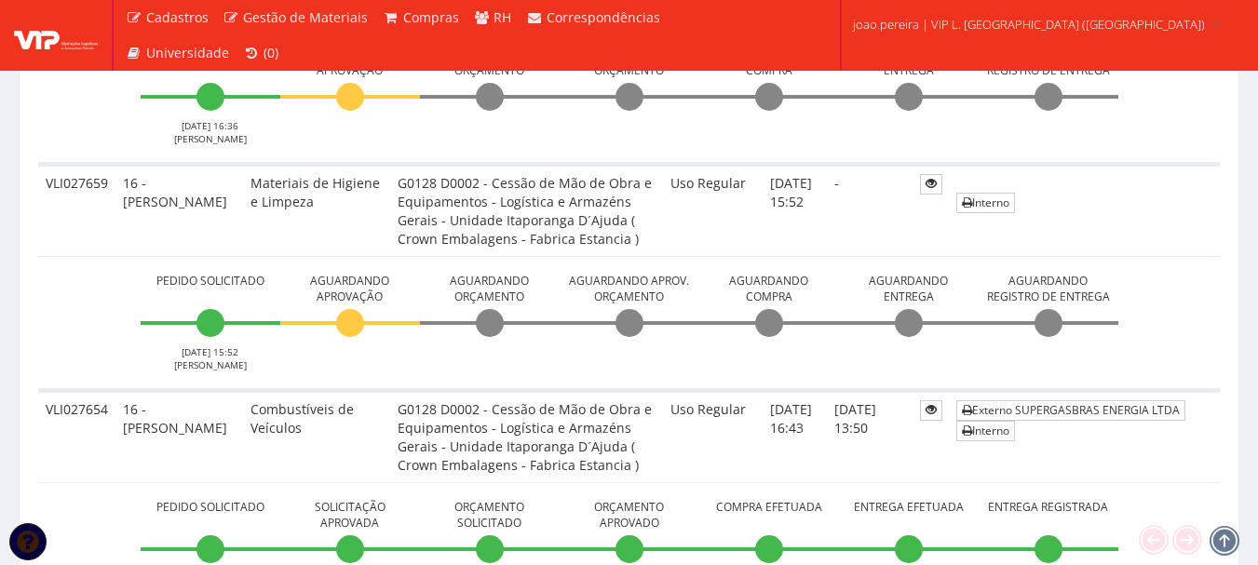
scroll to position [1118, 0]
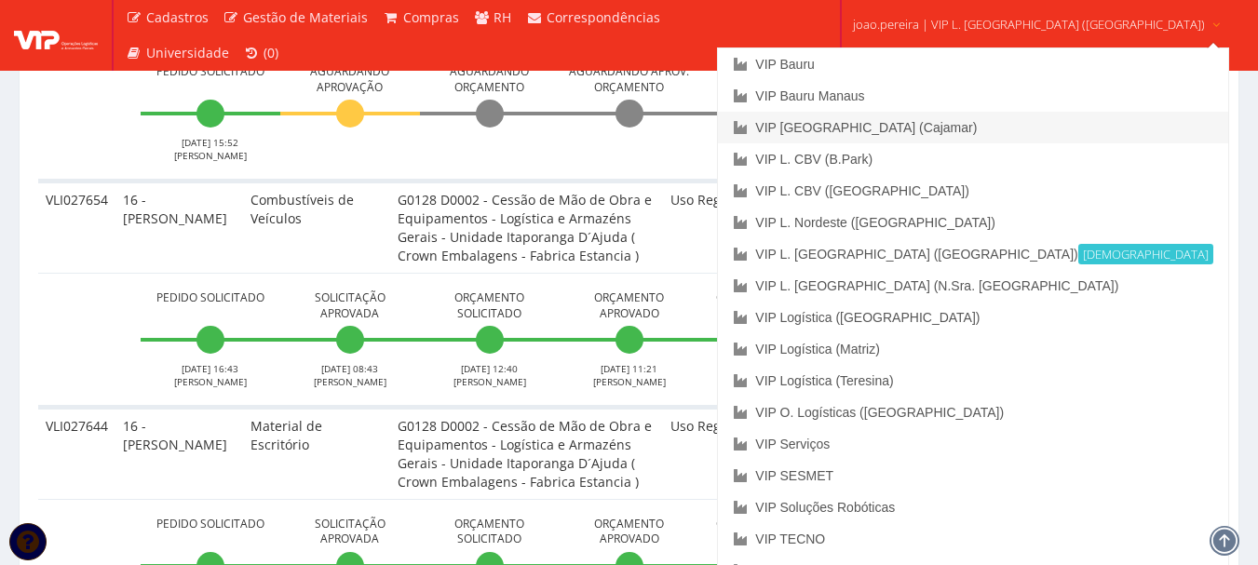
click at [977, 125] on link "VIP [GEOGRAPHIC_DATA] (Cajamar)" at bounding box center [972, 128] width 509 height 32
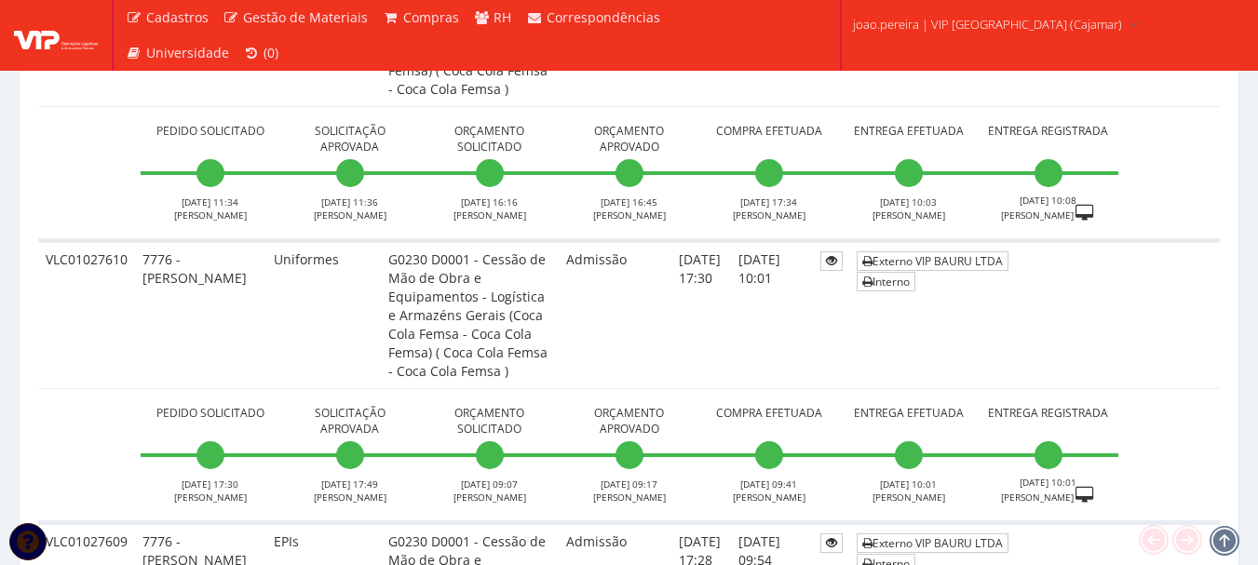
scroll to position [6054, 0]
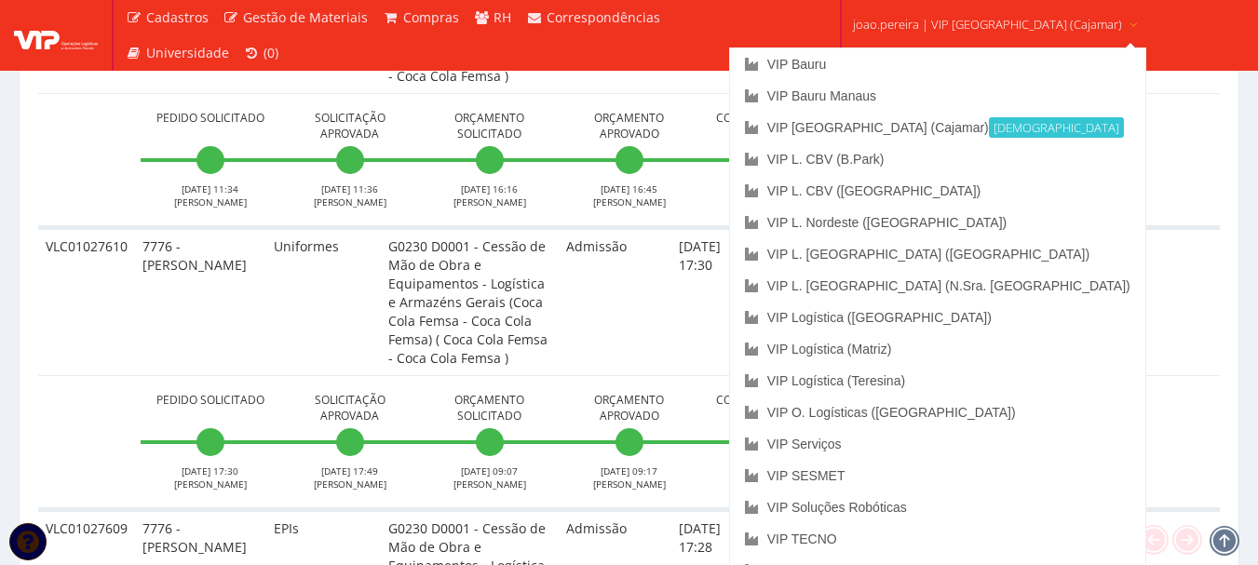
click at [981, 23] on span "joao.pereira | VIP Brasil (Cajamar)" at bounding box center [987, 24] width 269 height 19
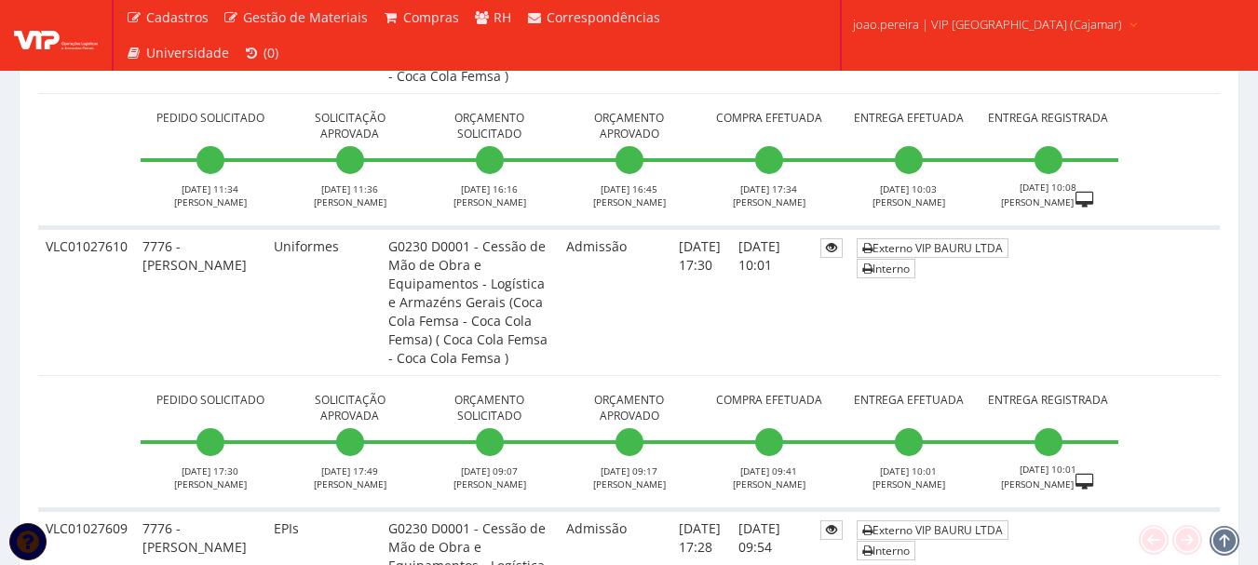
click at [981, 23] on span "joao.pereira | VIP Brasil (Cajamar)" at bounding box center [987, 24] width 269 height 19
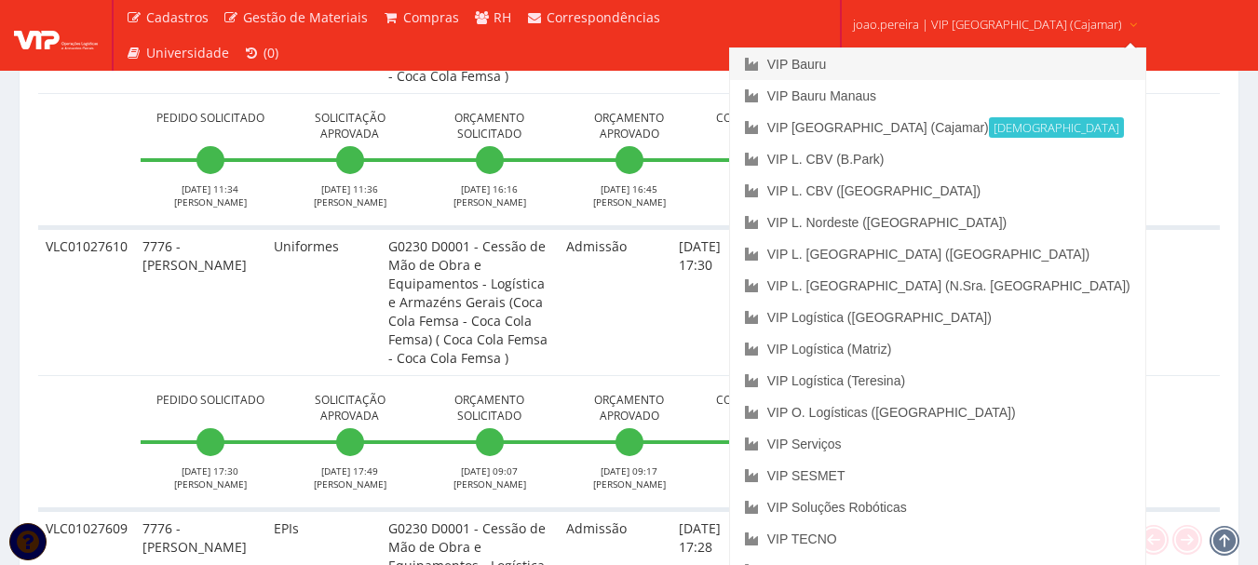
click at [894, 63] on link "VIP Bauru" at bounding box center [937, 64] width 415 height 32
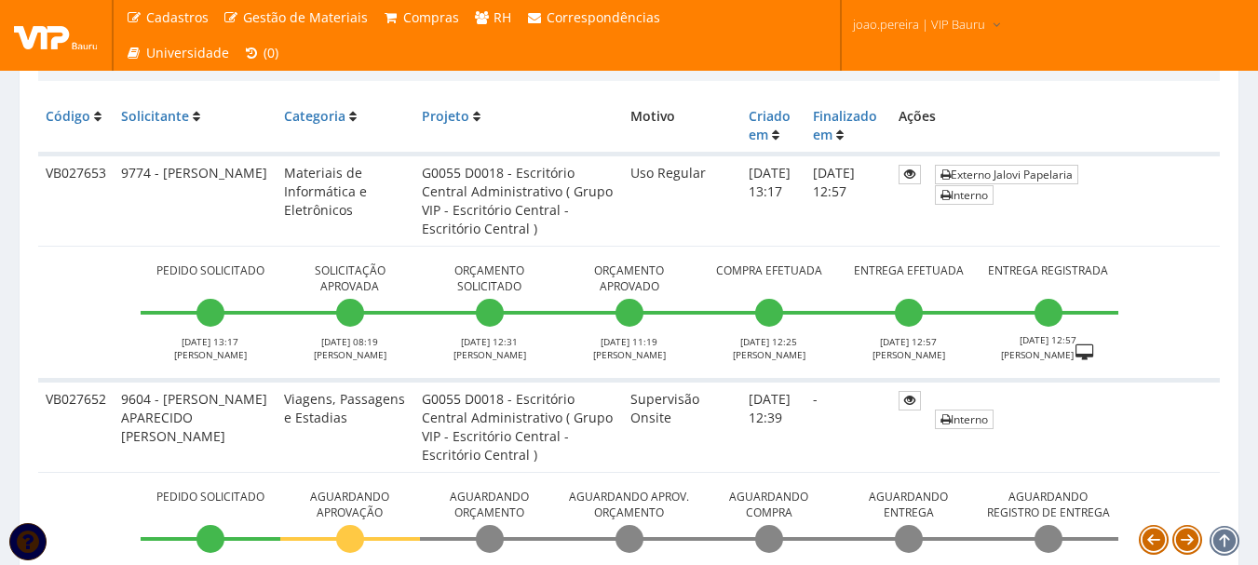
scroll to position [186, 0]
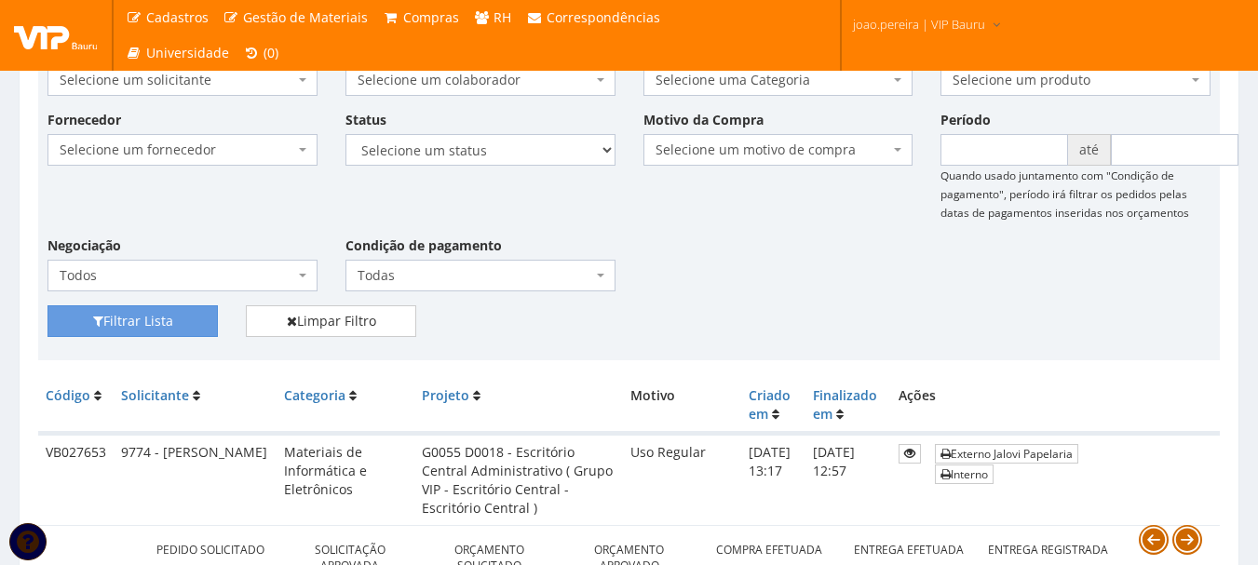
click at [858, 264] on div "Fornecedor Selecione um fornecedor ******** ******** 1000 MARCAS [GEOGRAPHIC_DA…" at bounding box center [629, 208] width 1191 height 196
